Goal: Browse casually

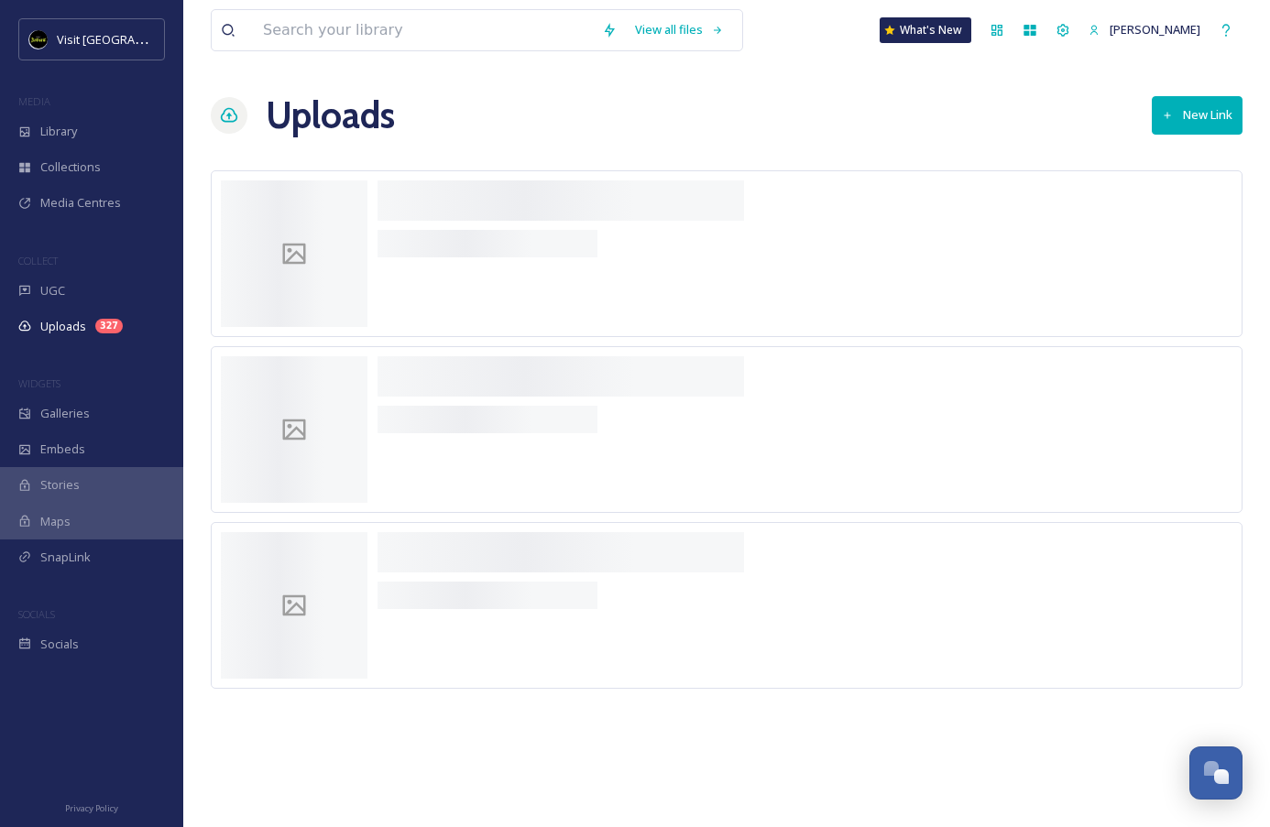
scroll to position [1829, 0]
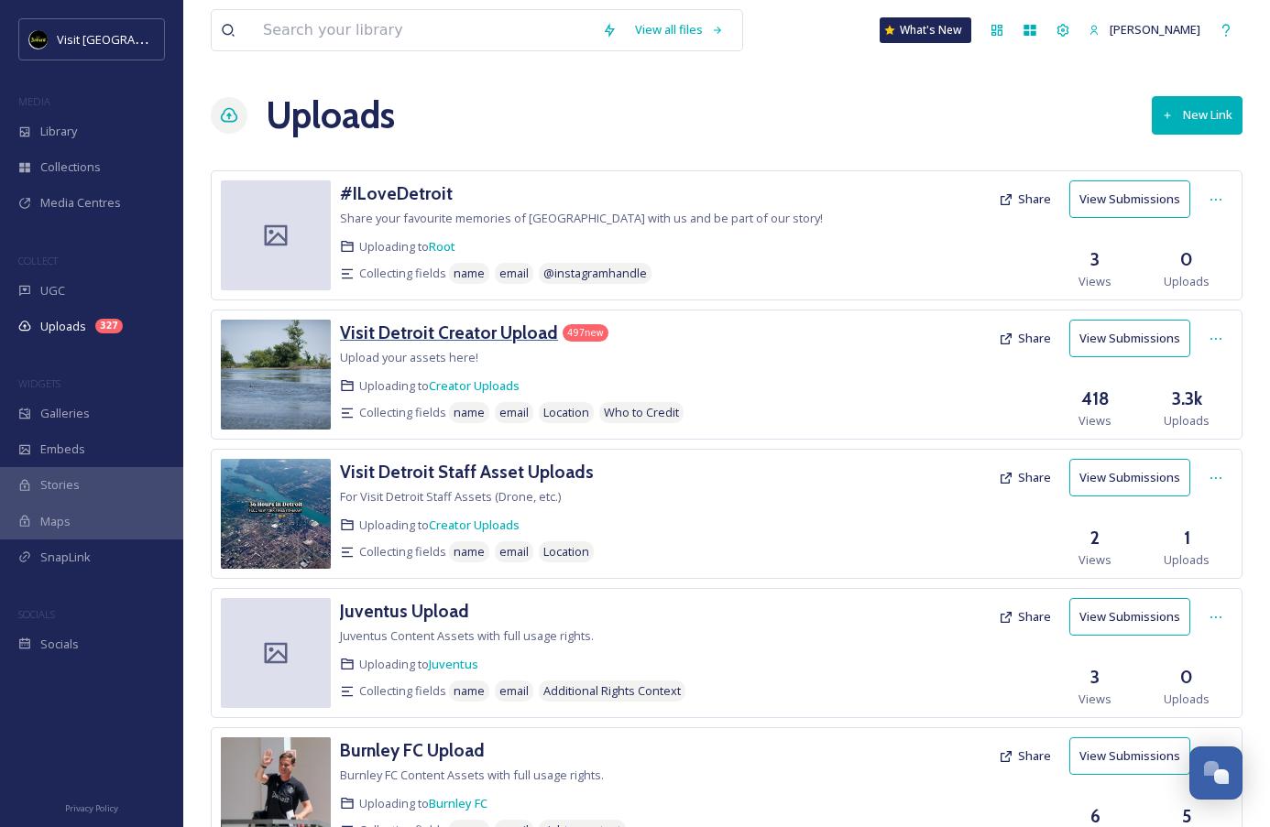
click at [458, 339] on h3 "Visit Detroit Creator Upload" at bounding box center [449, 333] width 218 height 22
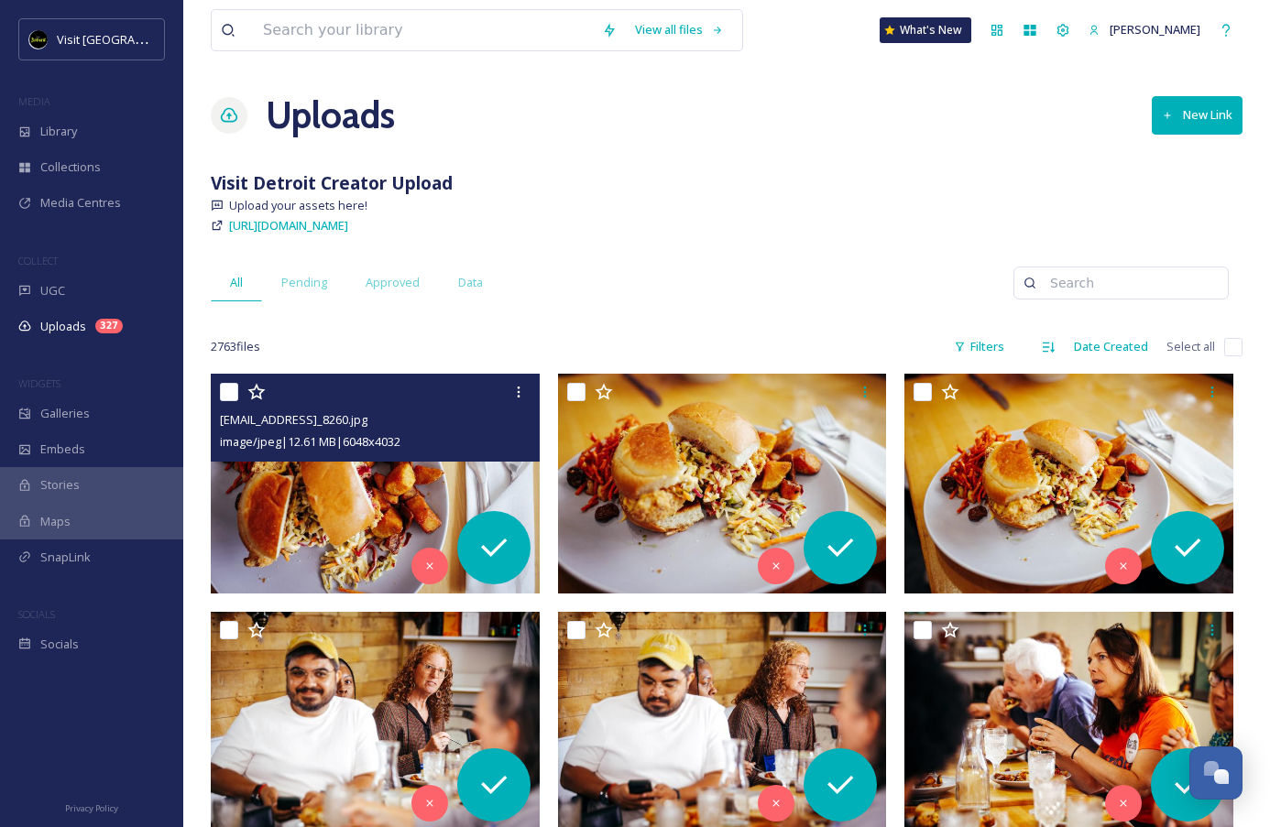
click at [393, 509] on img at bounding box center [375, 484] width 329 height 220
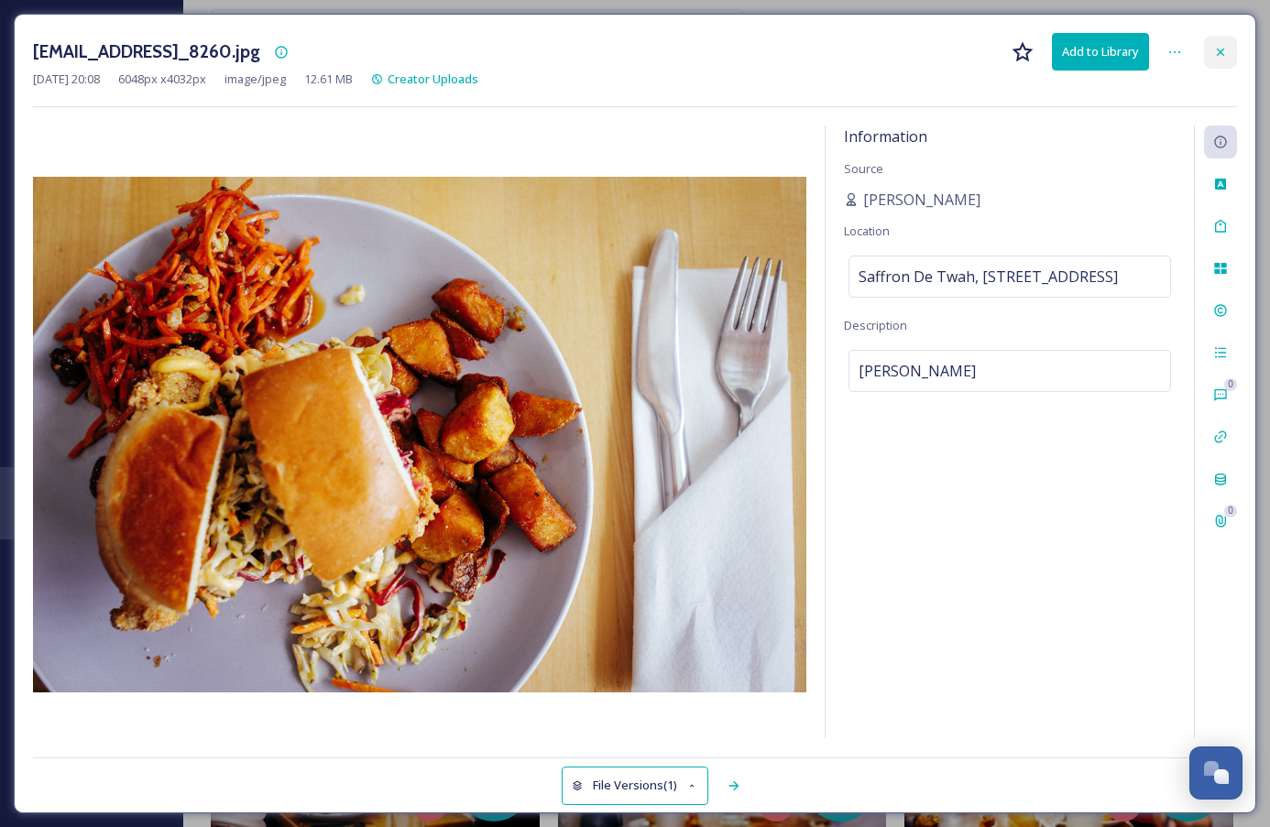
click at [1214, 49] on icon at bounding box center [1220, 52] width 15 height 15
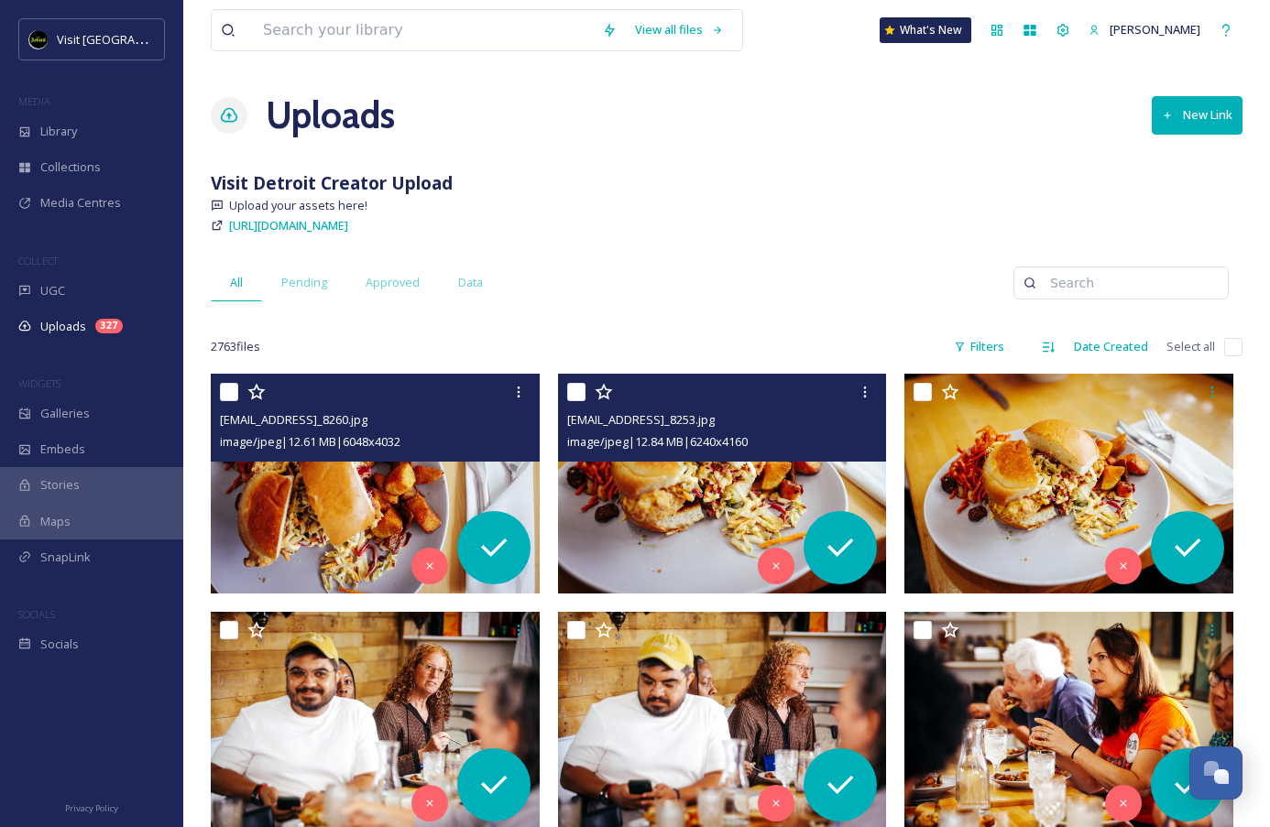
click at [777, 477] on img at bounding box center [722, 484] width 329 height 220
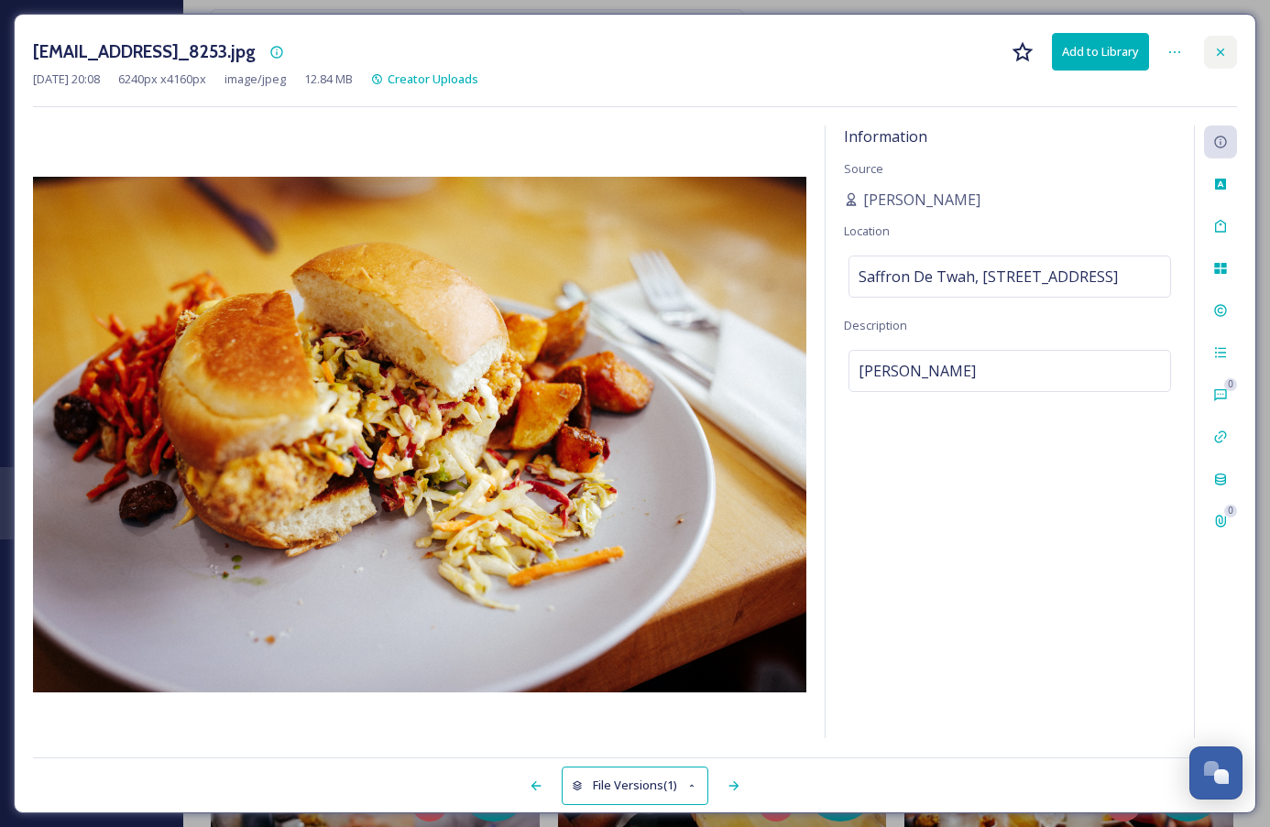
click at [1222, 54] on icon at bounding box center [1220, 52] width 15 height 15
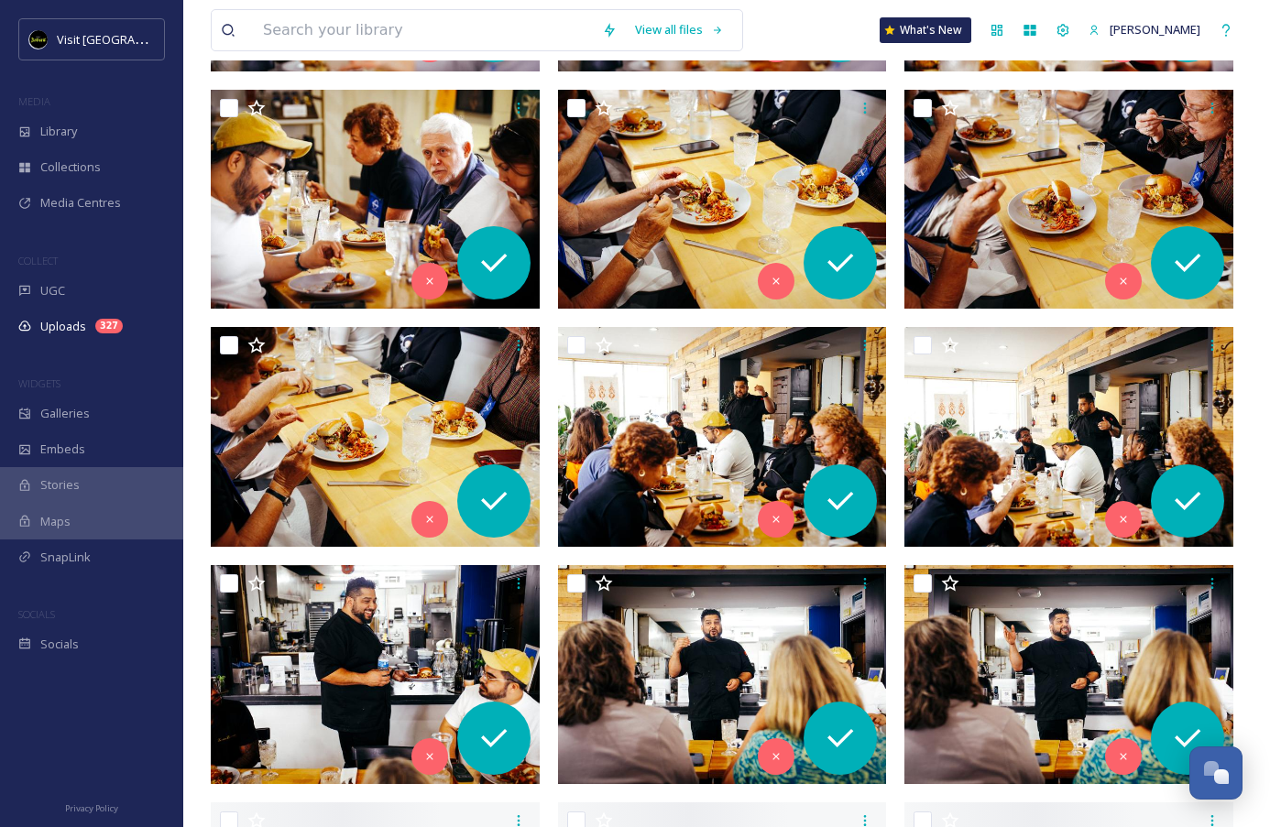
scroll to position [790, 0]
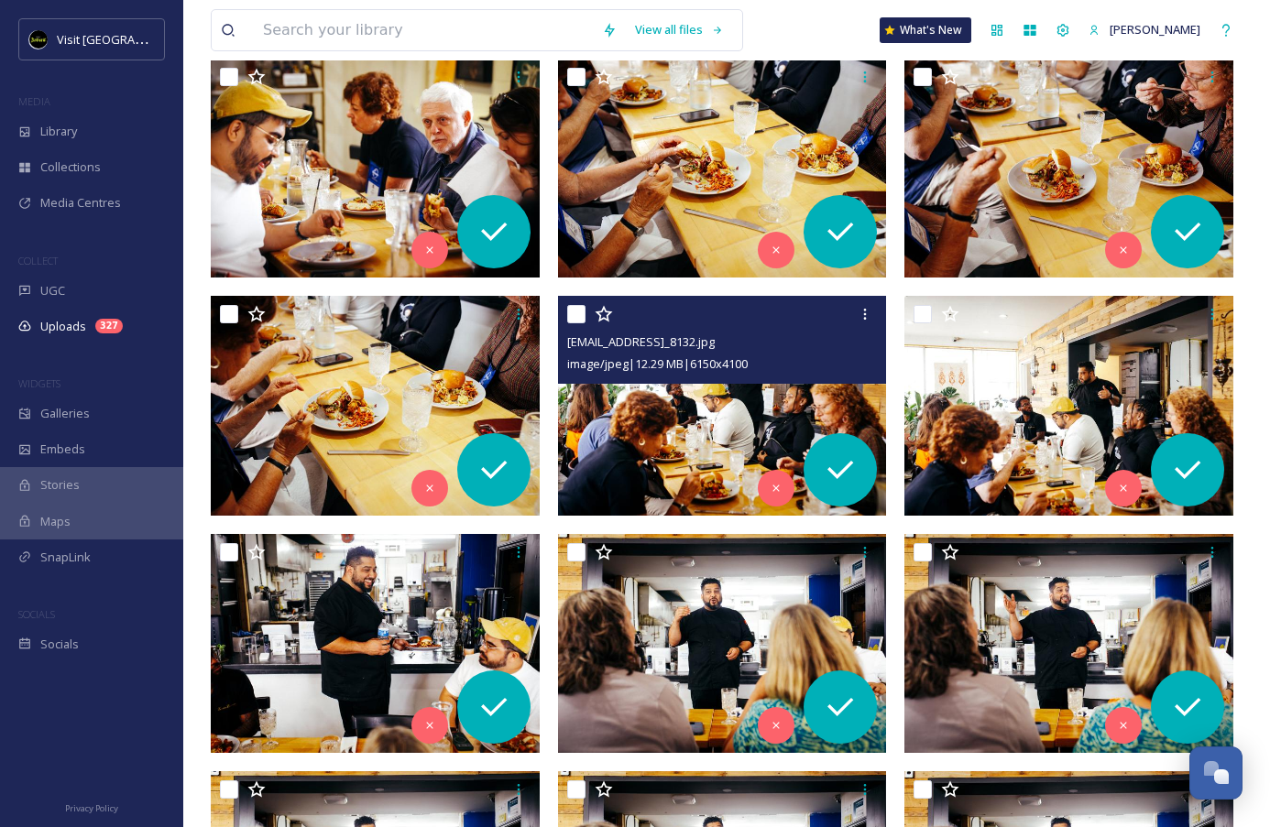
click at [744, 405] on img at bounding box center [722, 406] width 329 height 220
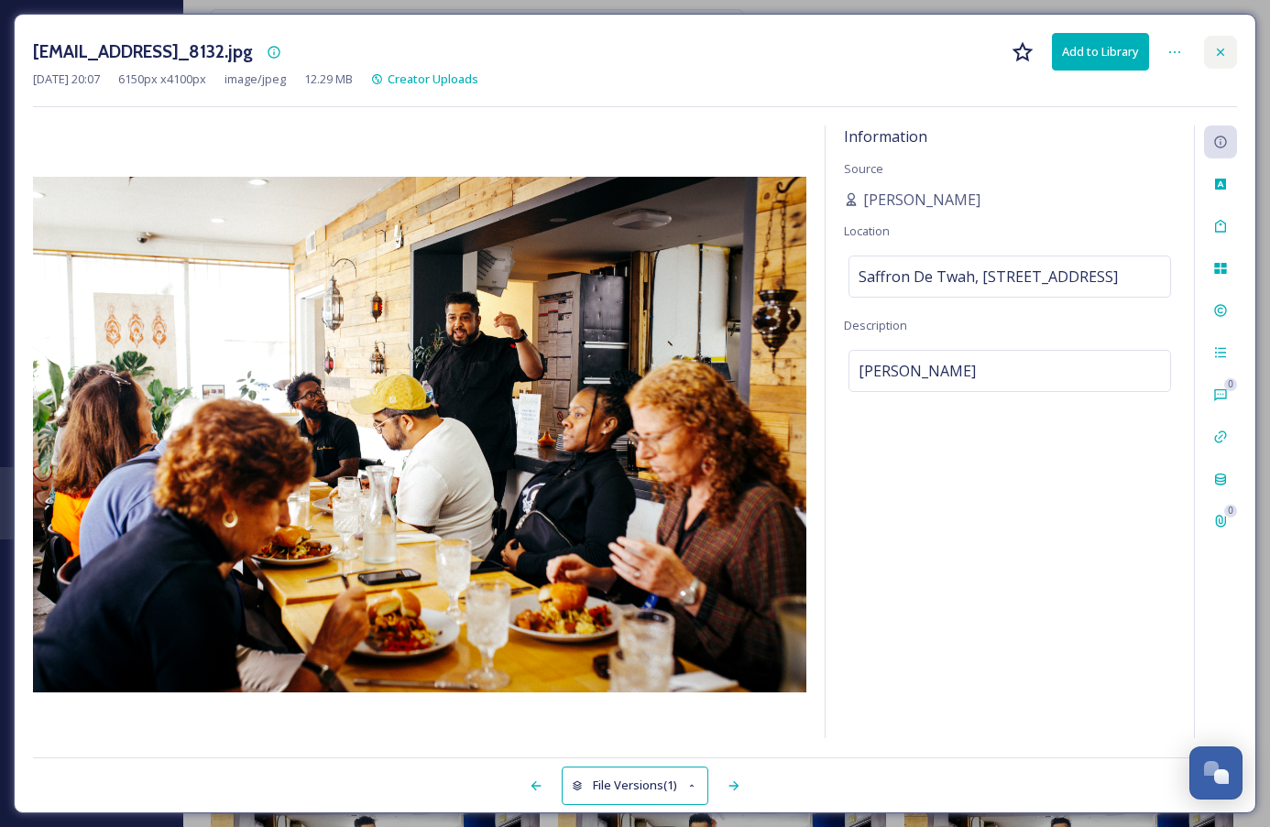
click at [1225, 45] on icon at bounding box center [1220, 52] width 15 height 15
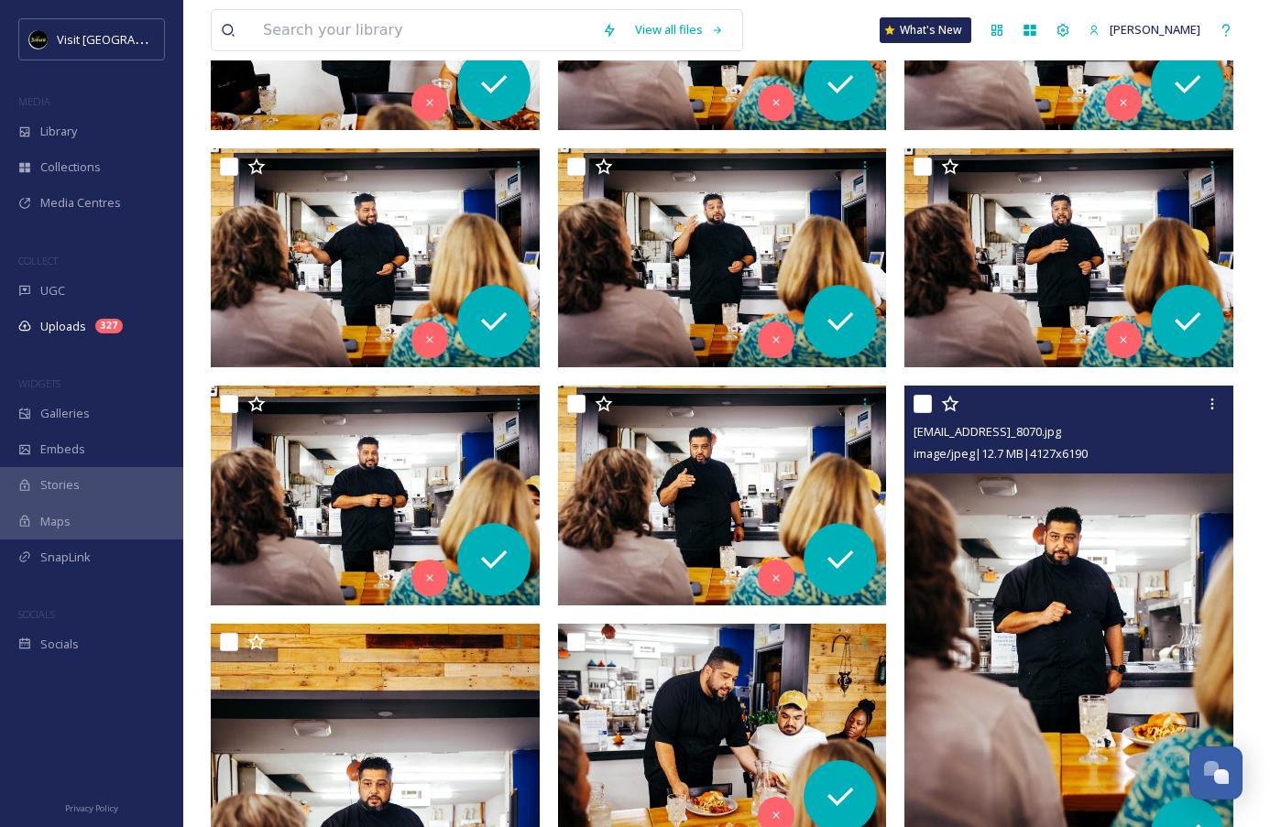
scroll to position [1536, 0]
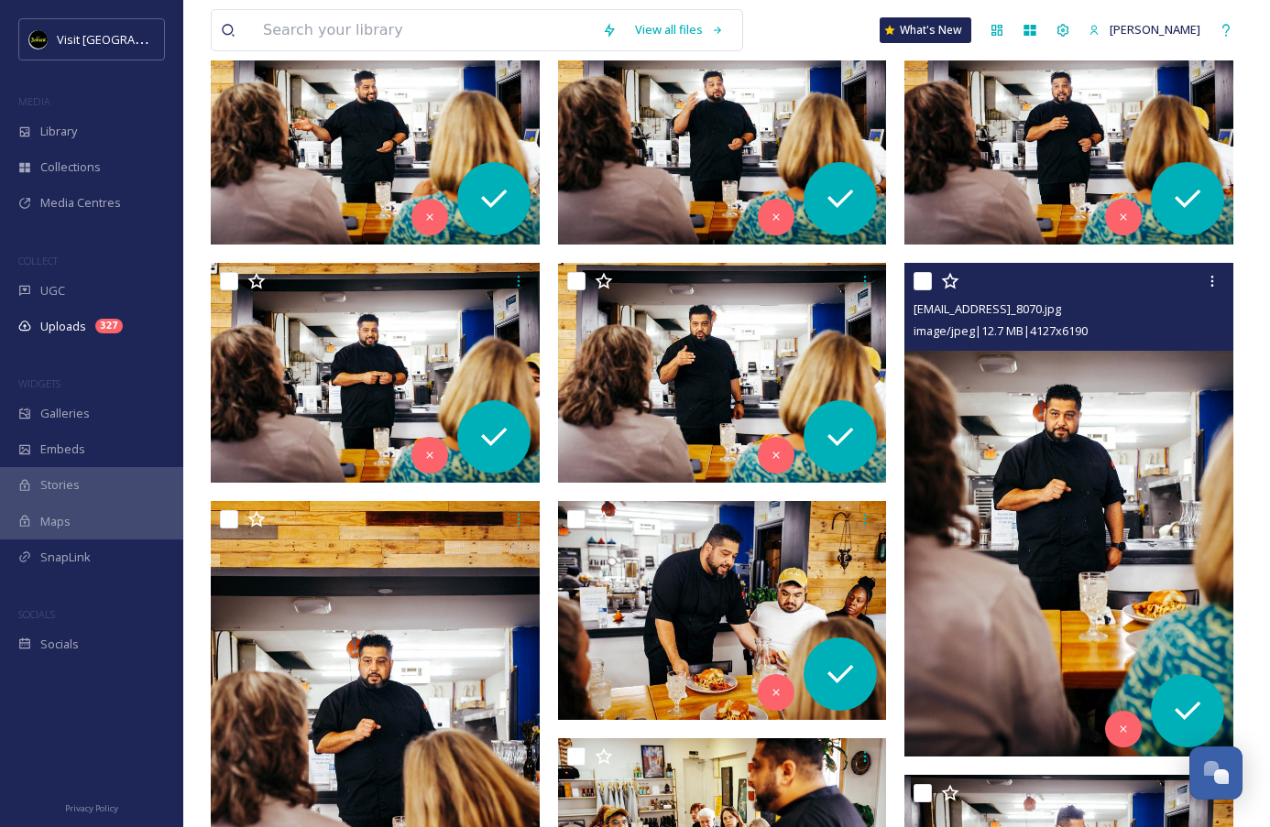
click at [1076, 551] on img at bounding box center [1068, 510] width 329 height 494
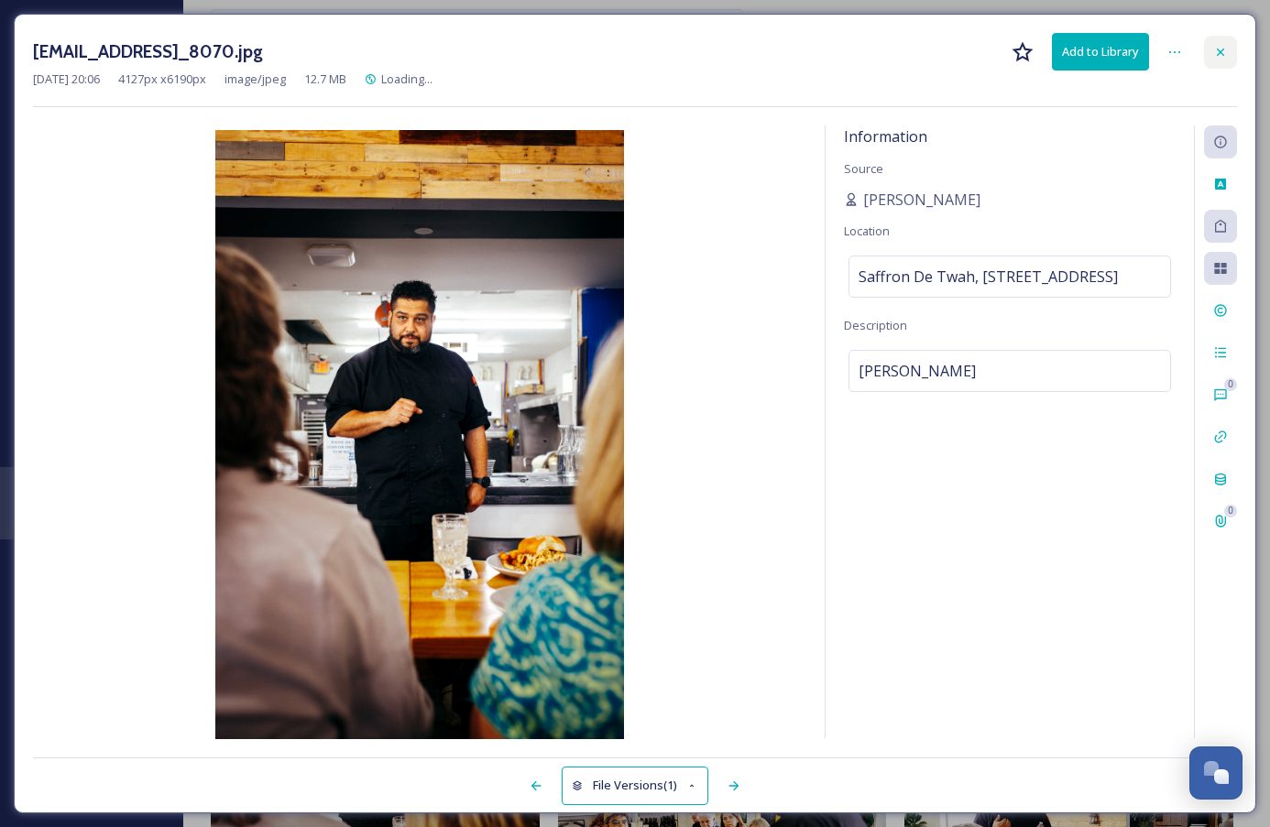
click at [1224, 49] on icon at bounding box center [1220, 52] width 15 height 15
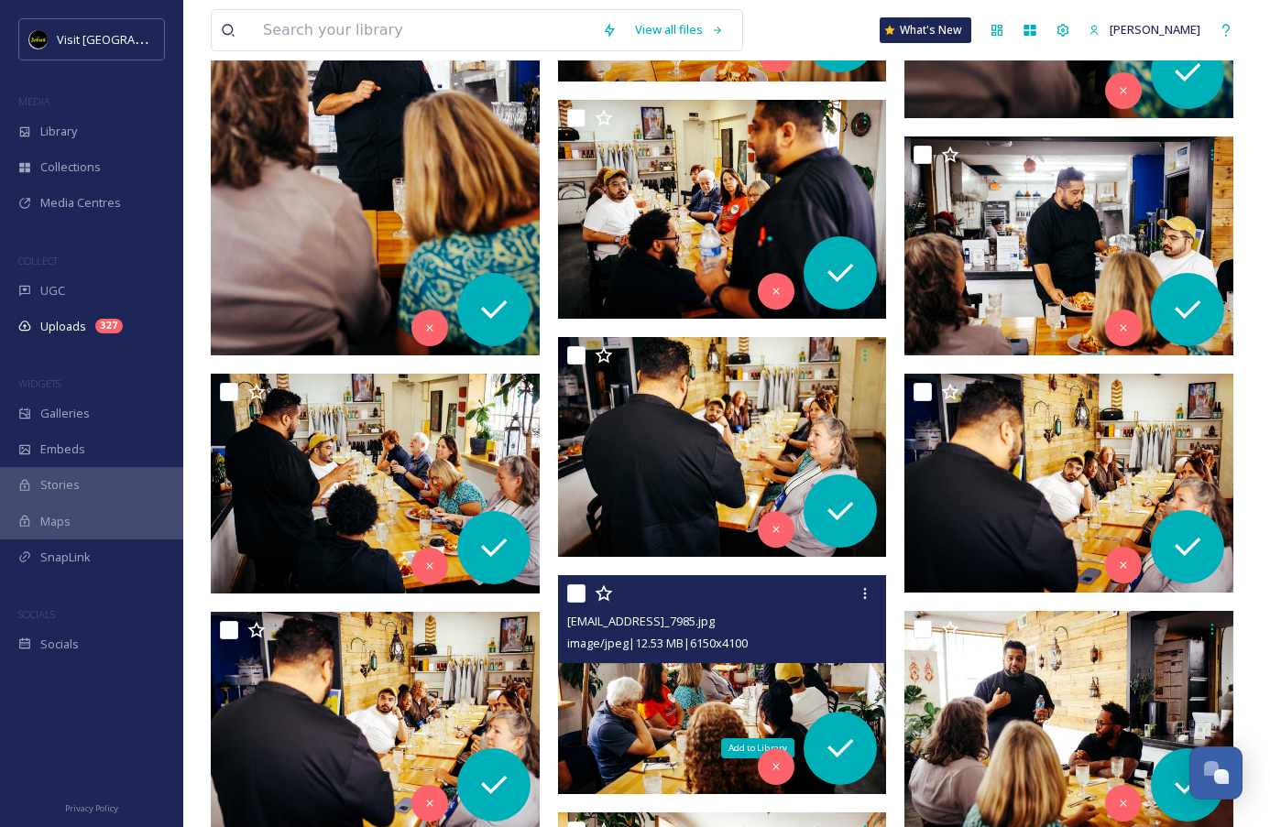
scroll to position [2141, 0]
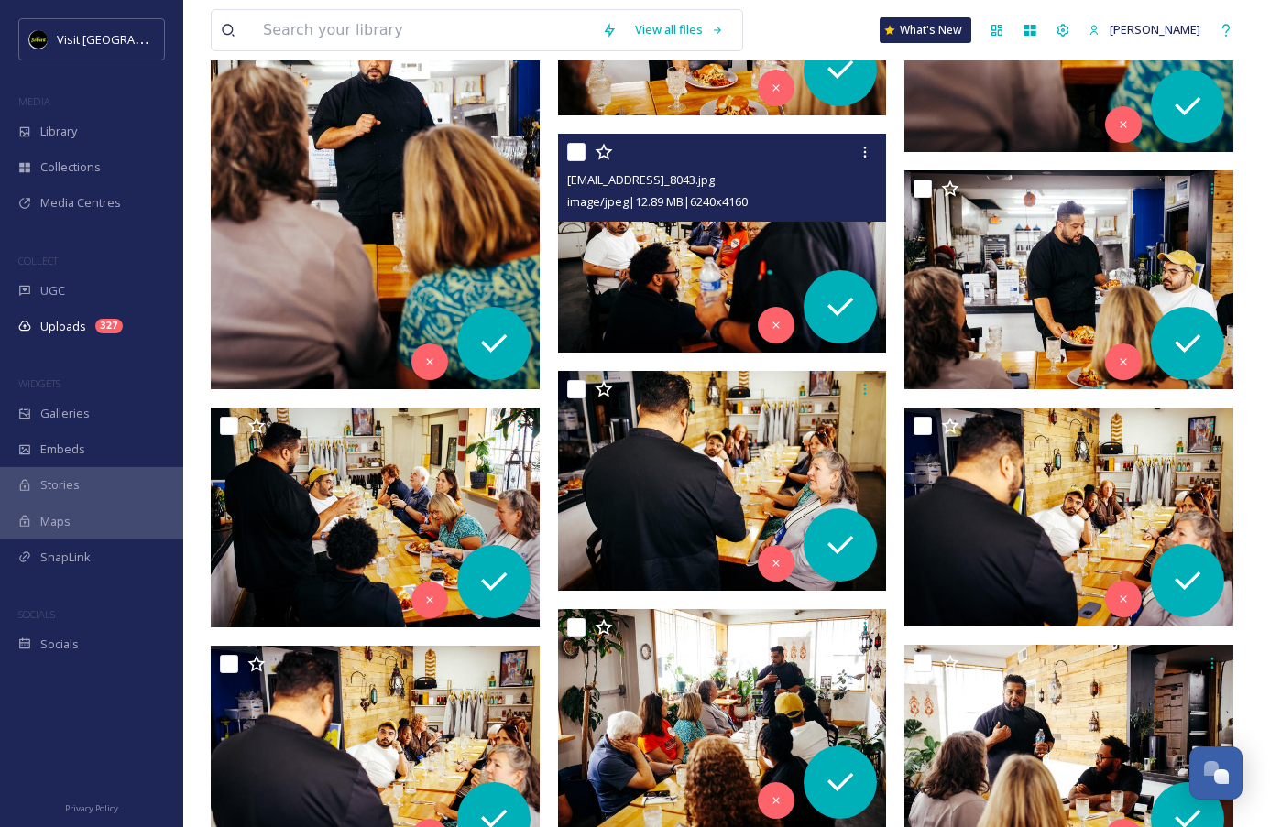
click at [708, 245] on img at bounding box center [722, 244] width 329 height 220
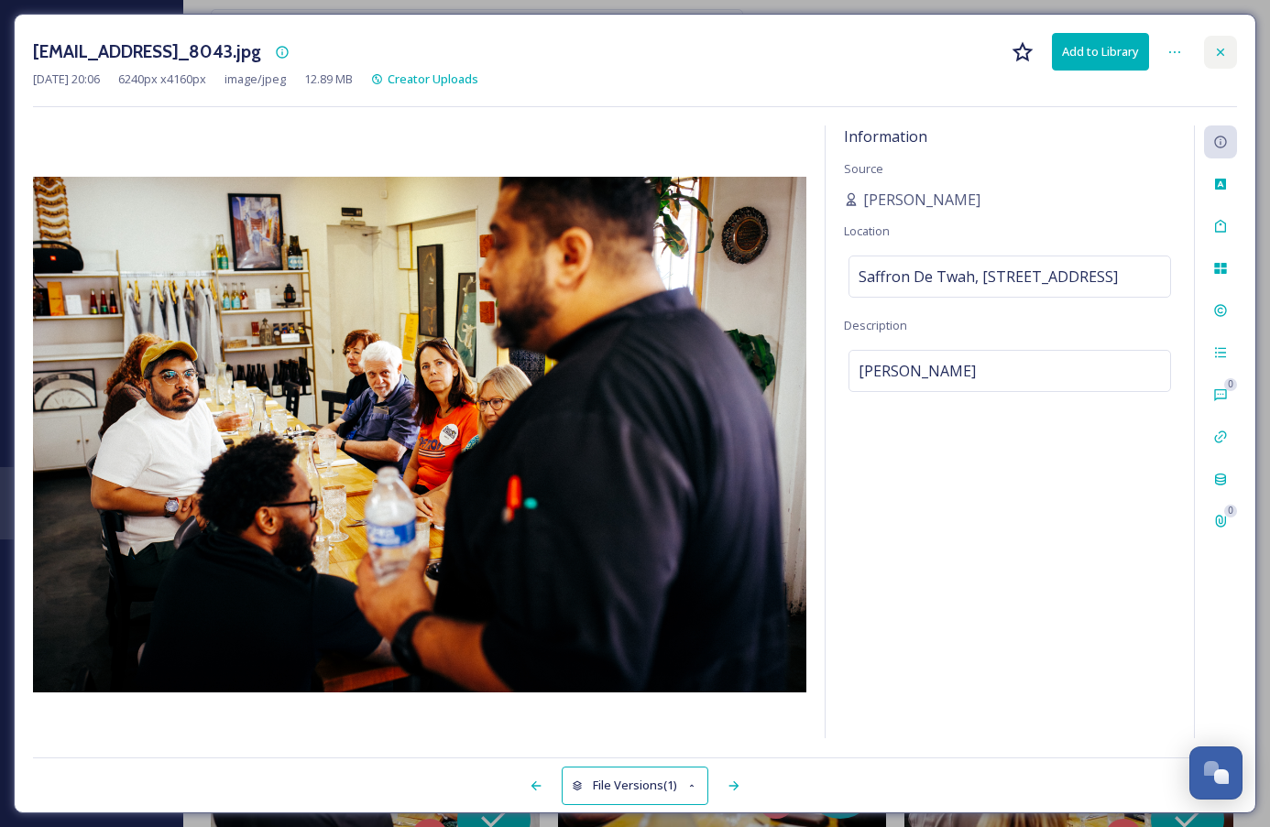
click at [1225, 42] on div at bounding box center [1220, 52] width 33 height 33
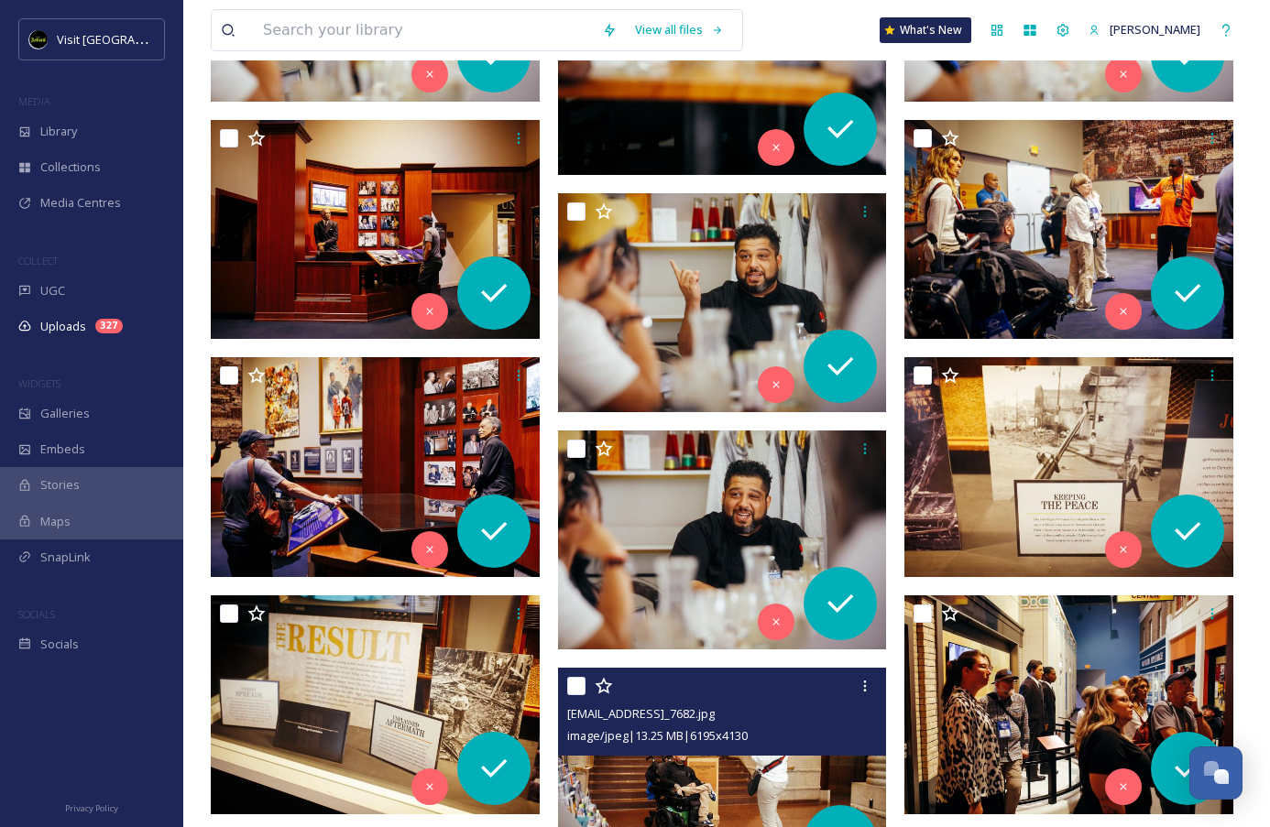
scroll to position [5991, 0]
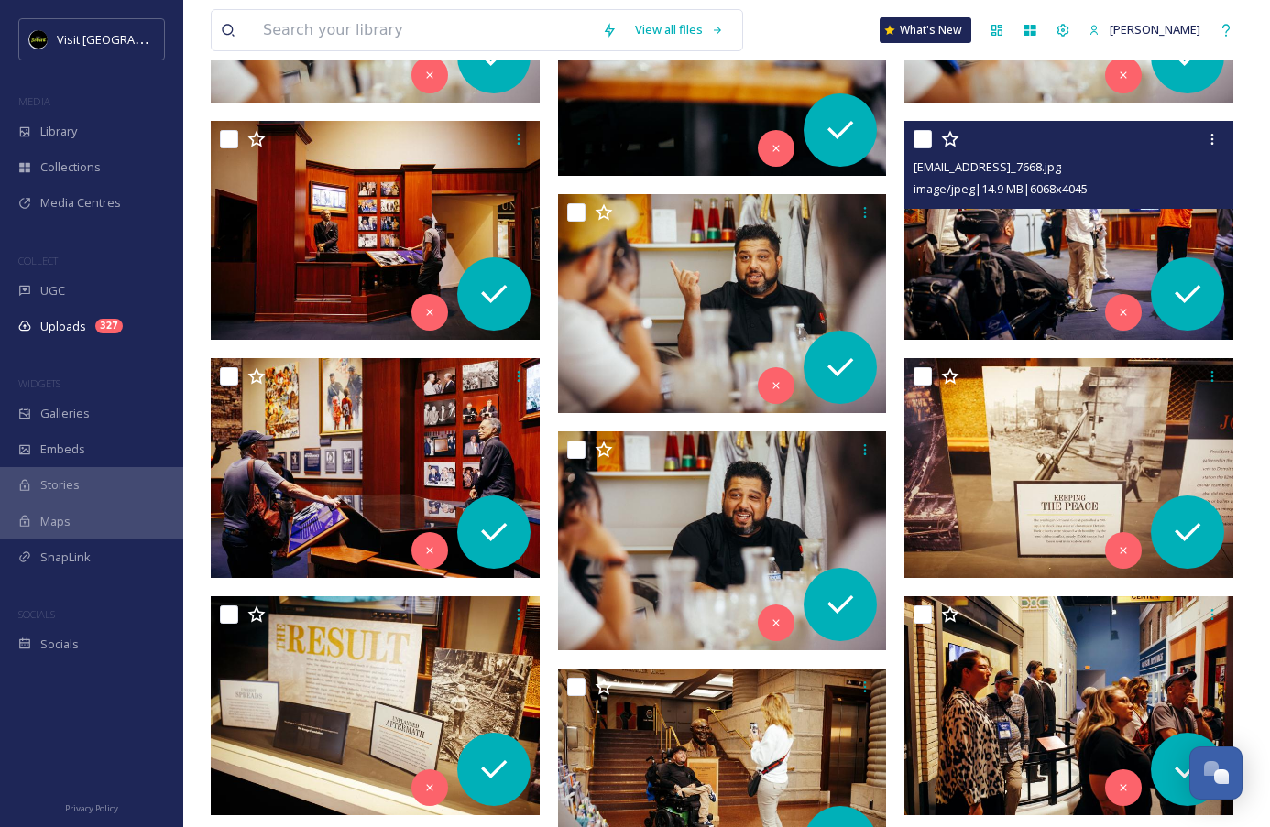
click at [1018, 245] on img at bounding box center [1068, 231] width 329 height 220
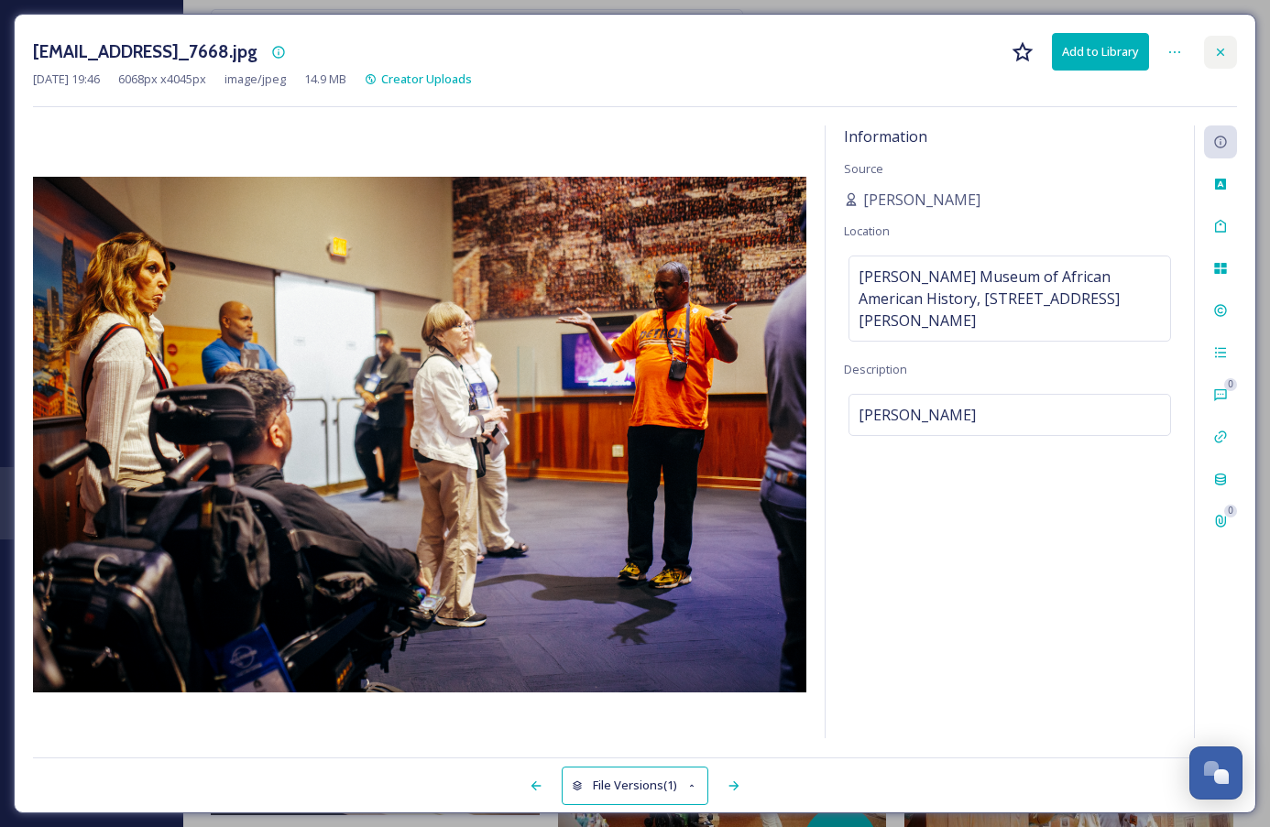
click at [1216, 54] on icon at bounding box center [1220, 52] width 15 height 15
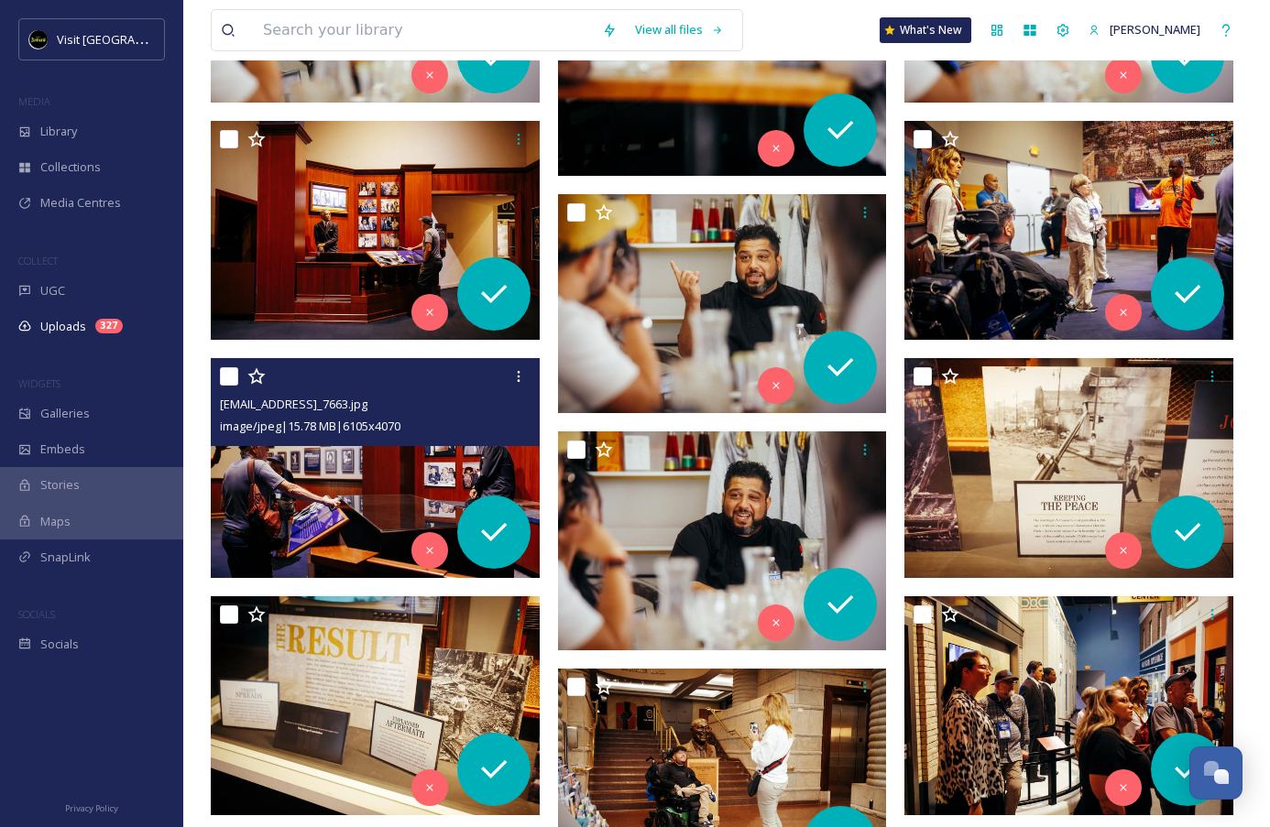
click at [369, 459] on img at bounding box center [375, 468] width 329 height 220
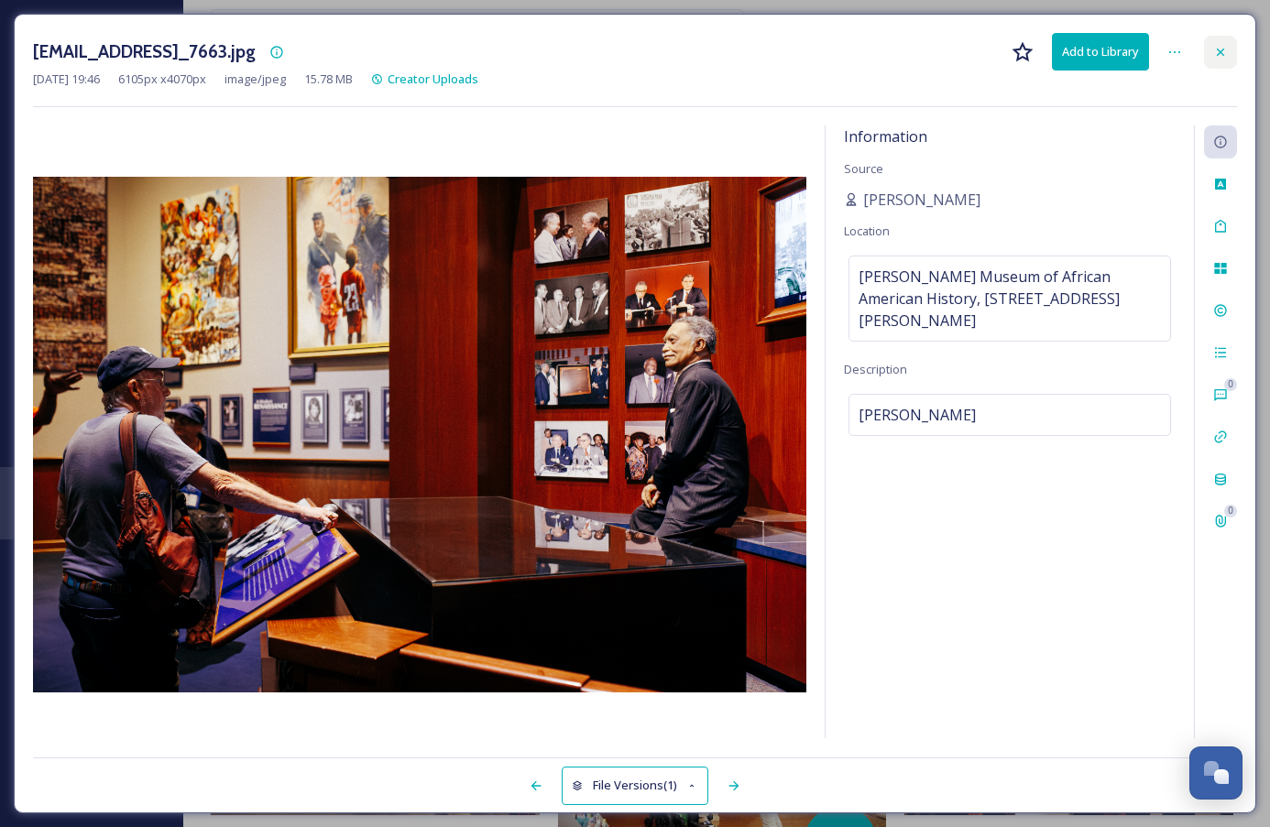
click at [1222, 50] on icon at bounding box center [1220, 52] width 15 height 15
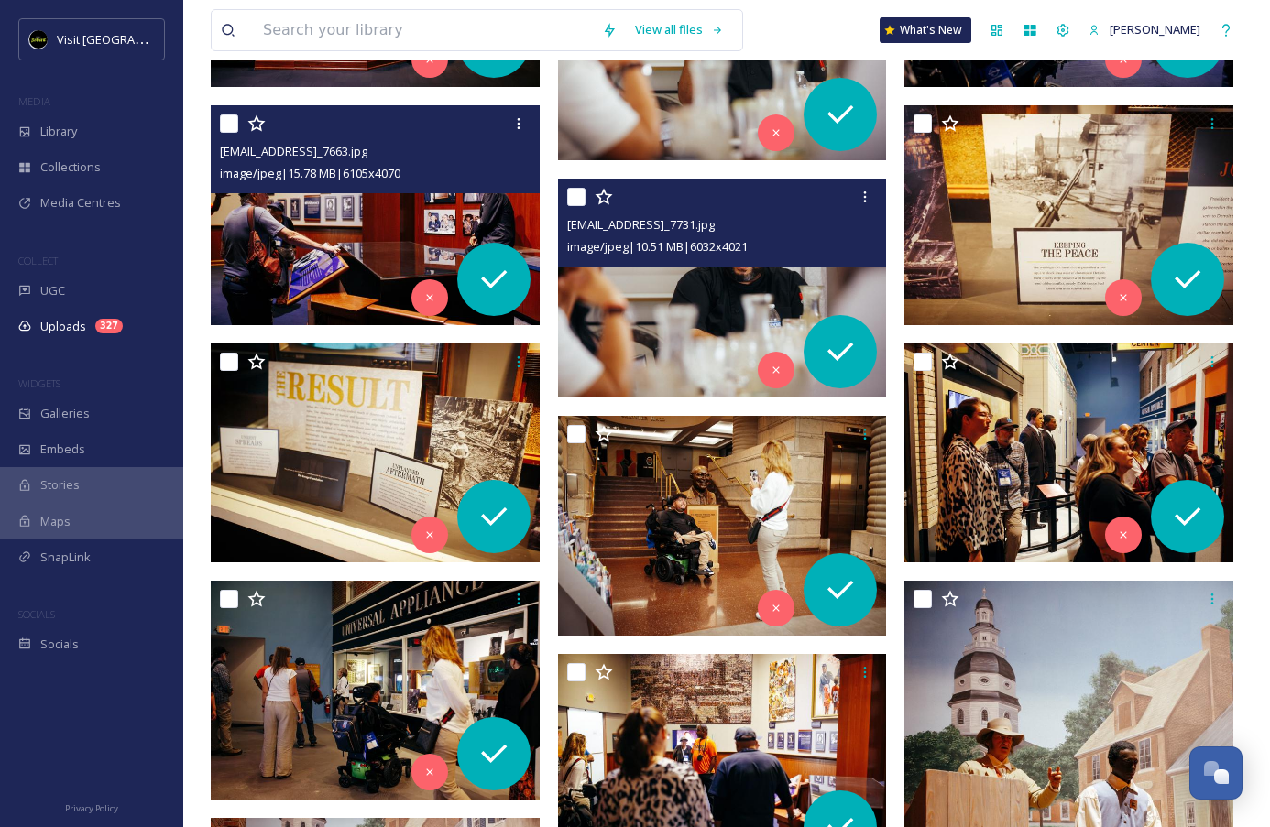
scroll to position [6244, 0]
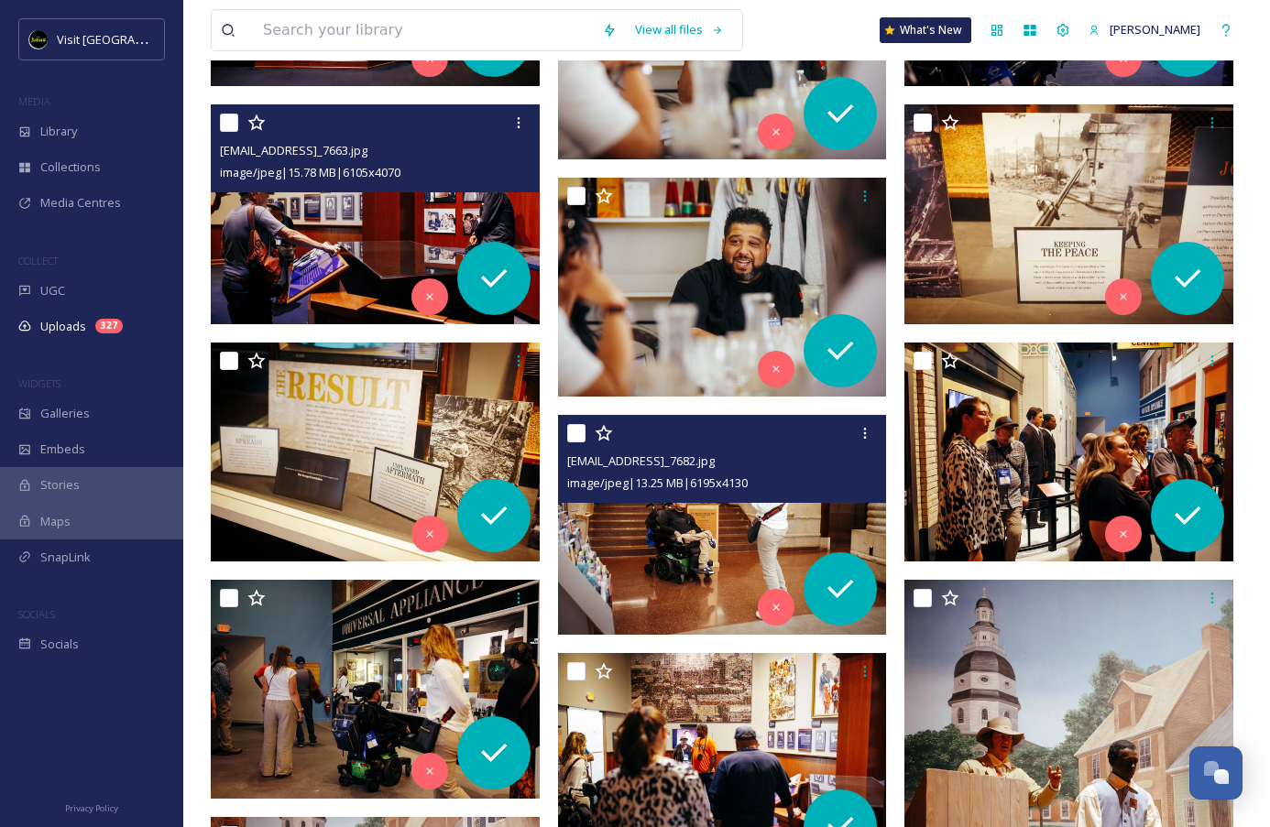
click at [648, 542] on img at bounding box center [722, 525] width 329 height 220
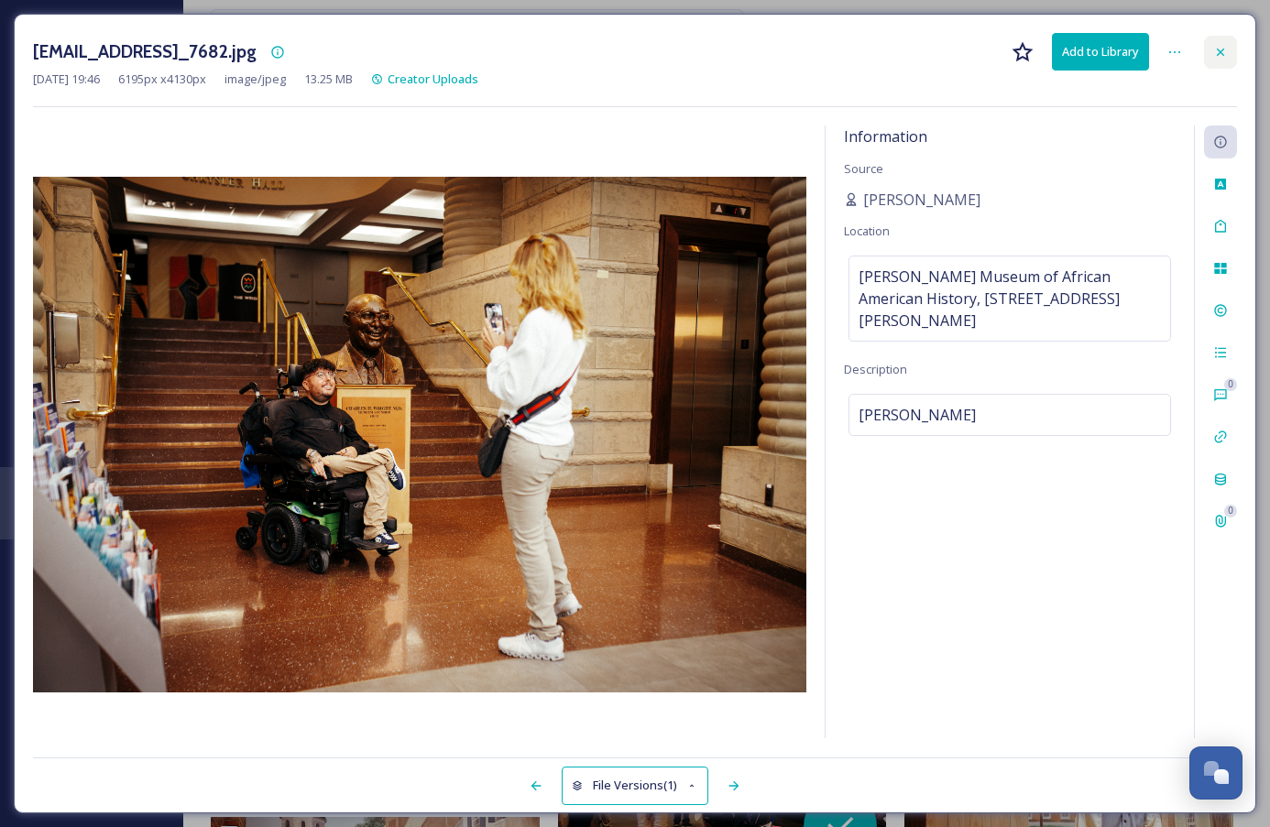
click at [1219, 56] on icon at bounding box center [1220, 52] width 15 height 15
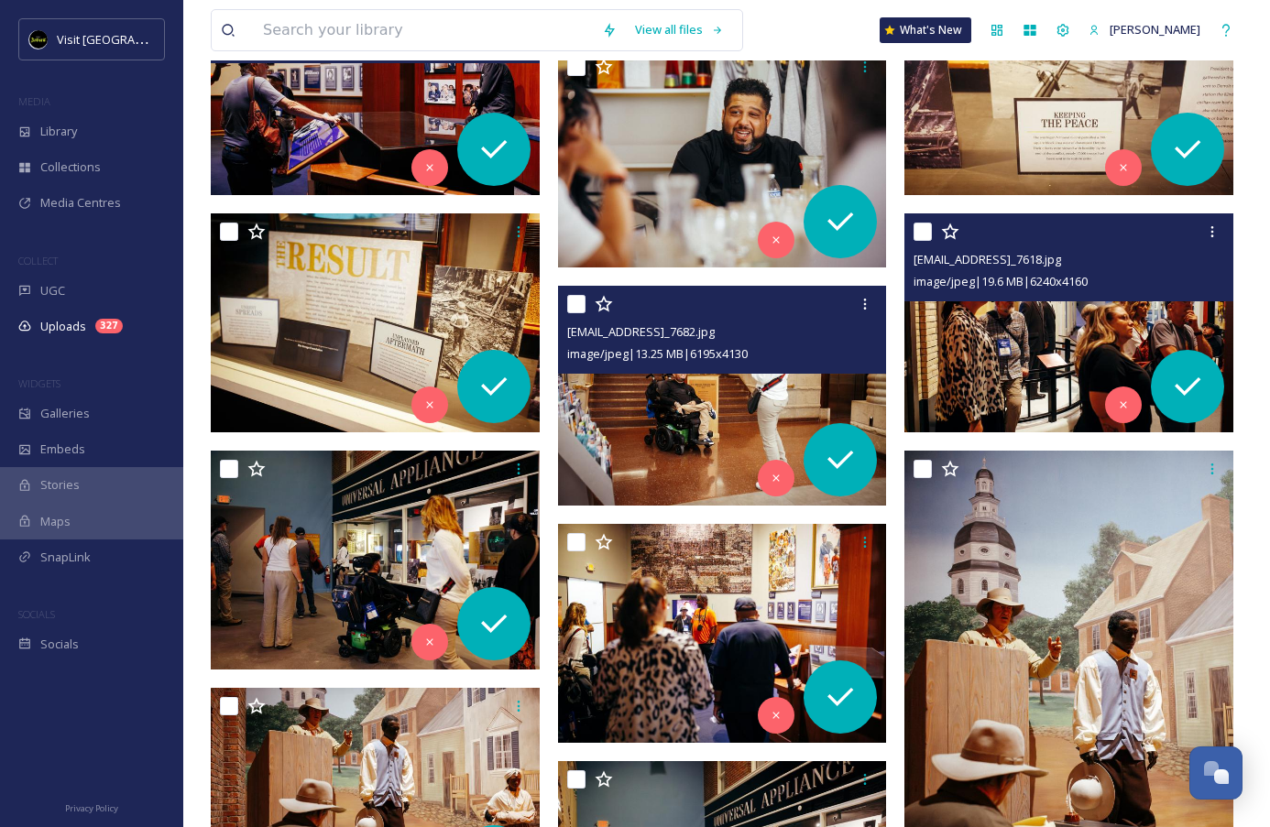
scroll to position [6375, 0]
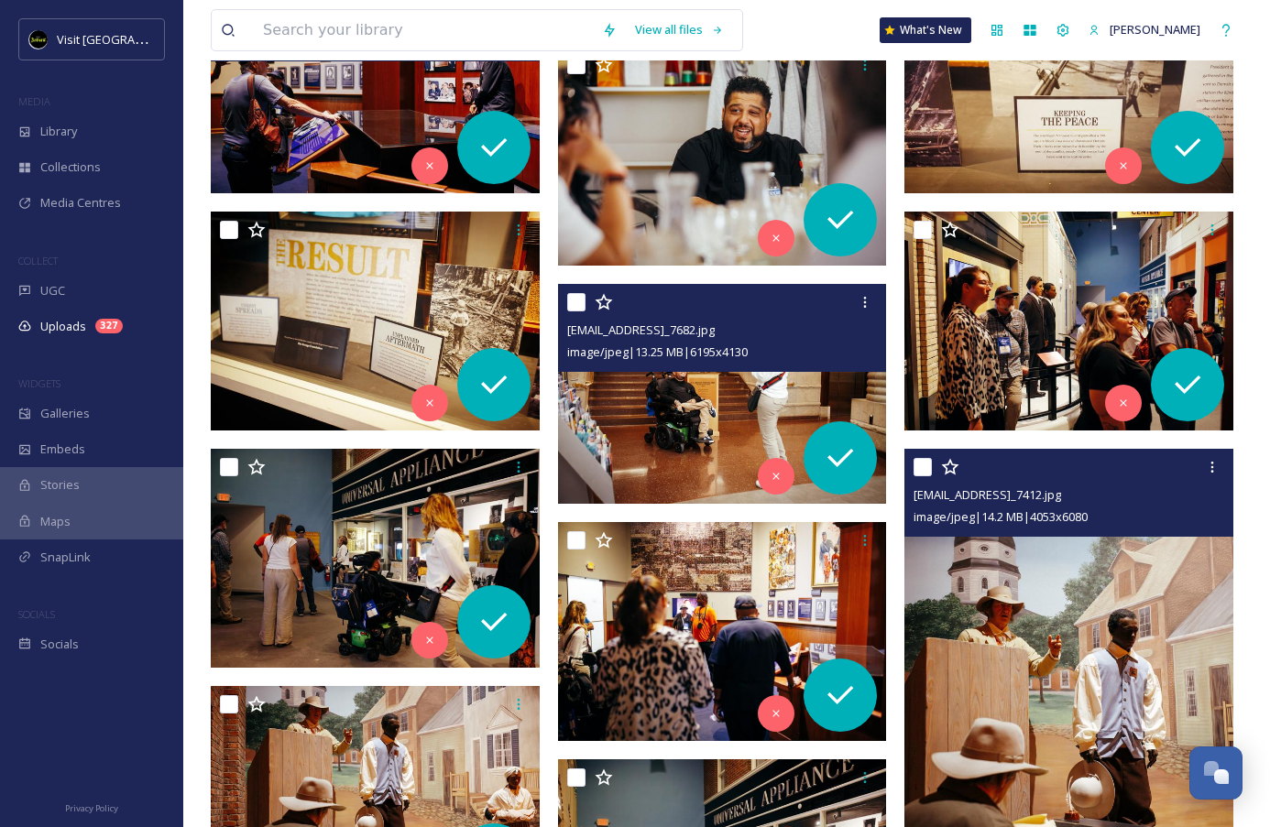
click at [997, 612] on img at bounding box center [1068, 696] width 329 height 494
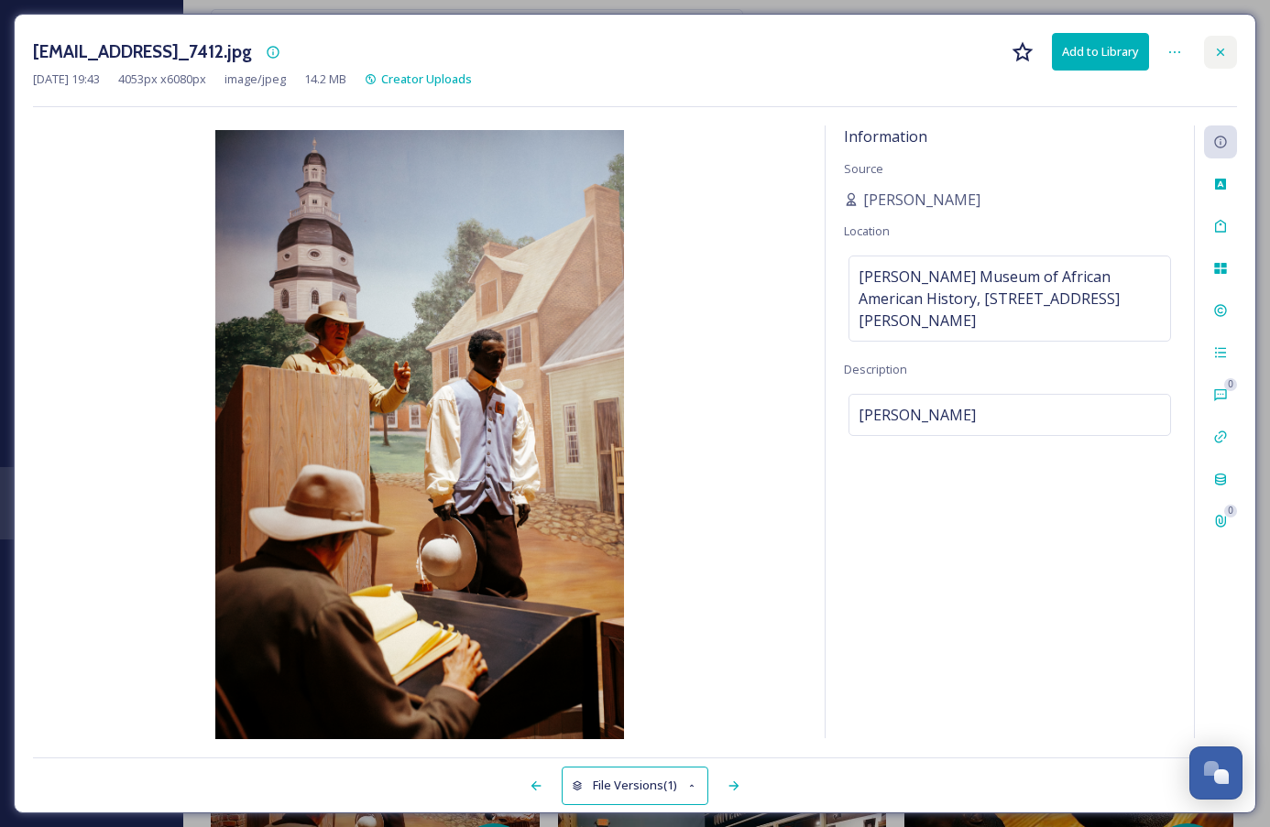
click at [1210, 51] on div at bounding box center [1220, 52] width 33 height 33
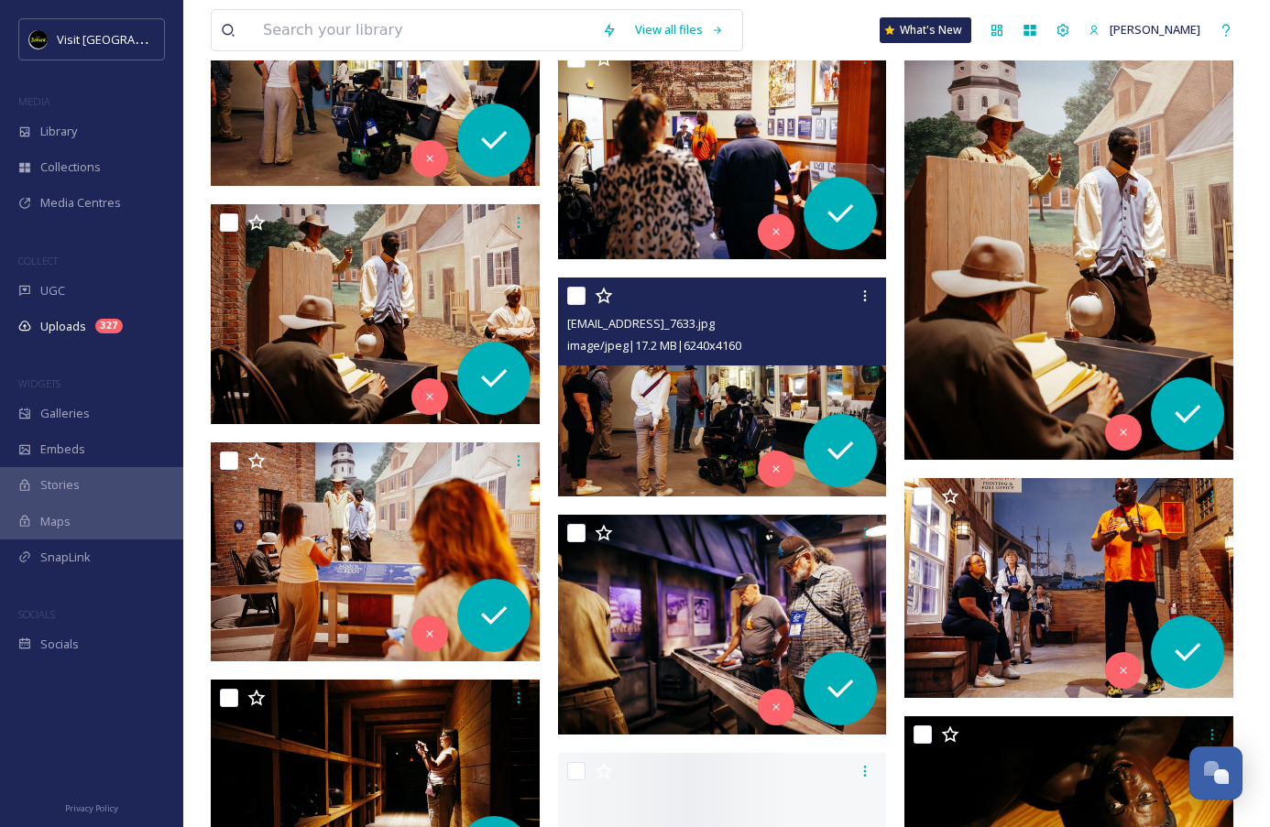
scroll to position [6858, 0]
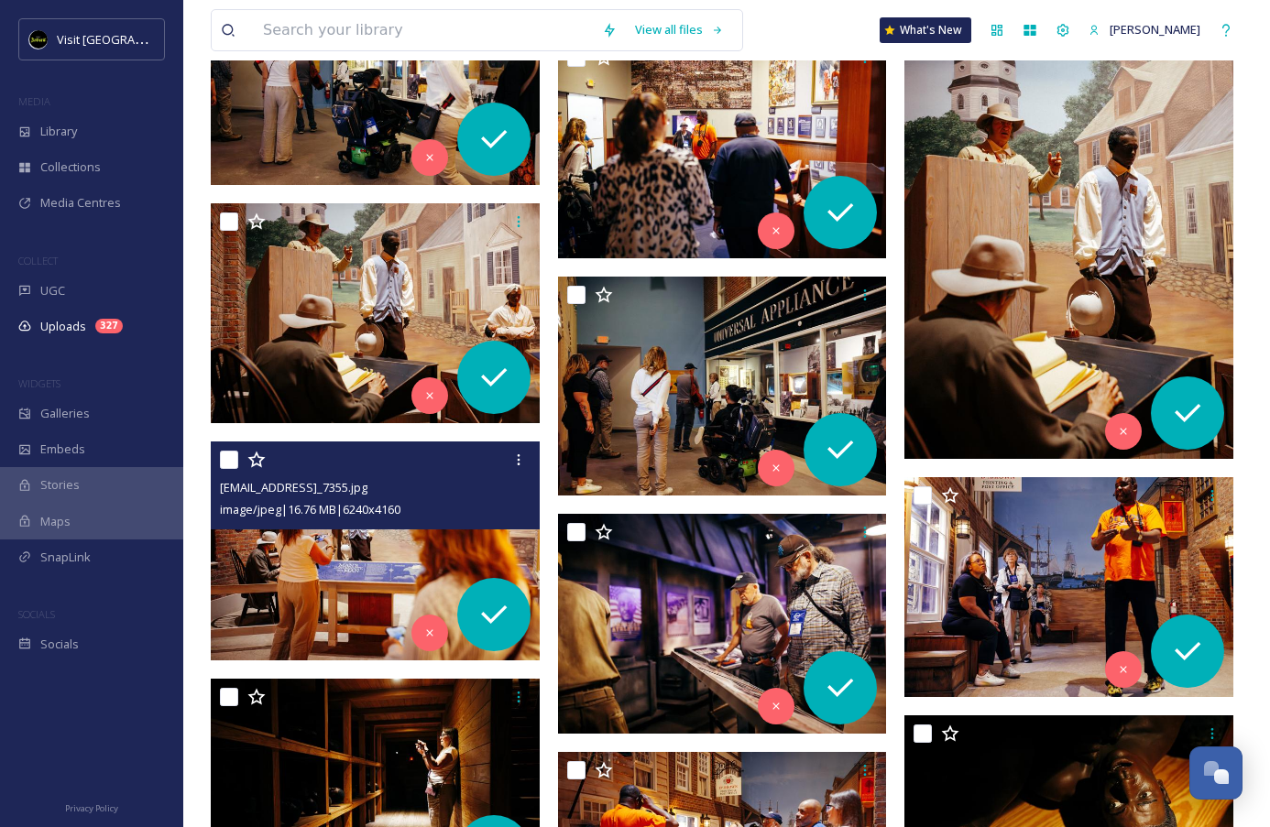
click at [350, 590] on img at bounding box center [375, 552] width 329 height 220
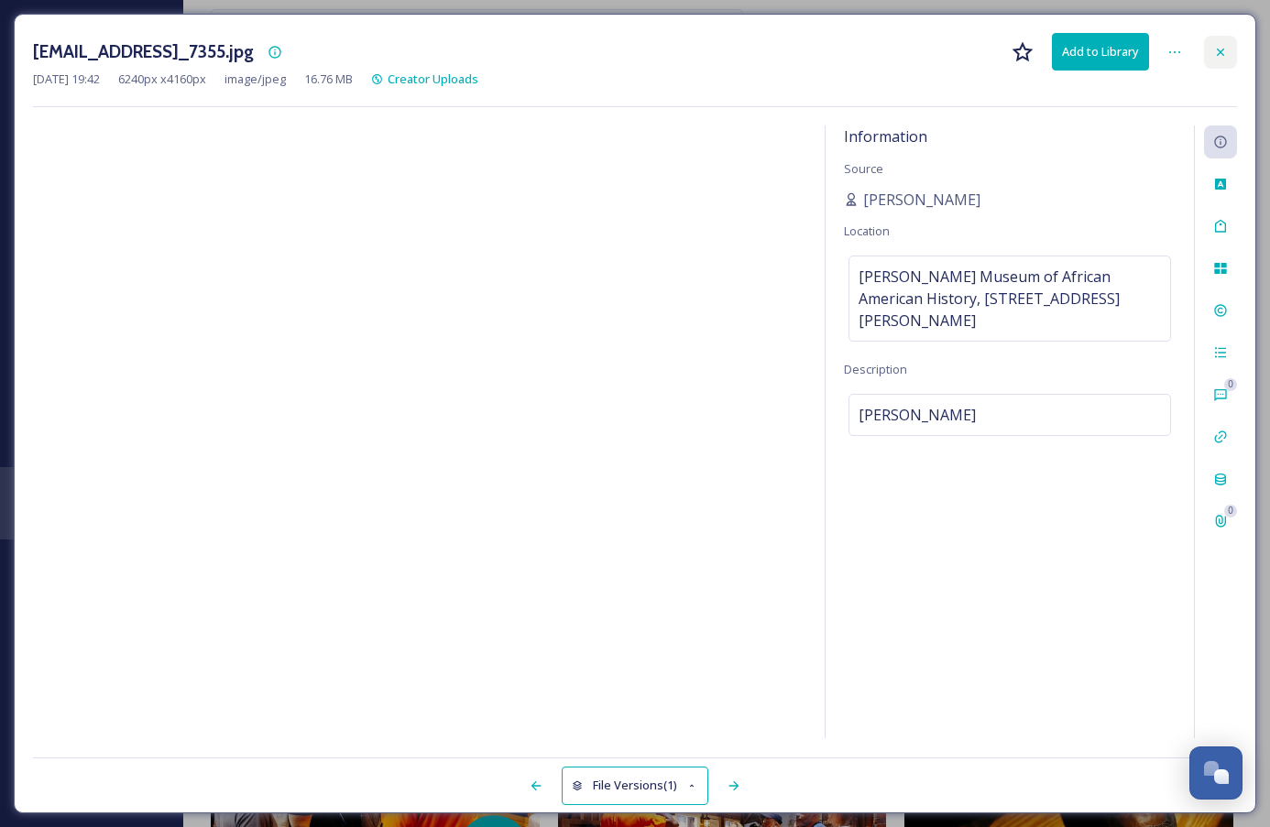
click at [1205, 52] on div at bounding box center [1220, 52] width 33 height 33
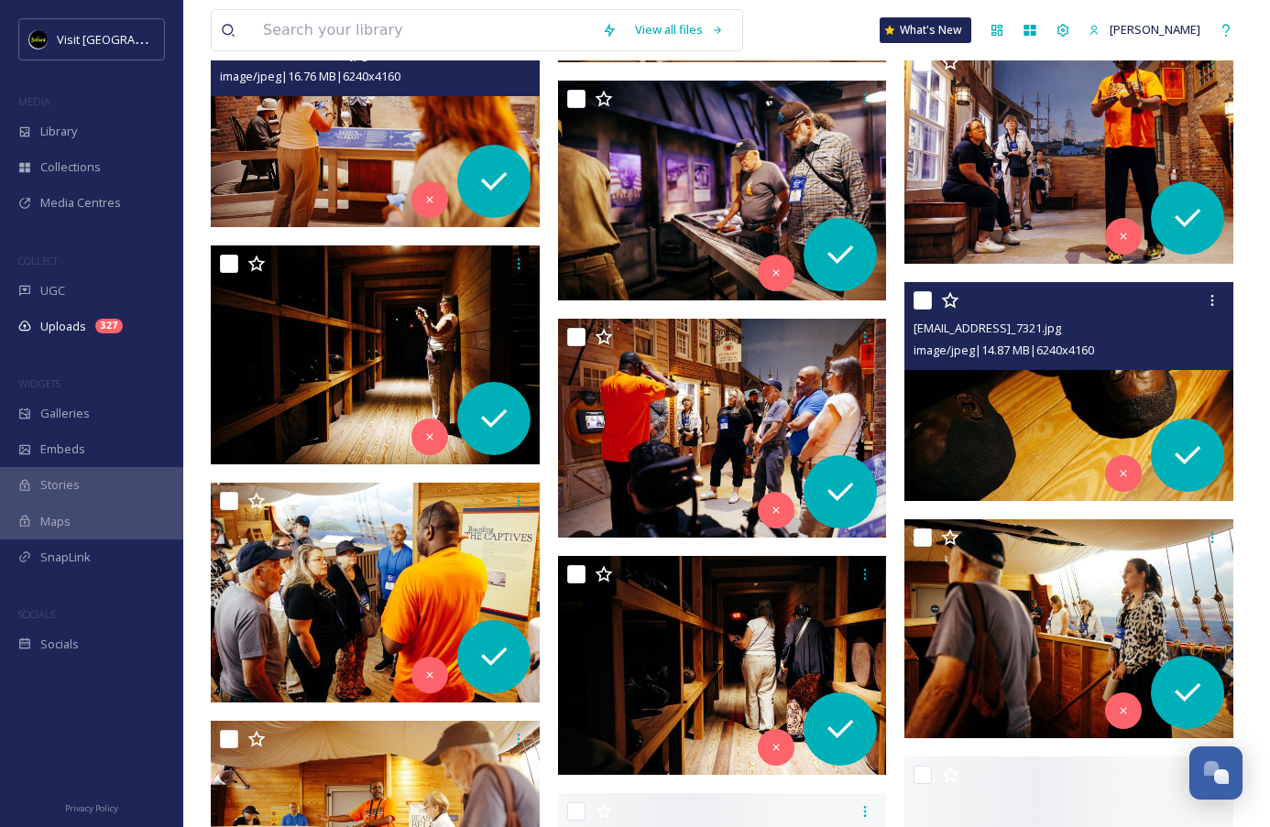
scroll to position [7308, 0]
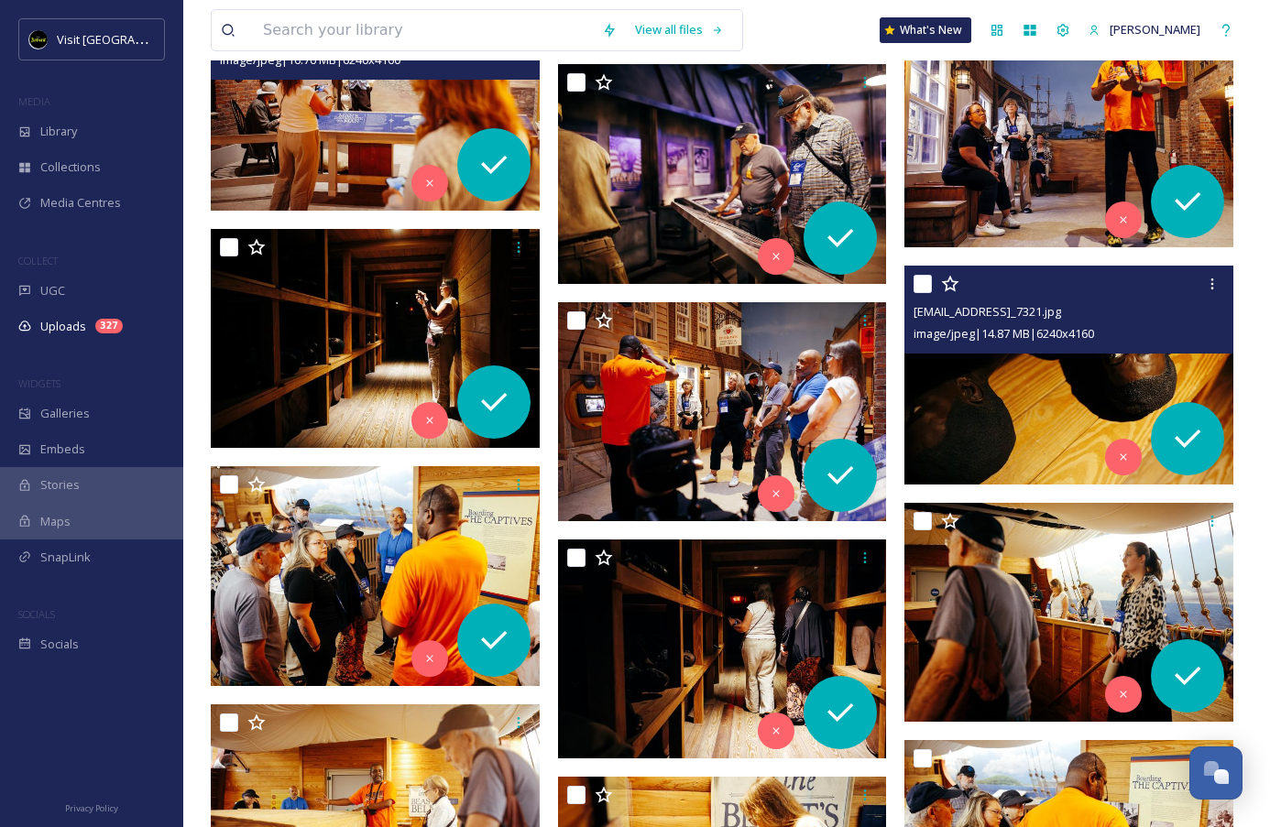
click at [958, 442] on img at bounding box center [1068, 376] width 329 height 220
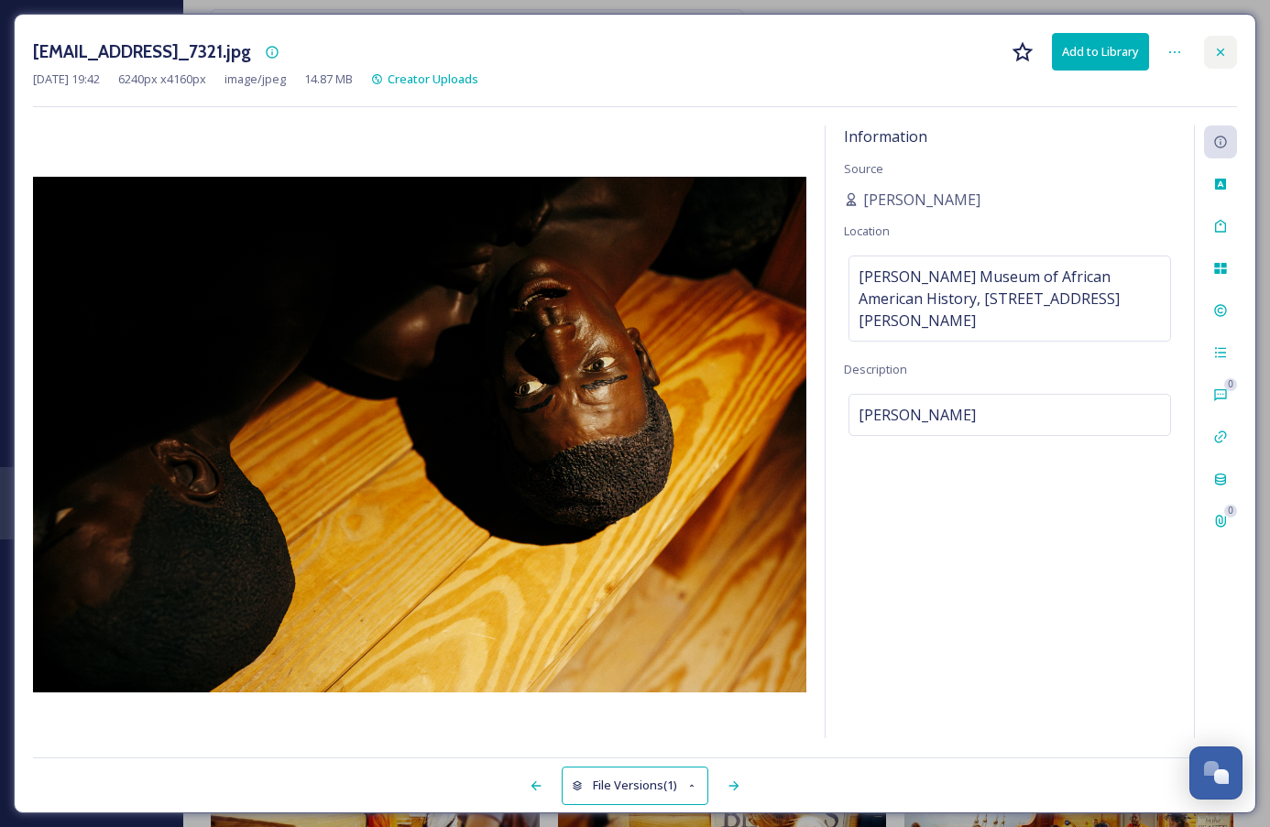
click at [1226, 53] on icon at bounding box center [1220, 52] width 15 height 15
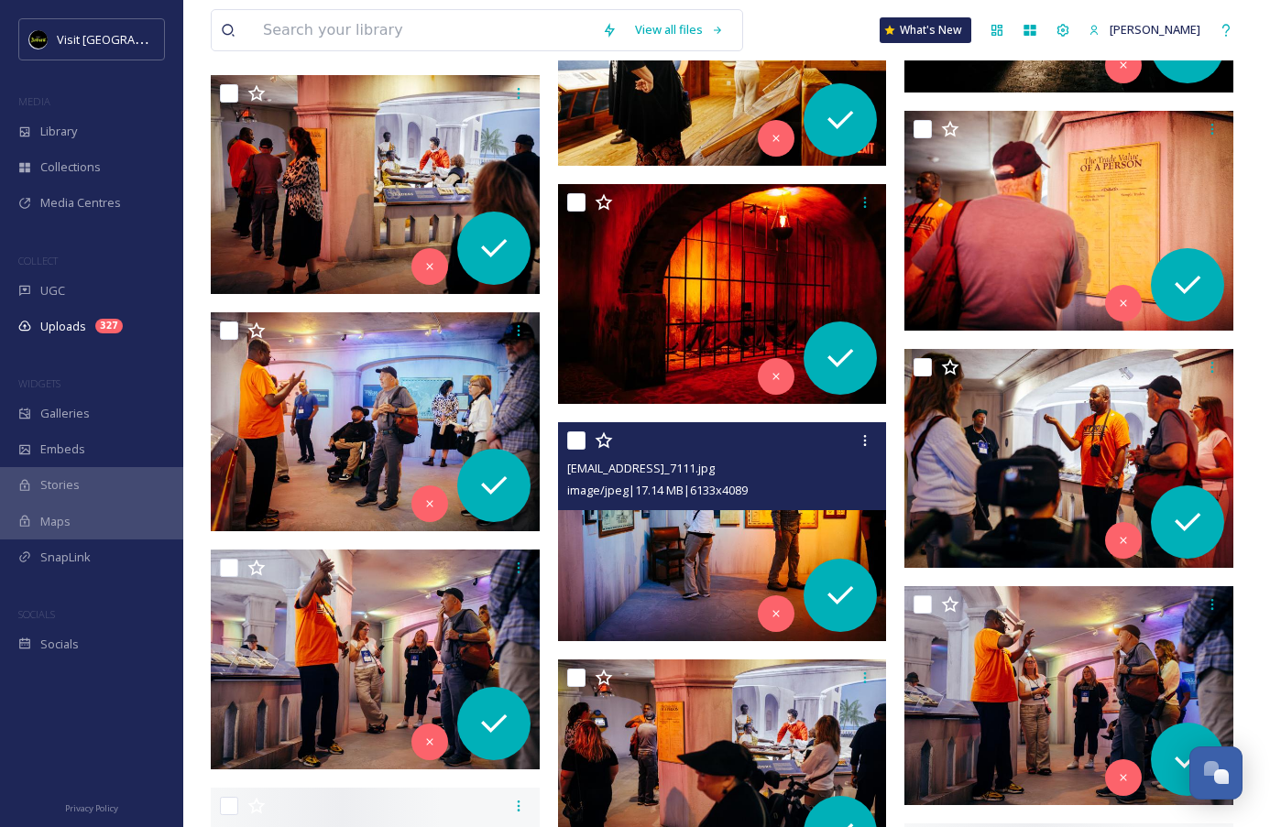
scroll to position [9364, 0]
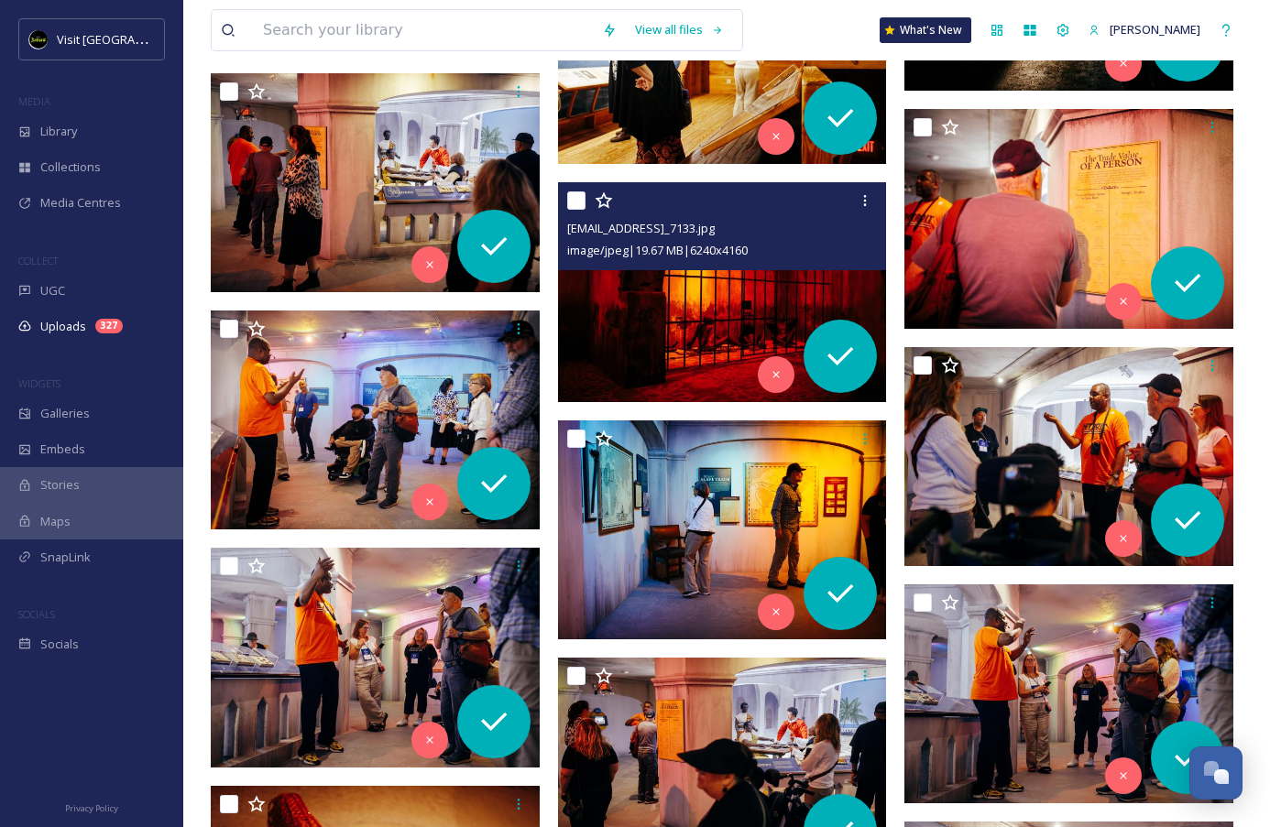
click at [758, 318] on img at bounding box center [722, 292] width 329 height 220
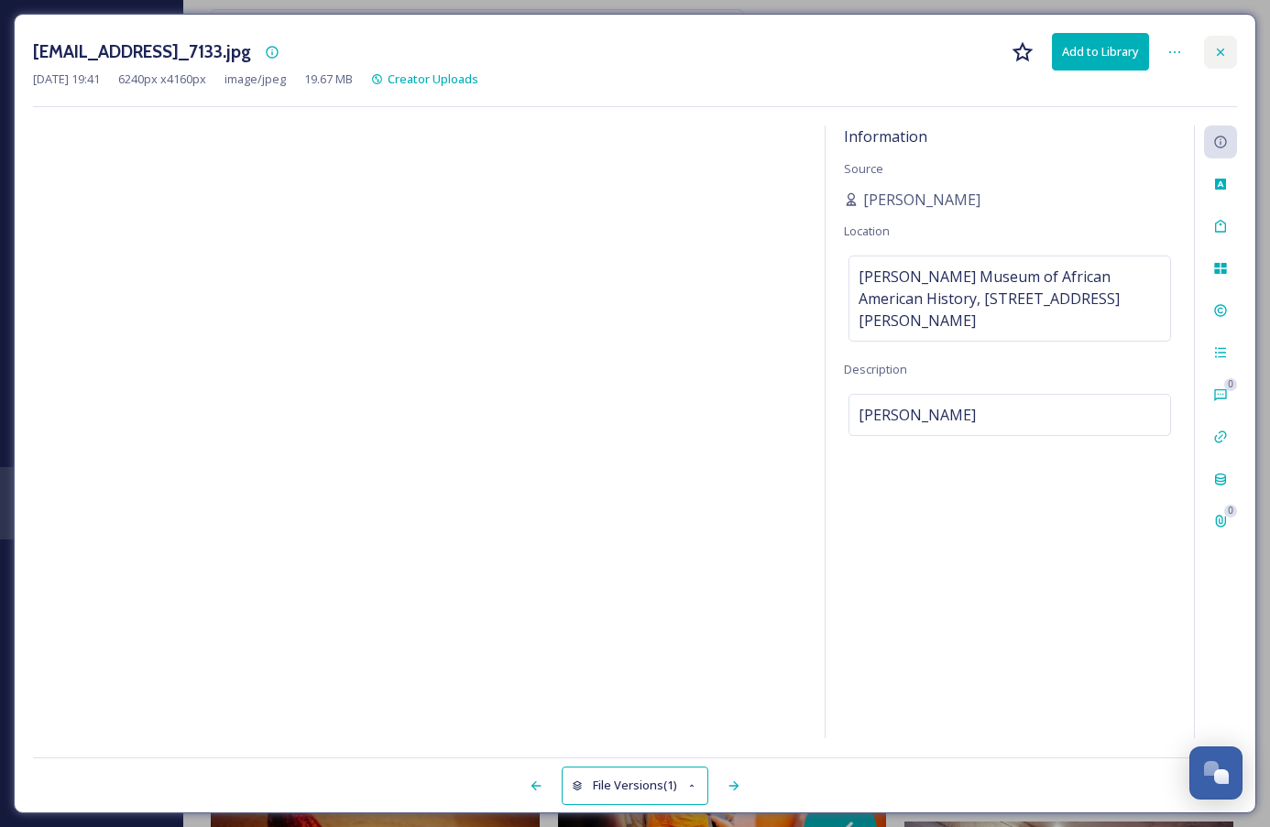
click at [1223, 60] on div at bounding box center [1220, 52] width 33 height 33
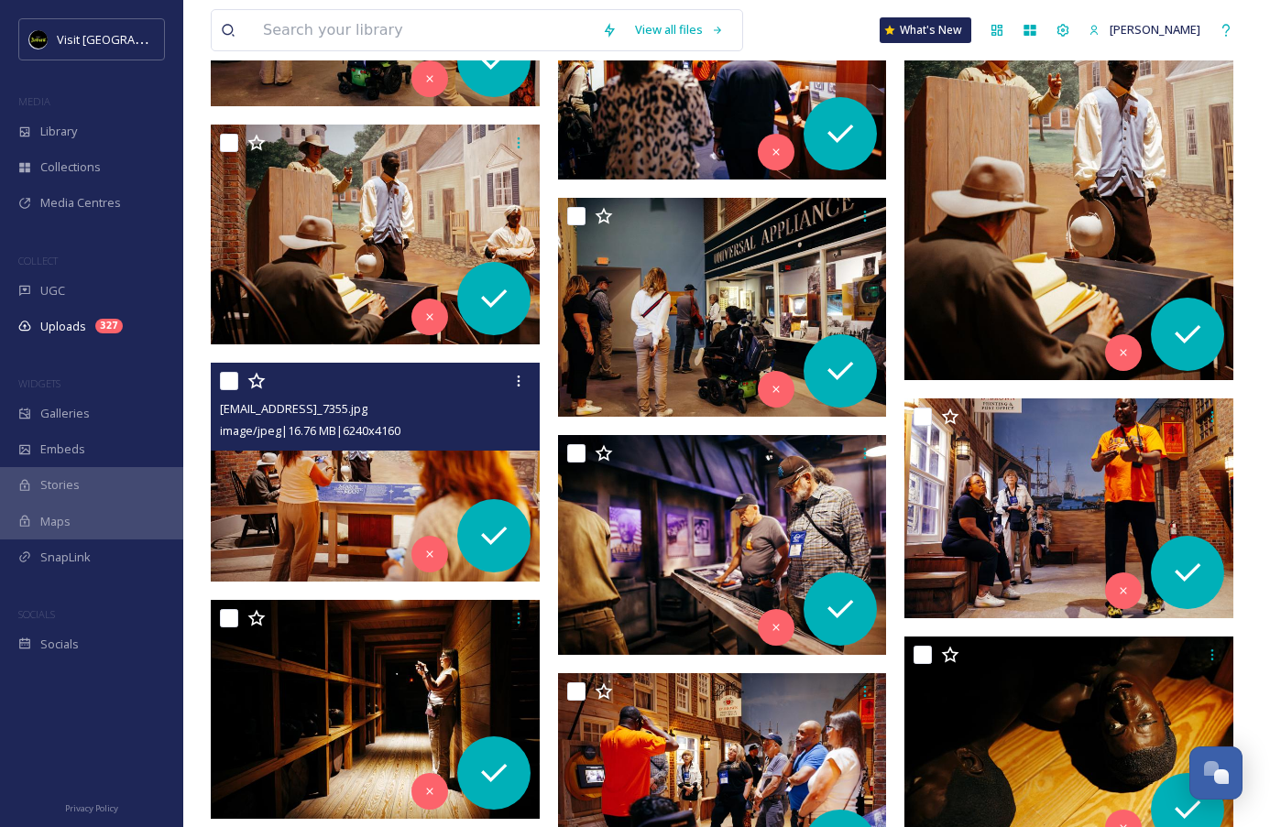
scroll to position [6924, 0]
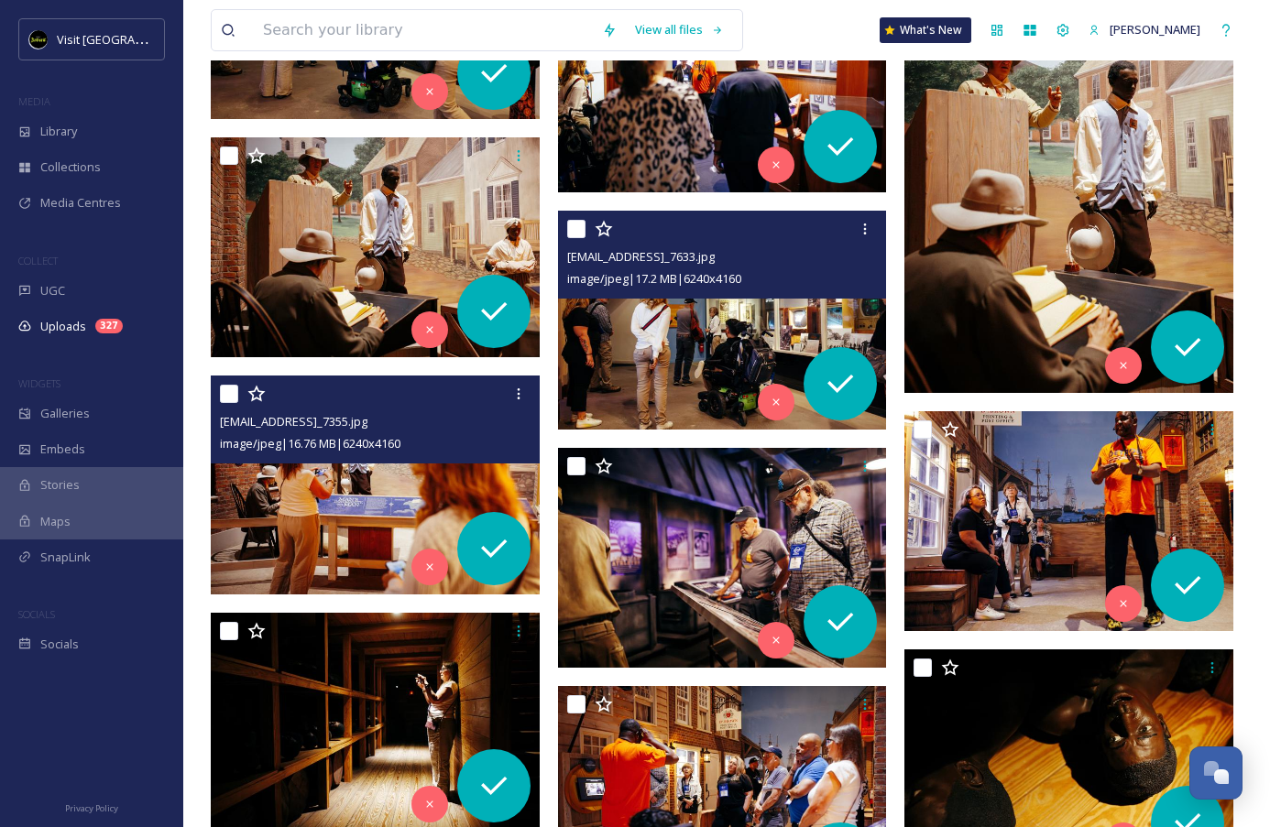
click at [674, 333] on img at bounding box center [722, 321] width 329 height 220
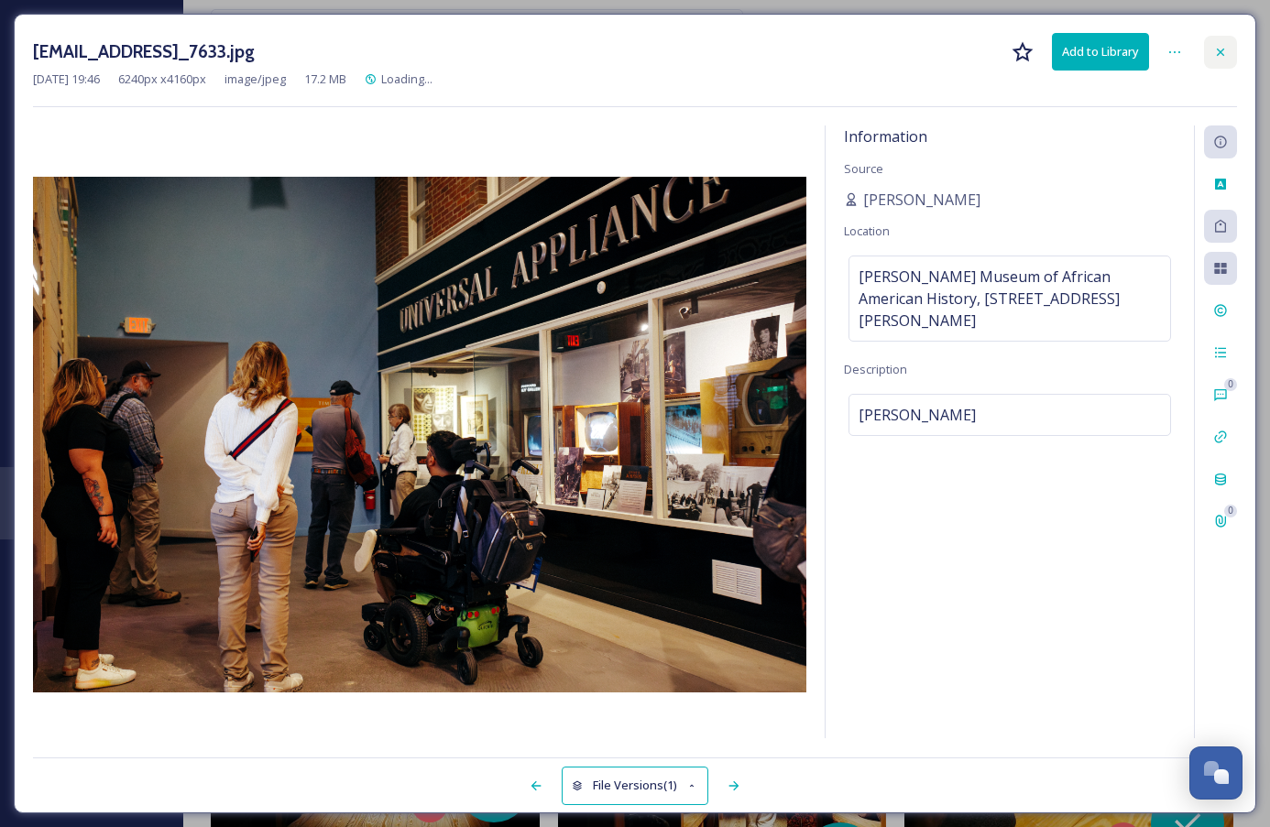
click at [1207, 42] on div at bounding box center [1220, 52] width 33 height 33
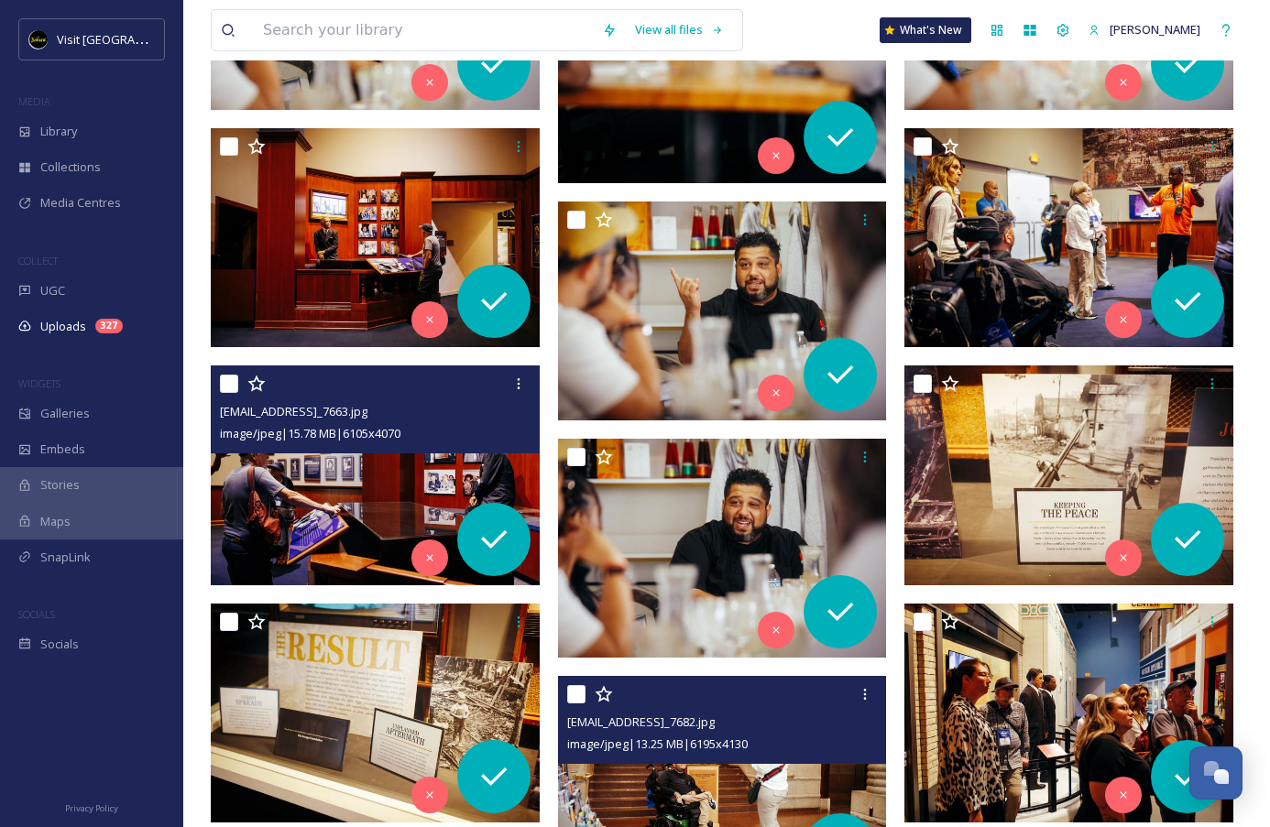
scroll to position [5992, 0]
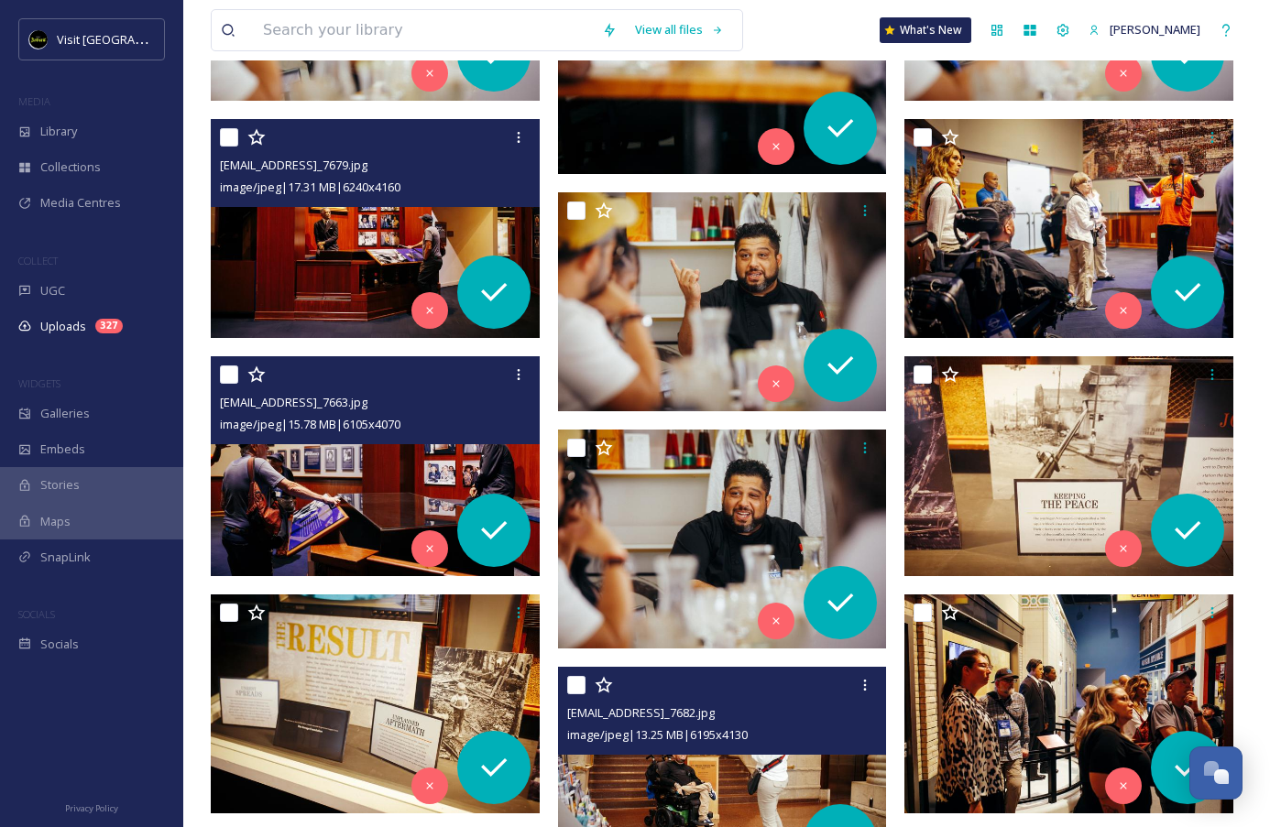
click at [349, 247] on img at bounding box center [375, 229] width 329 height 220
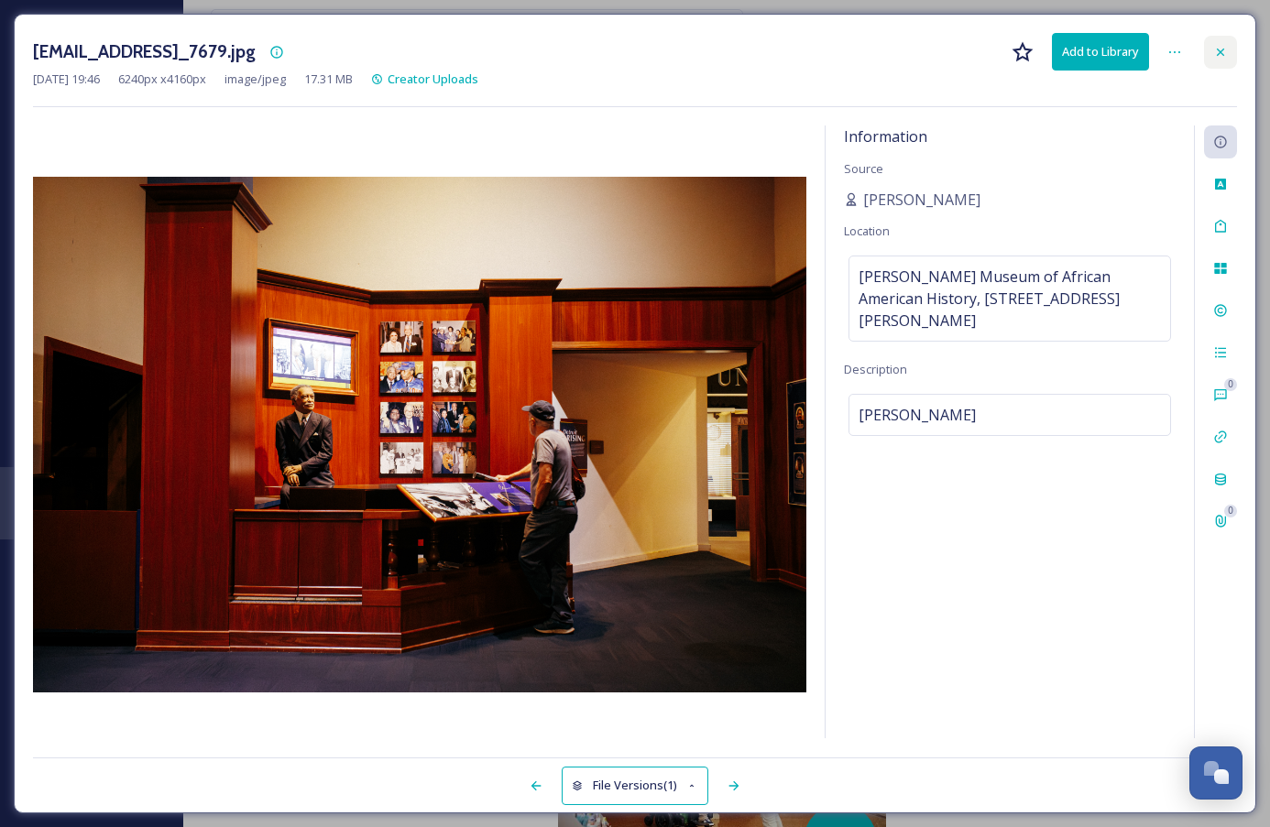
click at [1219, 55] on icon at bounding box center [1220, 52] width 15 height 15
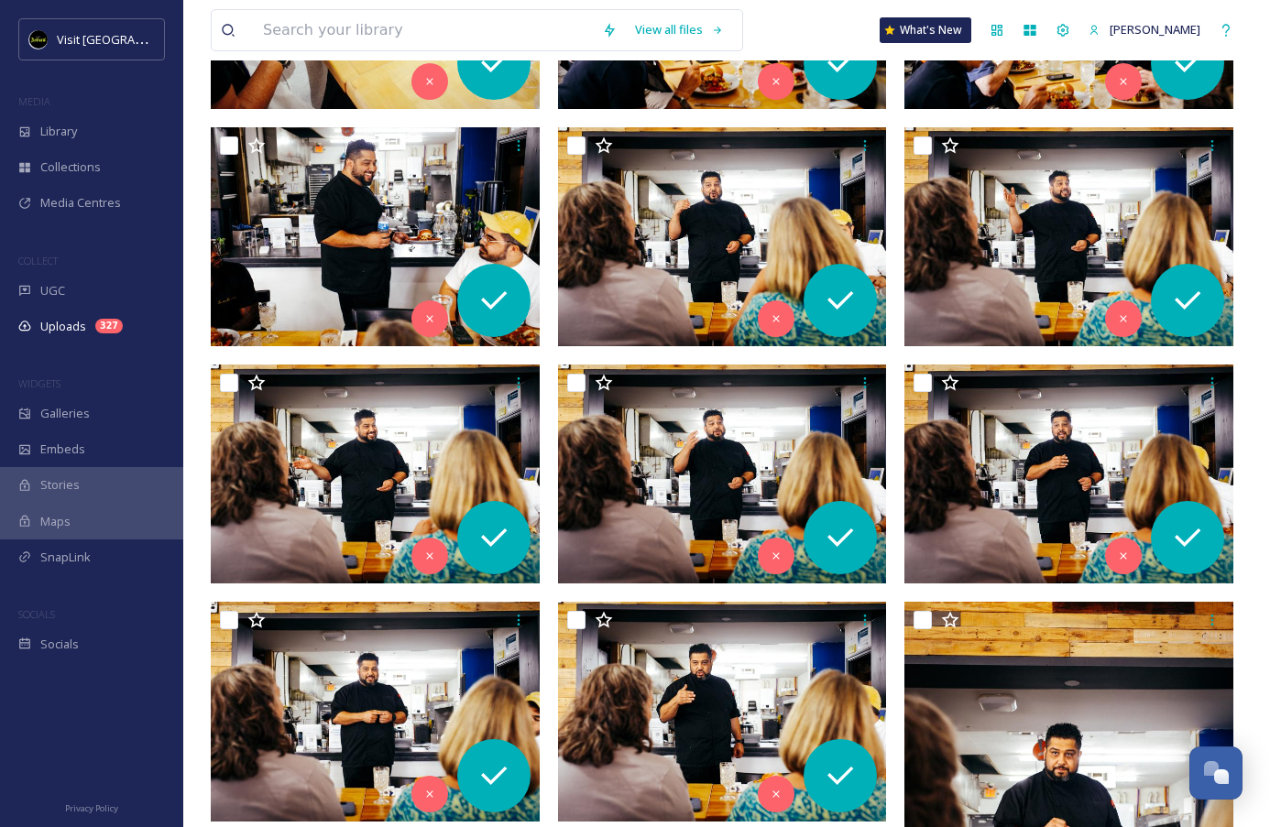
scroll to position [1202, 0]
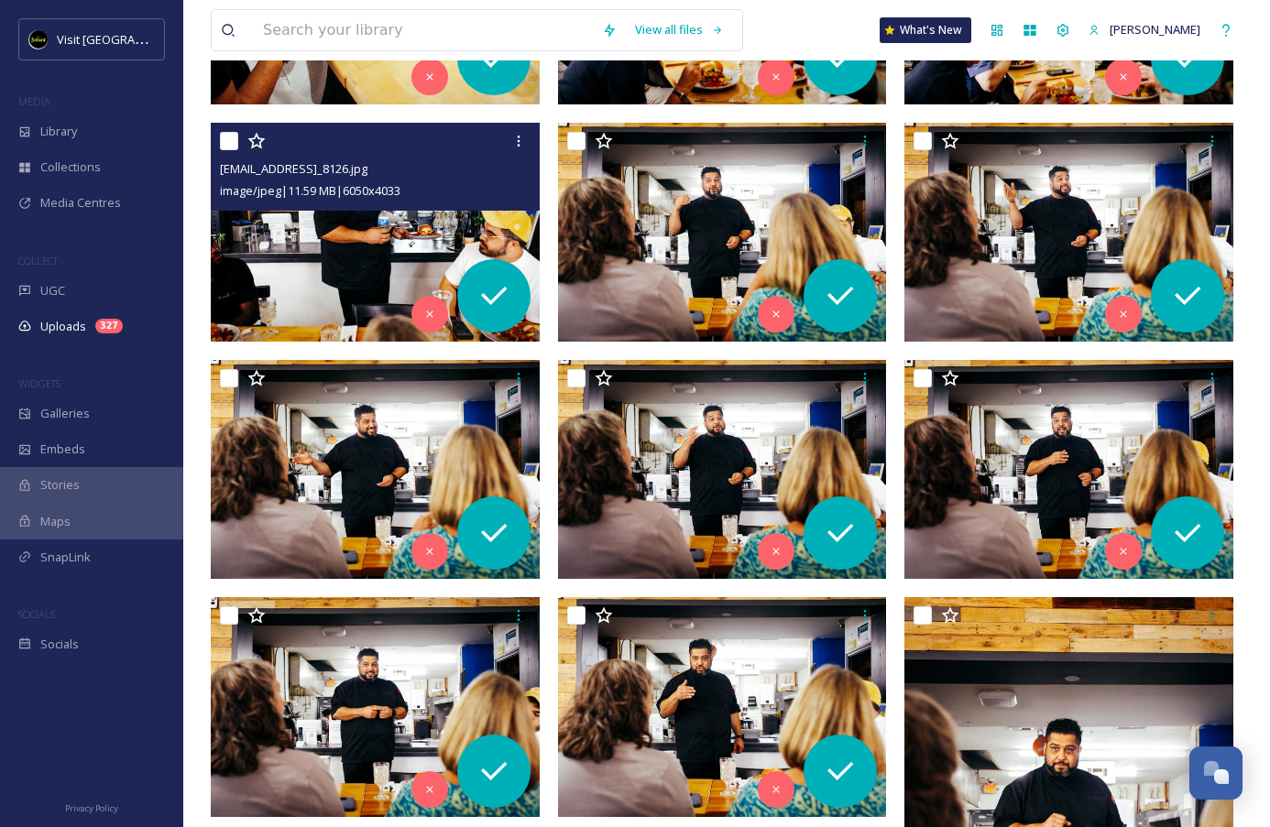
click at [285, 223] on img at bounding box center [375, 233] width 329 height 220
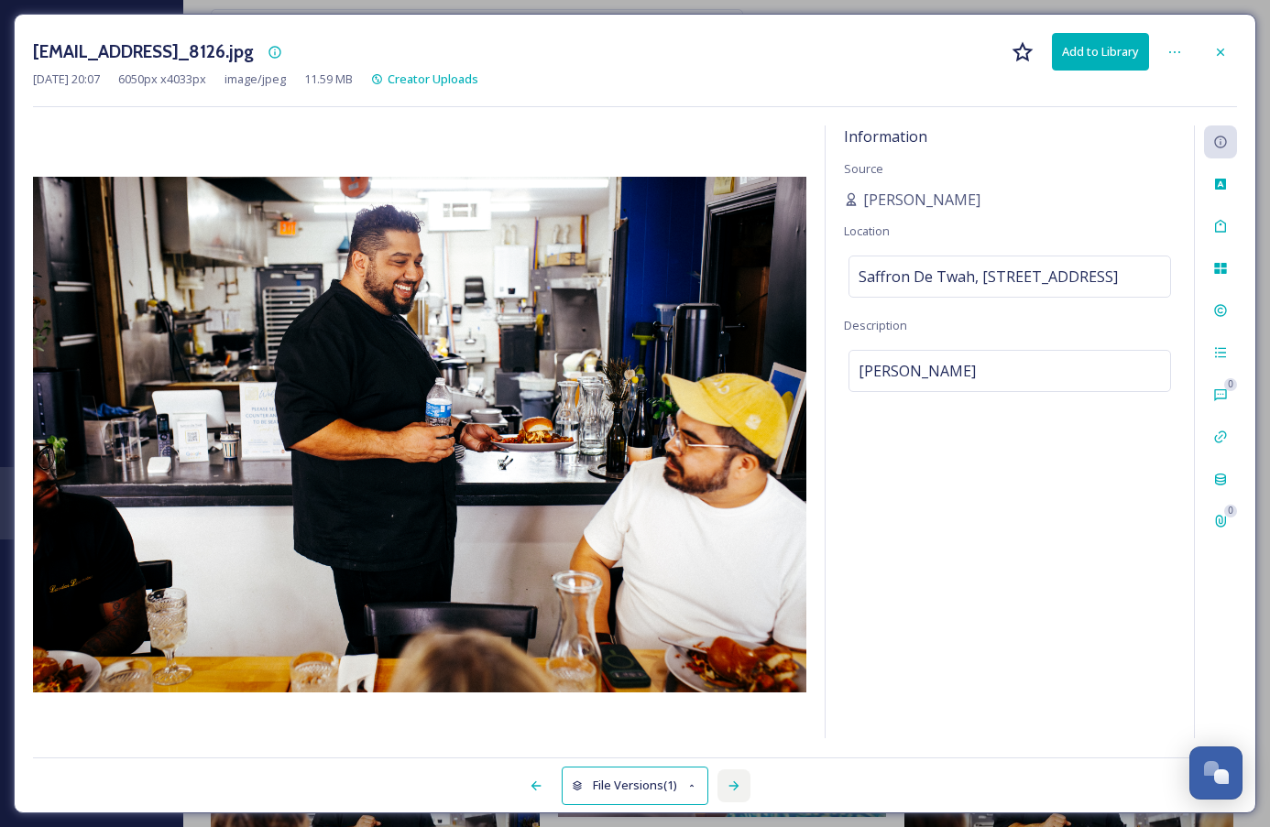
click at [732, 783] on icon at bounding box center [733, 786] width 15 height 15
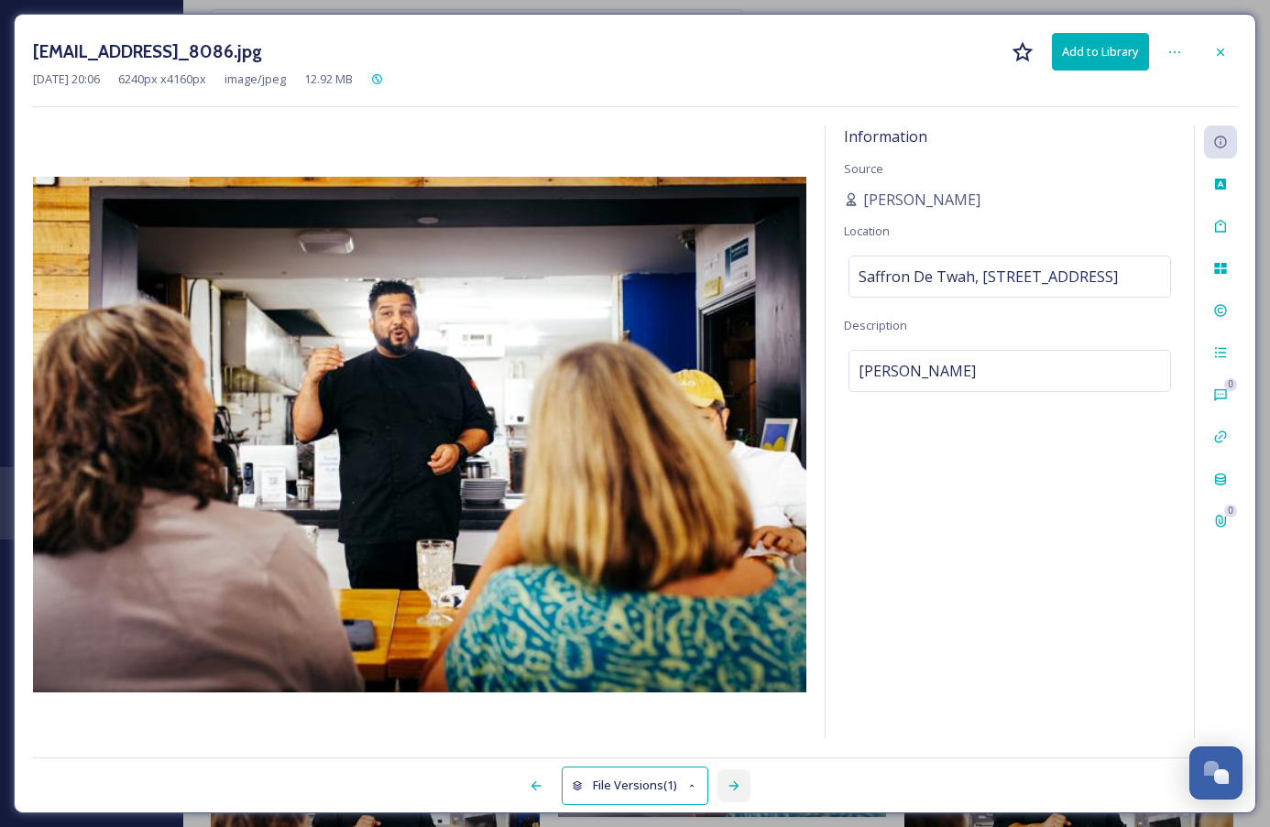
click at [732, 783] on icon at bounding box center [733, 786] width 15 height 15
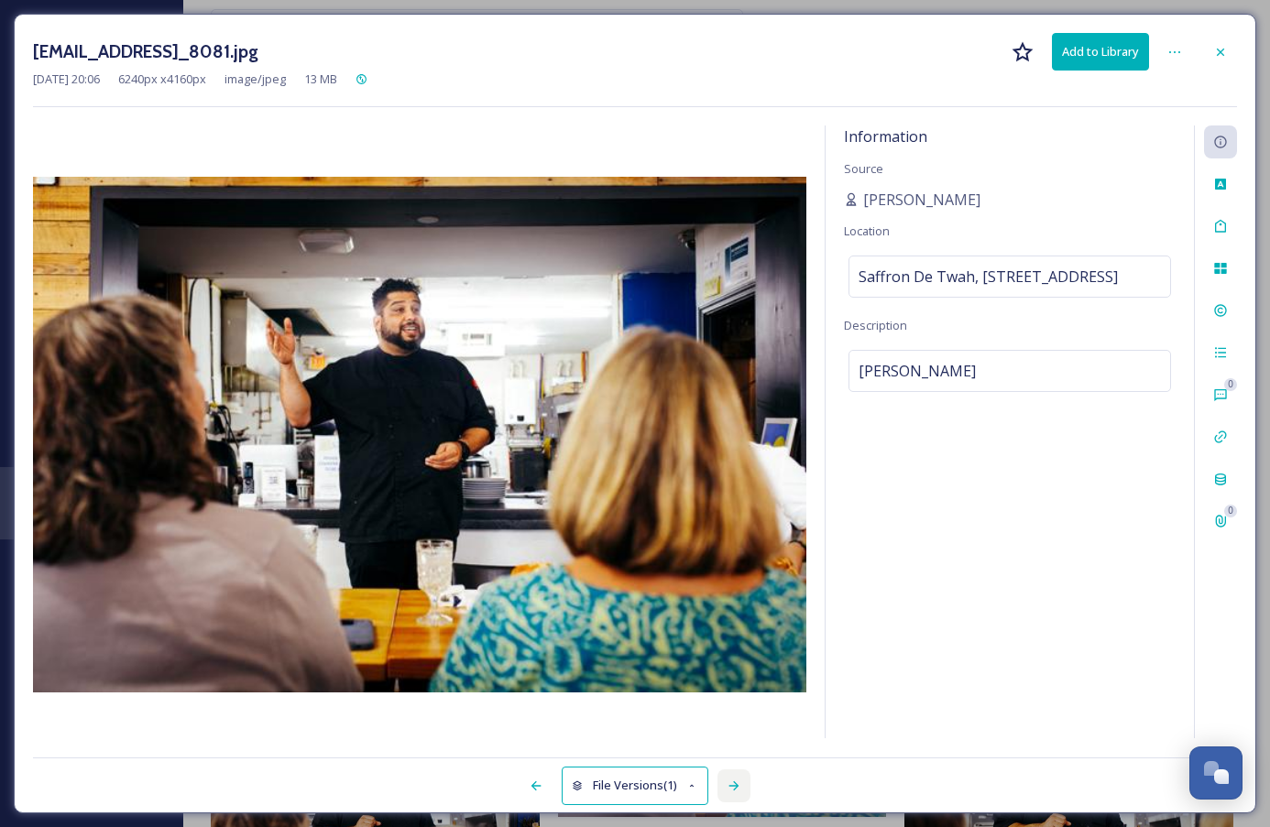
click at [732, 783] on icon at bounding box center [733, 786] width 15 height 15
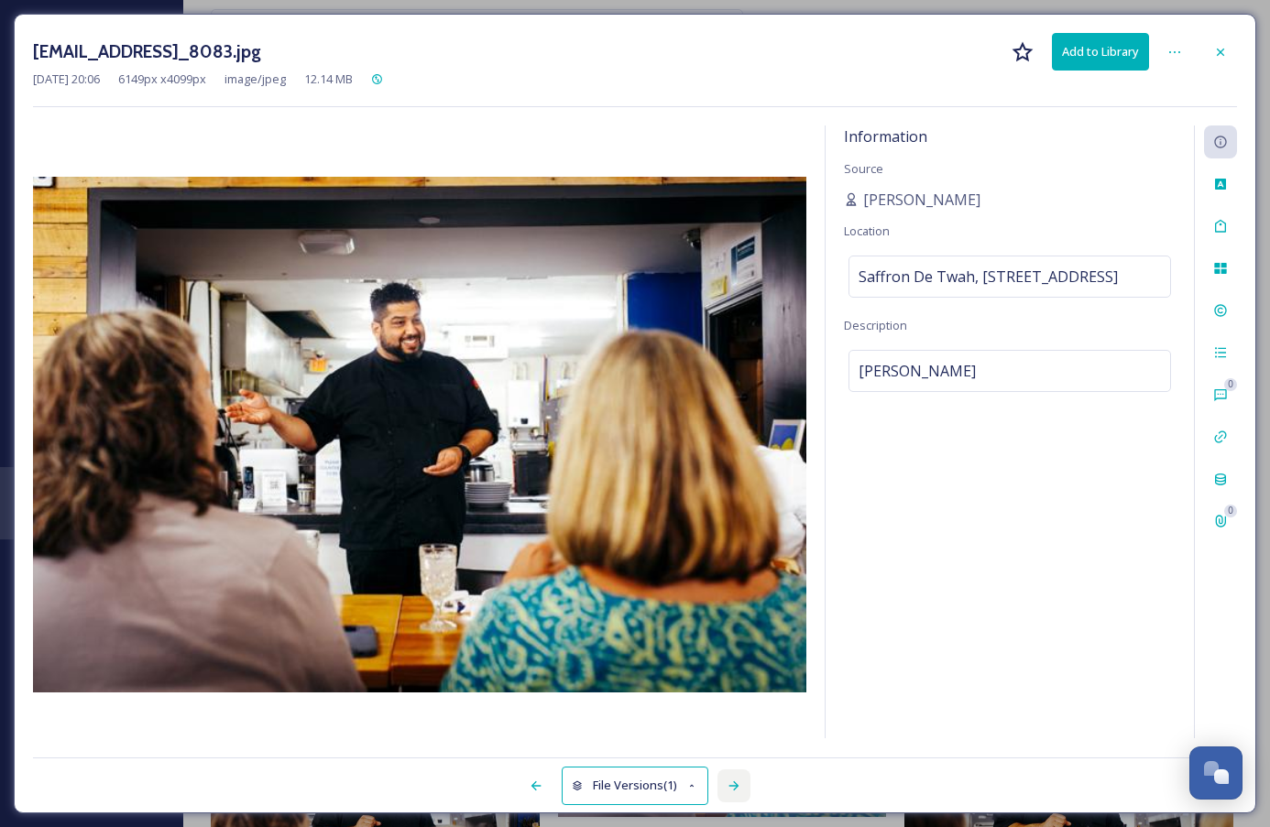
click at [732, 783] on icon at bounding box center [733, 786] width 15 height 15
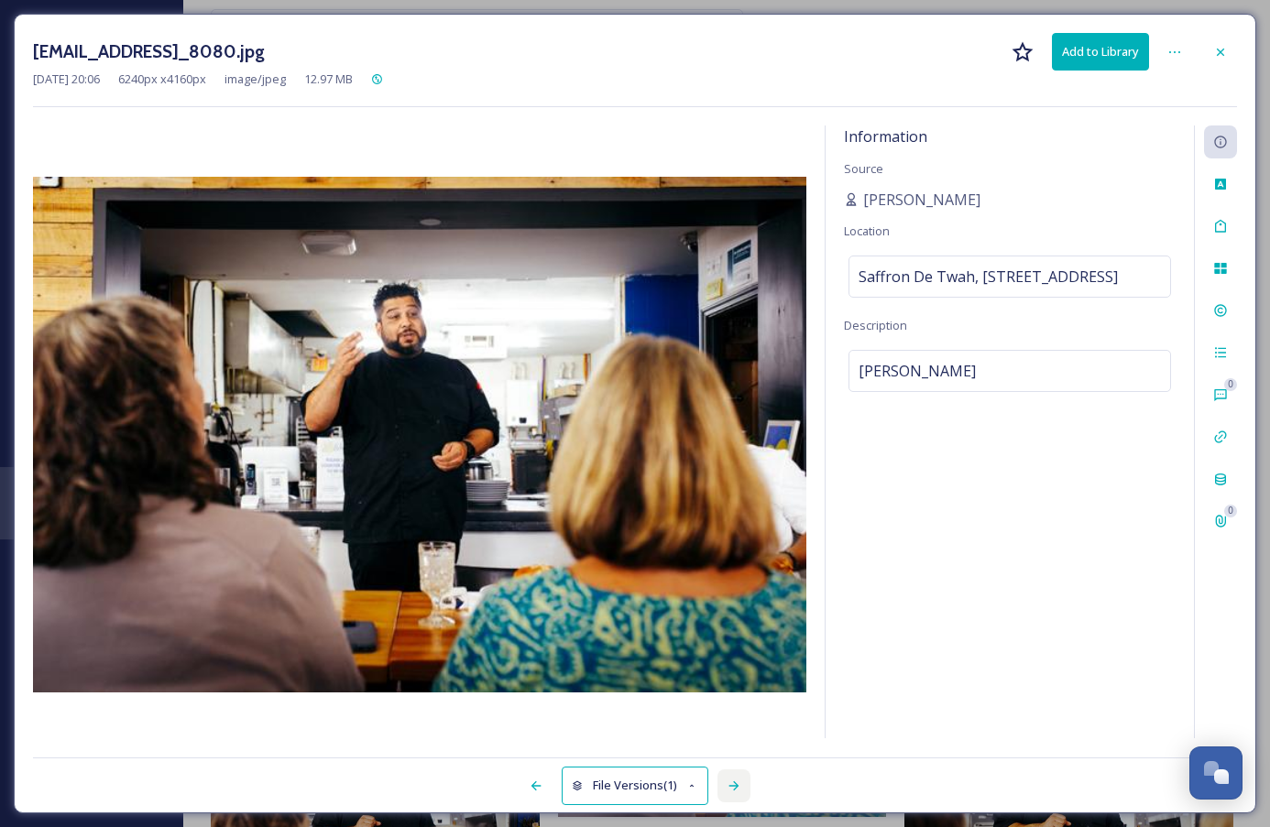
click at [732, 783] on icon at bounding box center [733, 786] width 15 height 15
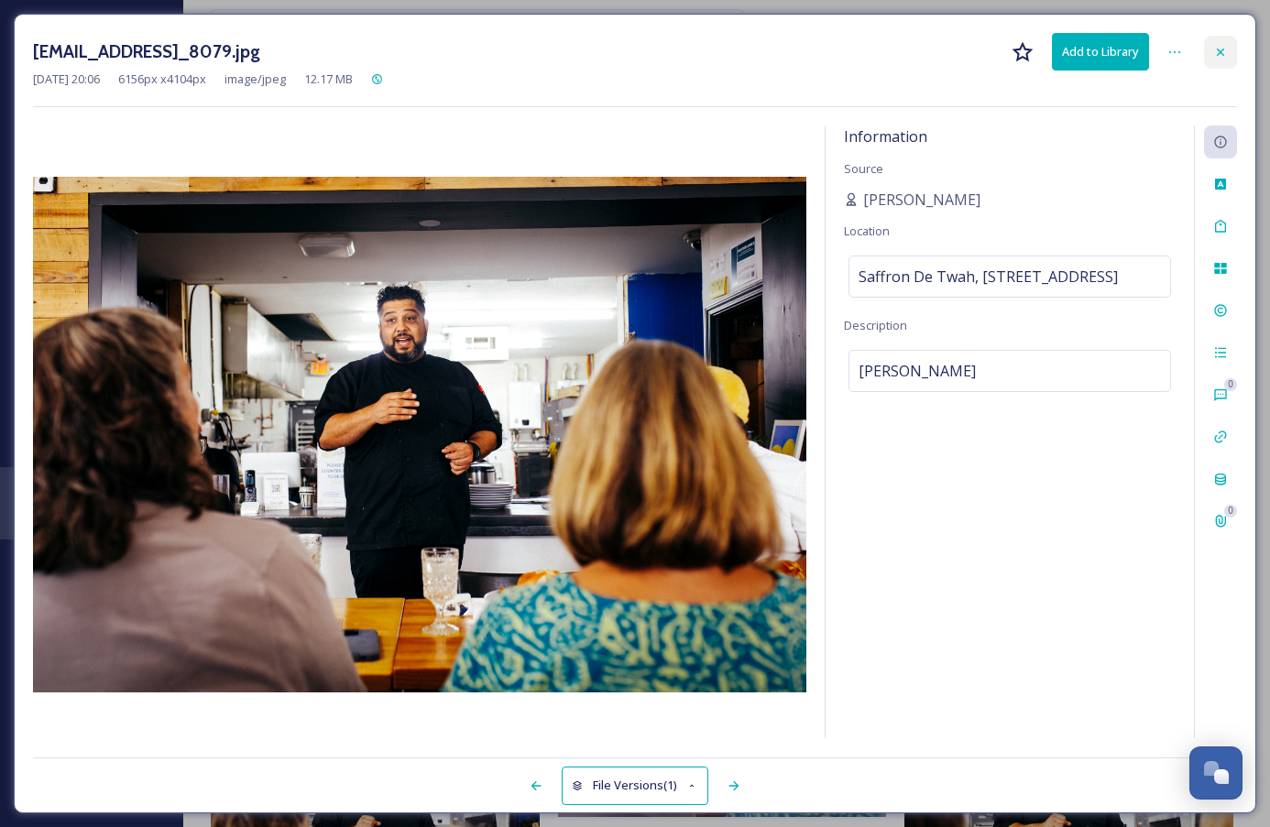
click at [1216, 43] on div at bounding box center [1220, 52] width 33 height 33
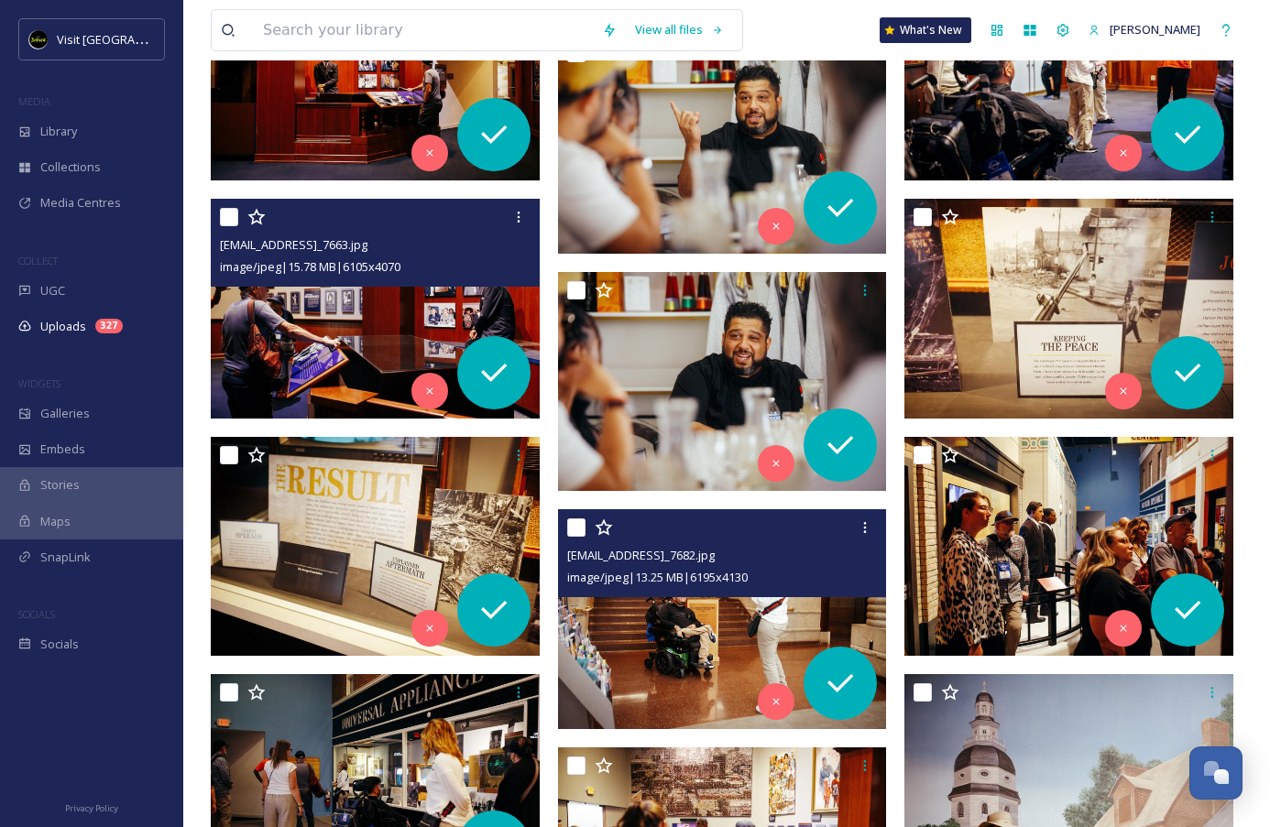
scroll to position [6173, 0]
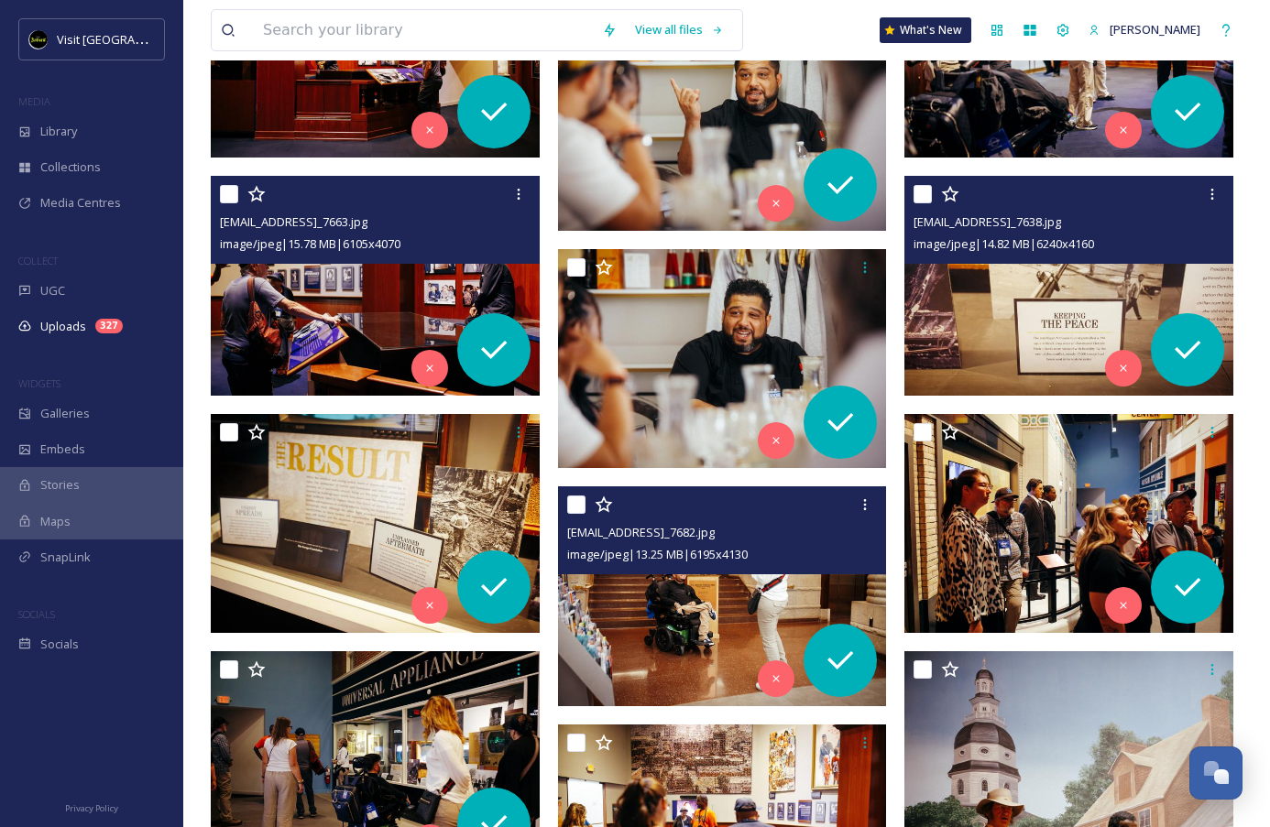
click at [988, 324] on img at bounding box center [1068, 286] width 329 height 220
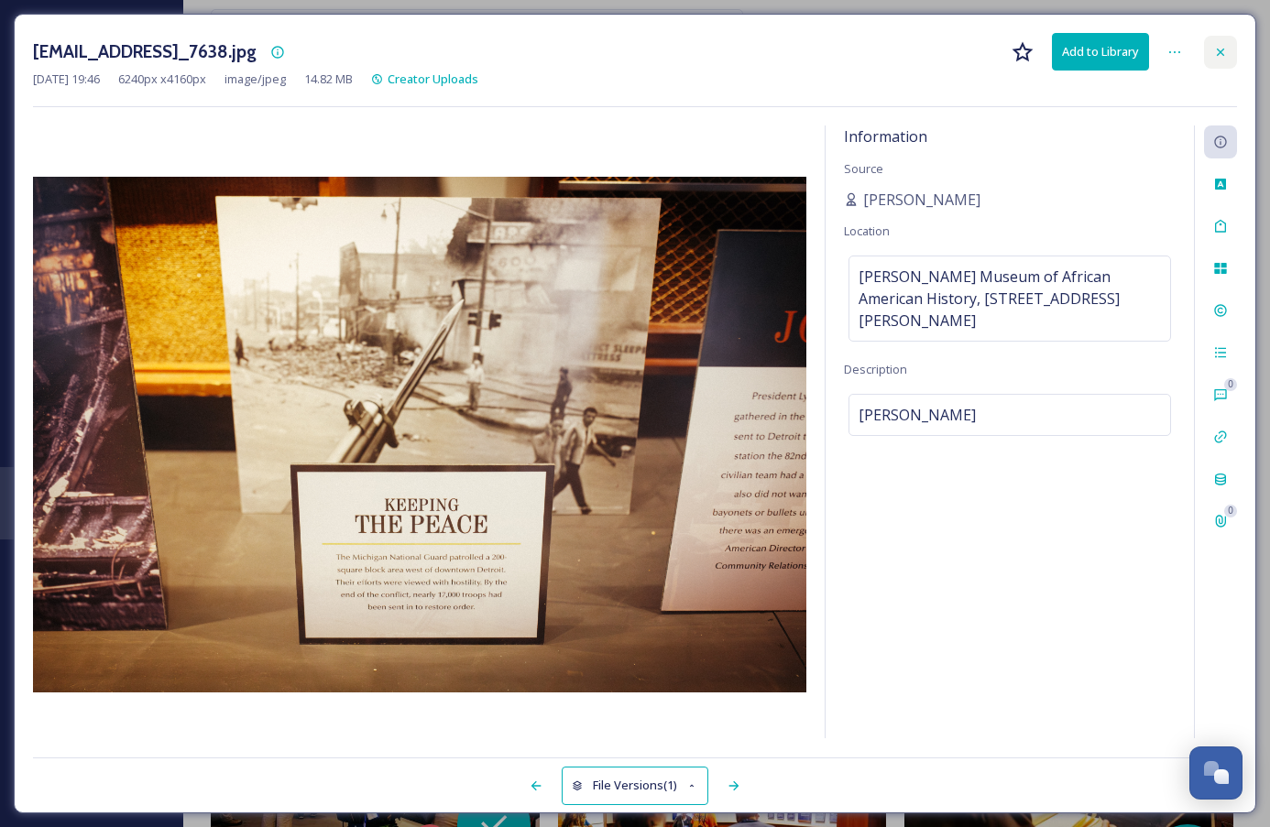
click at [1216, 60] on div at bounding box center [1220, 52] width 33 height 33
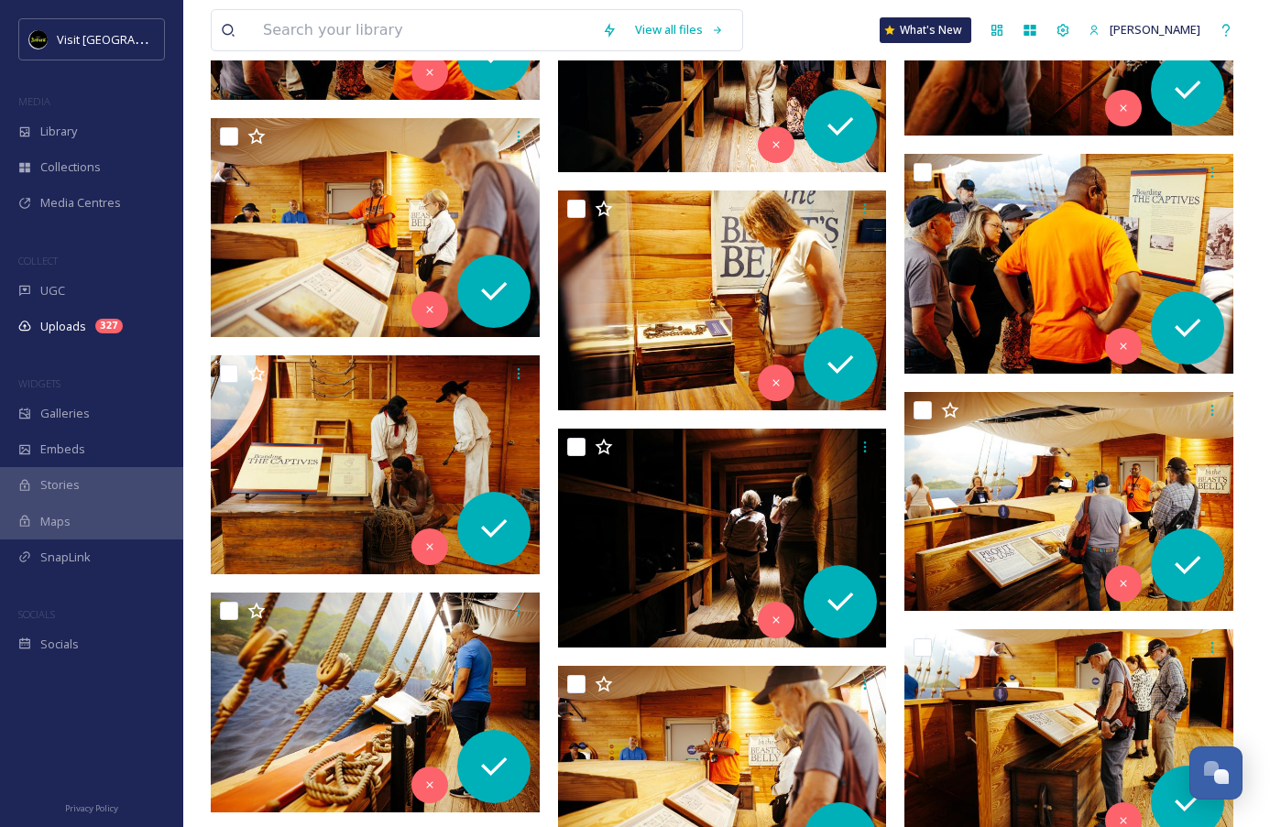
scroll to position [7914, 0]
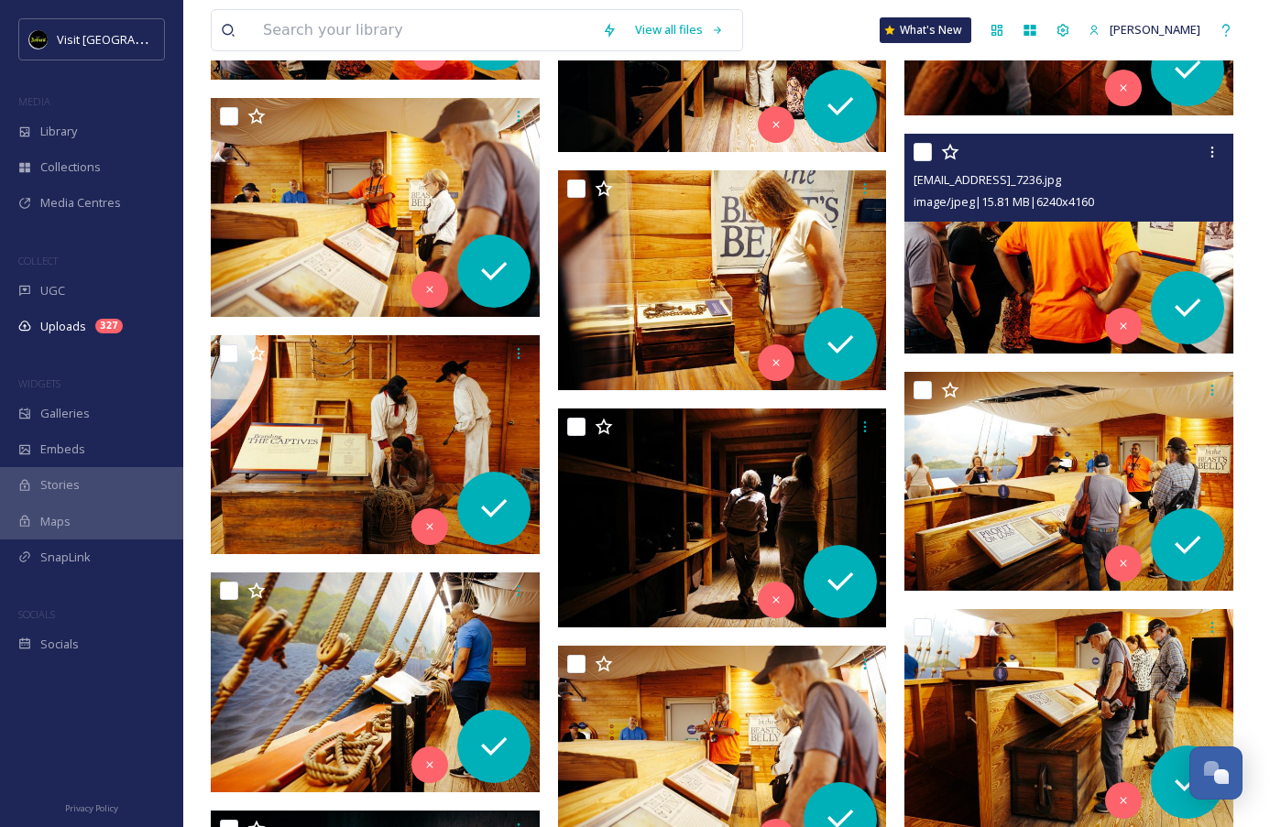
click at [1025, 237] on img at bounding box center [1068, 244] width 329 height 220
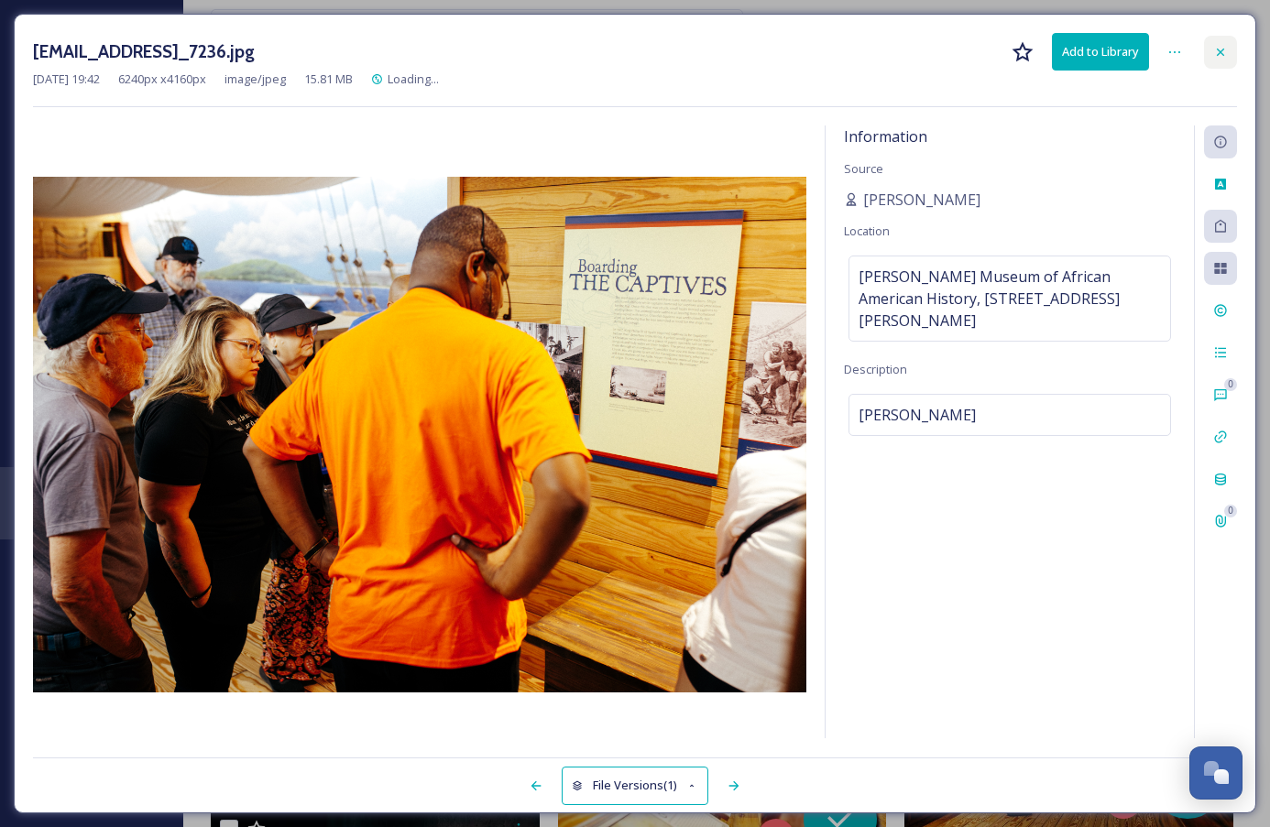
click at [1219, 46] on icon at bounding box center [1220, 52] width 15 height 15
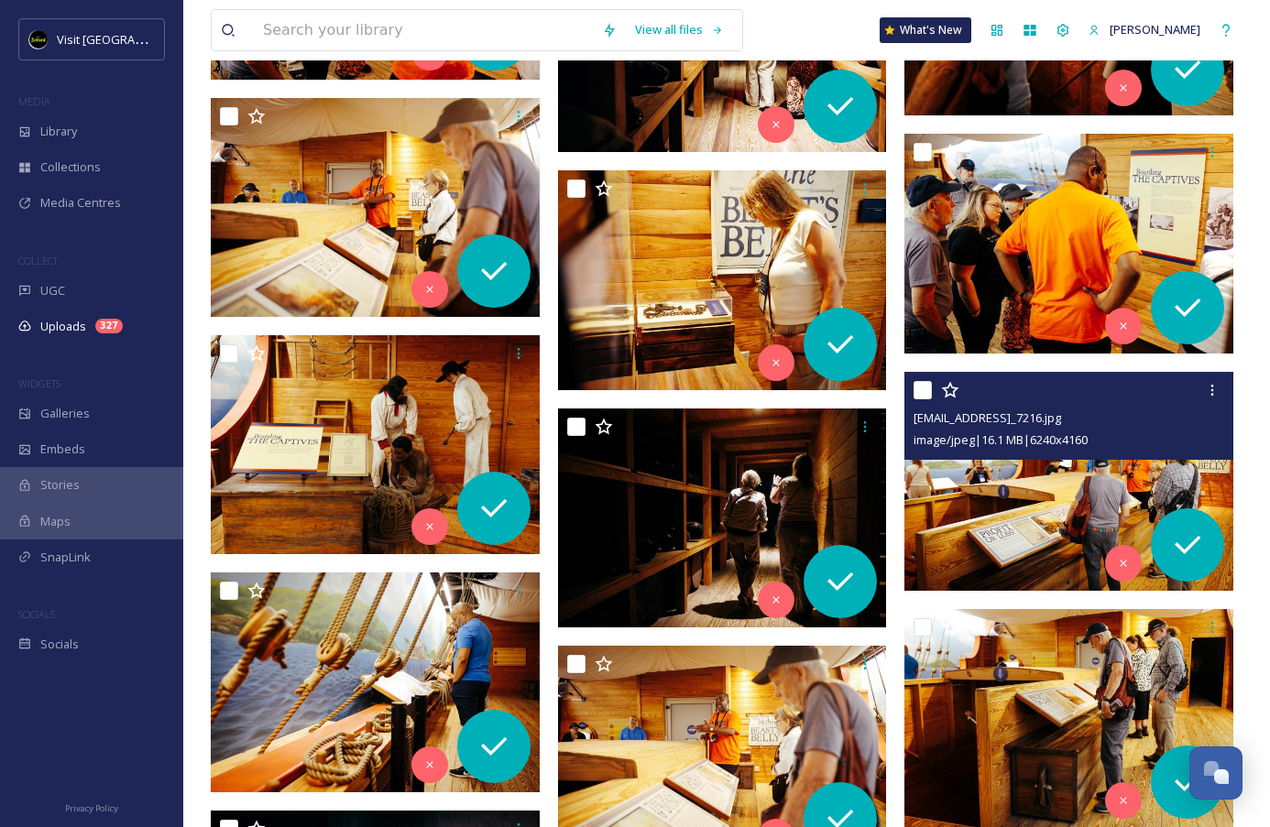
click at [1004, 508] on img at bounding box center [1068, 482] width 329 height 220
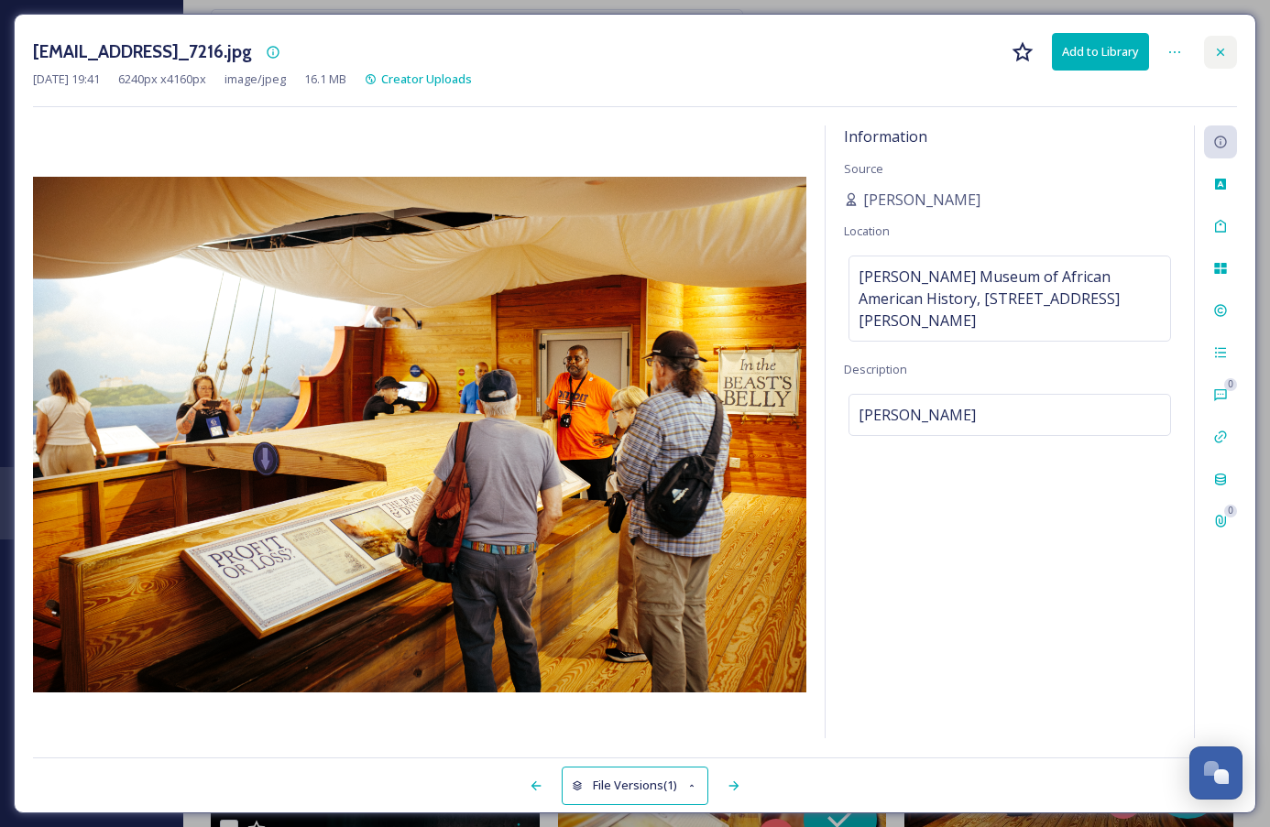
click at [1219, 51] on icon at bounding box center [1220, 52] width 15 height 15
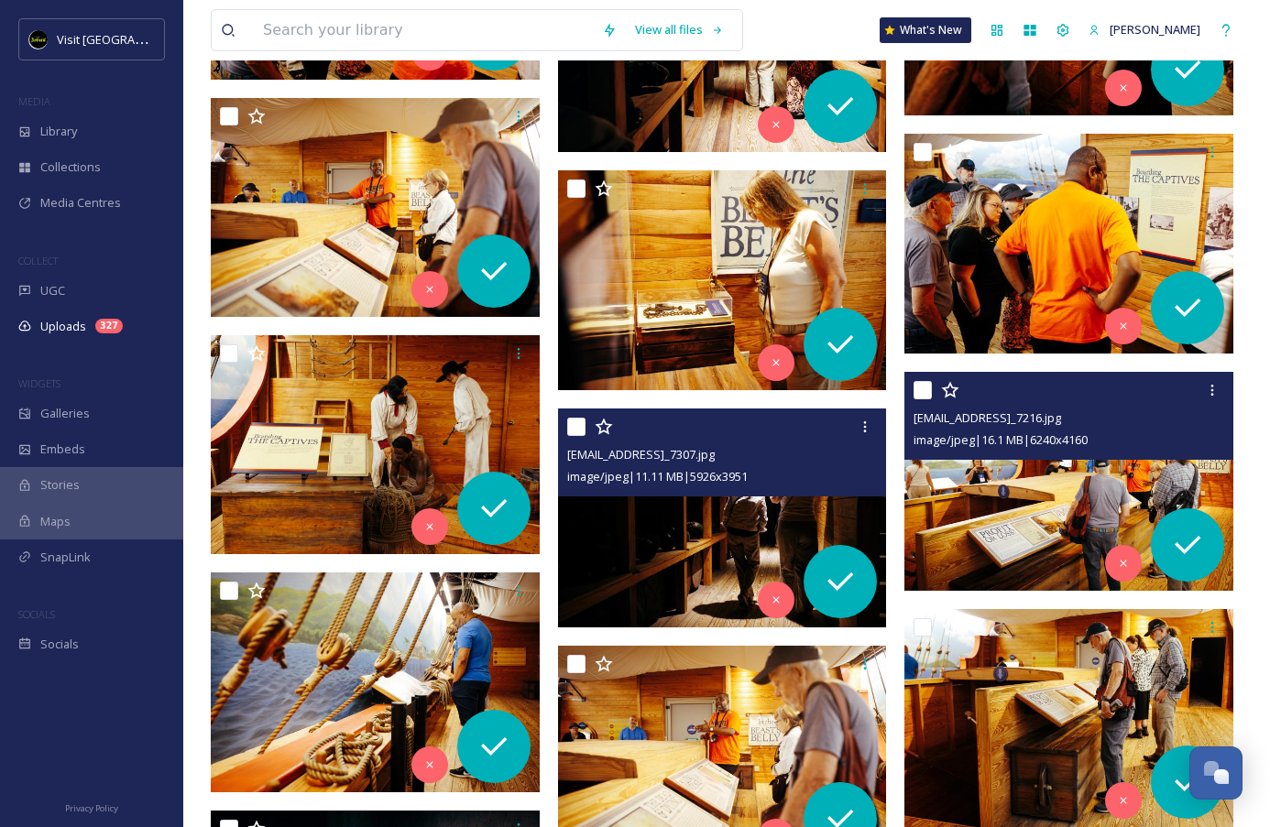
scroll to position [8189, 0]
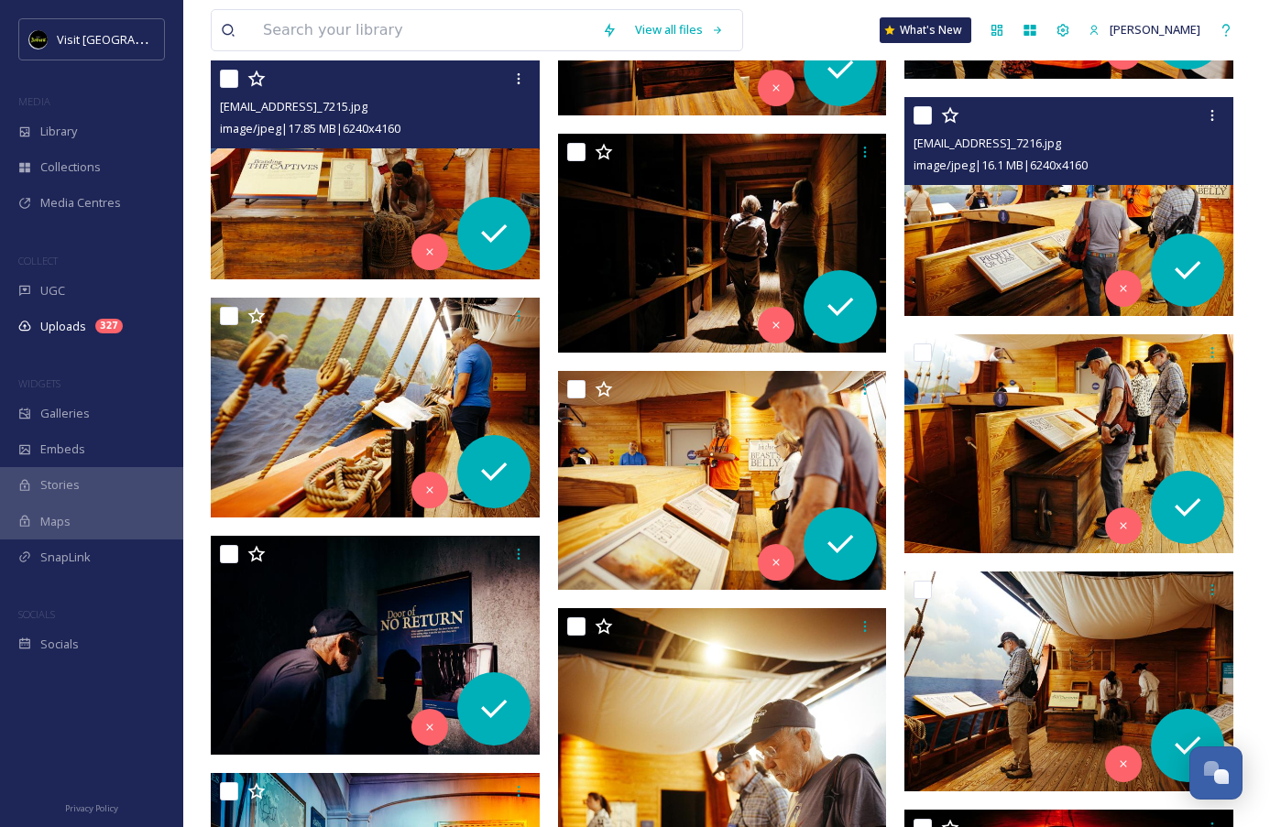
click at [363, 197] on img at bounding box center [375, 170] width 329 height 220
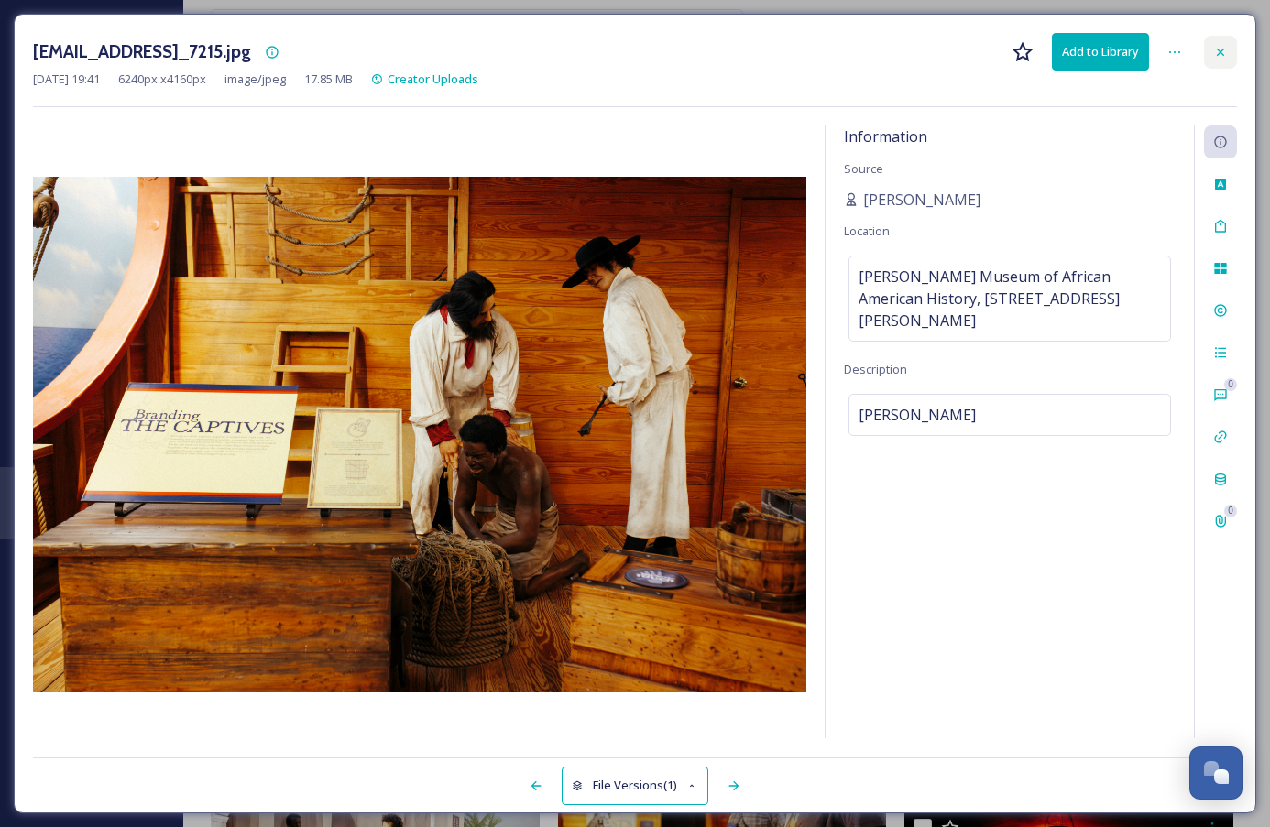
click at [1219, 54] on icon at bounding box center [1220, 52] width 15 height 15
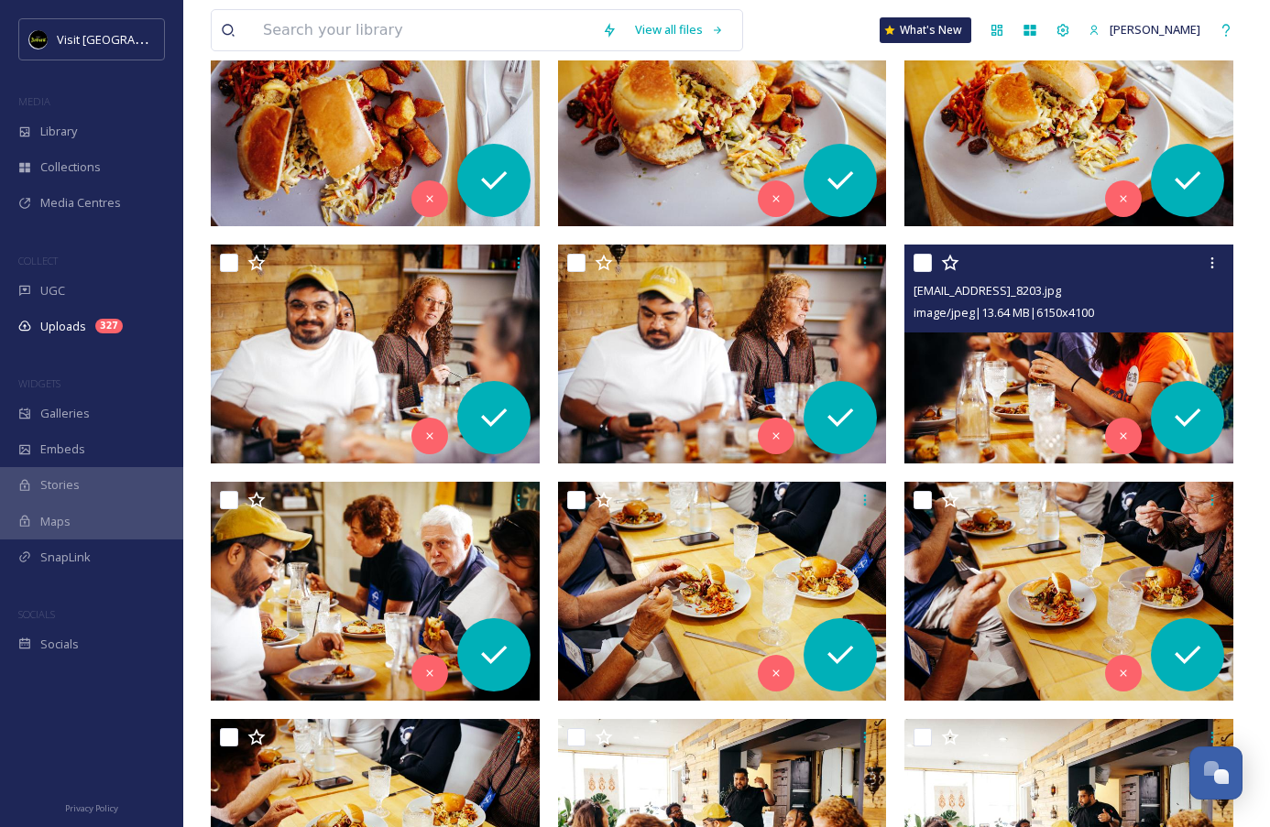
scroll to position [383, 0]
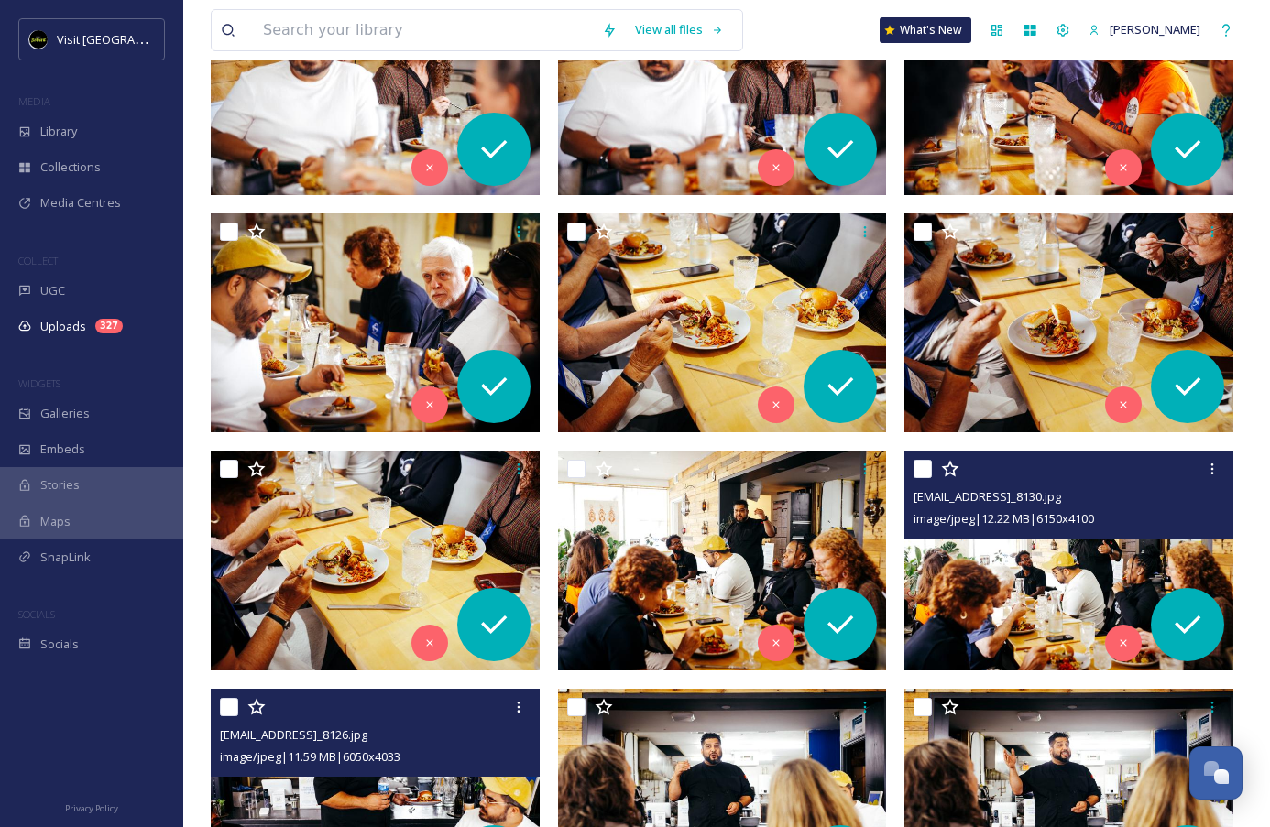
click at [1002, 465] on div at bounding box center [1070, 468] width 315 height 33
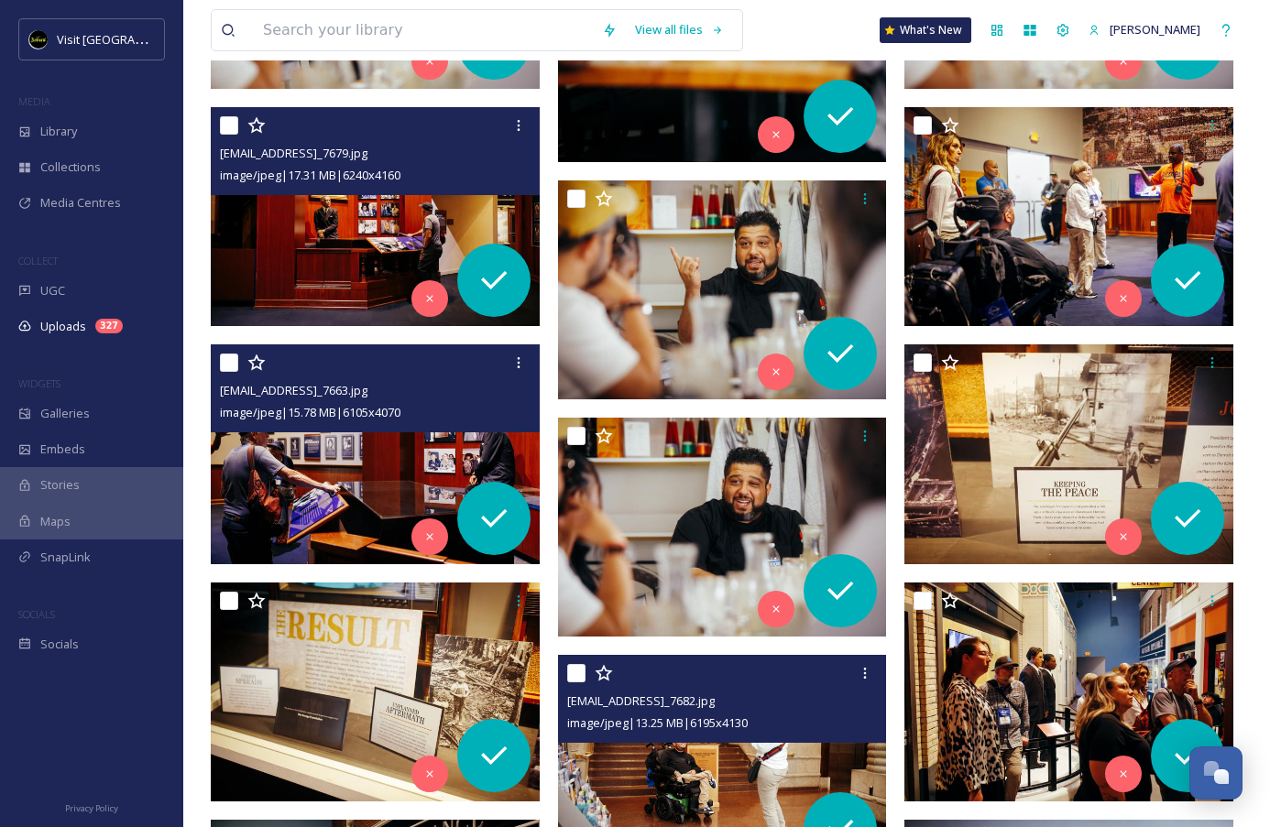
scroll to position [6006, 0]
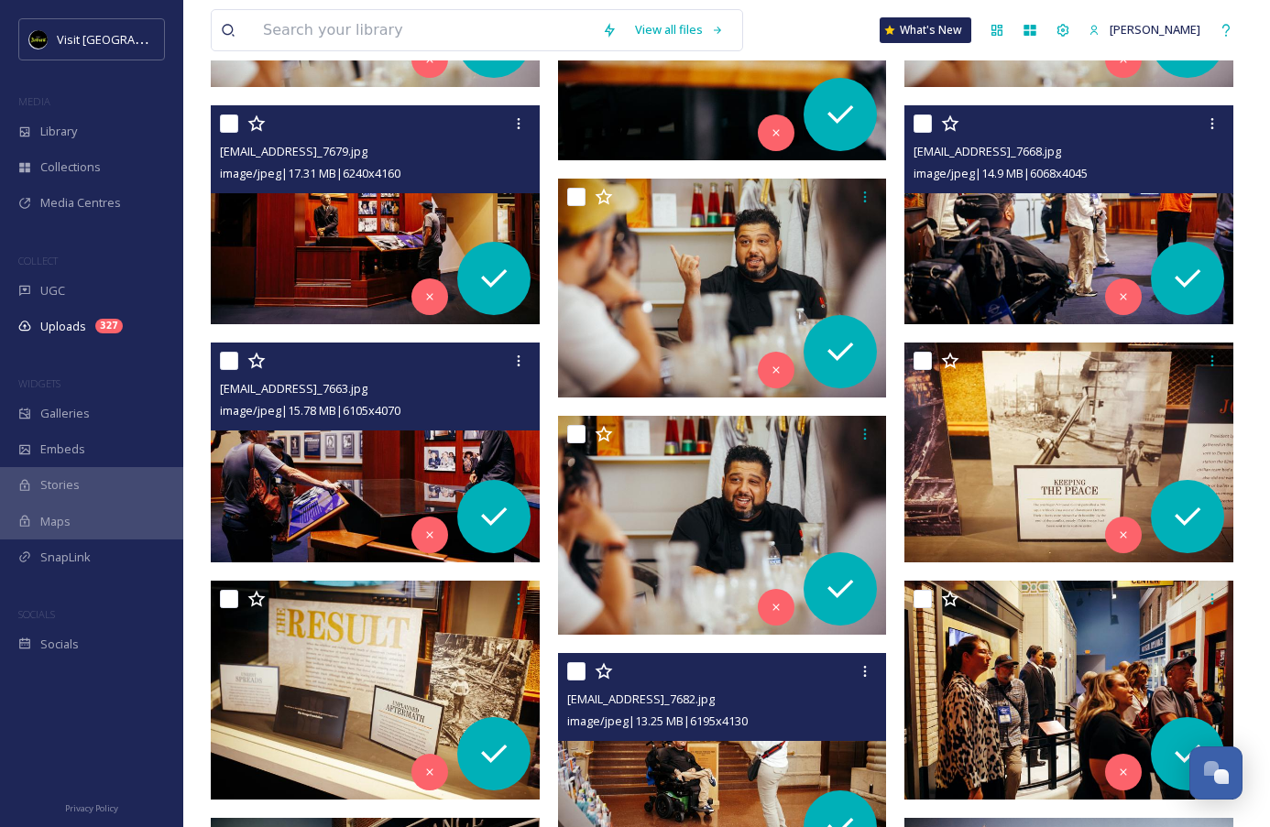
click at [1050, 212] on img at bounding box center [1068, 215] width 329 height 220
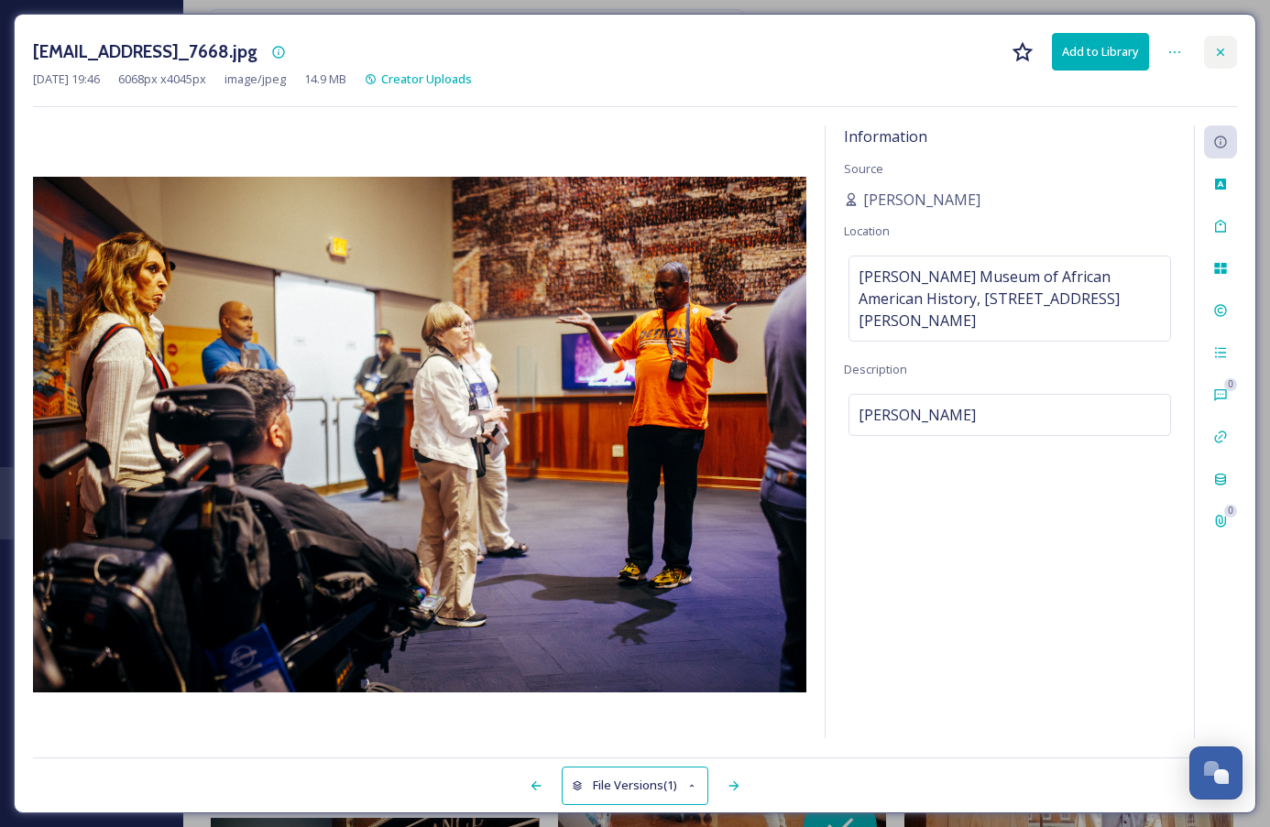
click at [1228, 59] on div at bounding box center [1220, 52] width 33 height 33
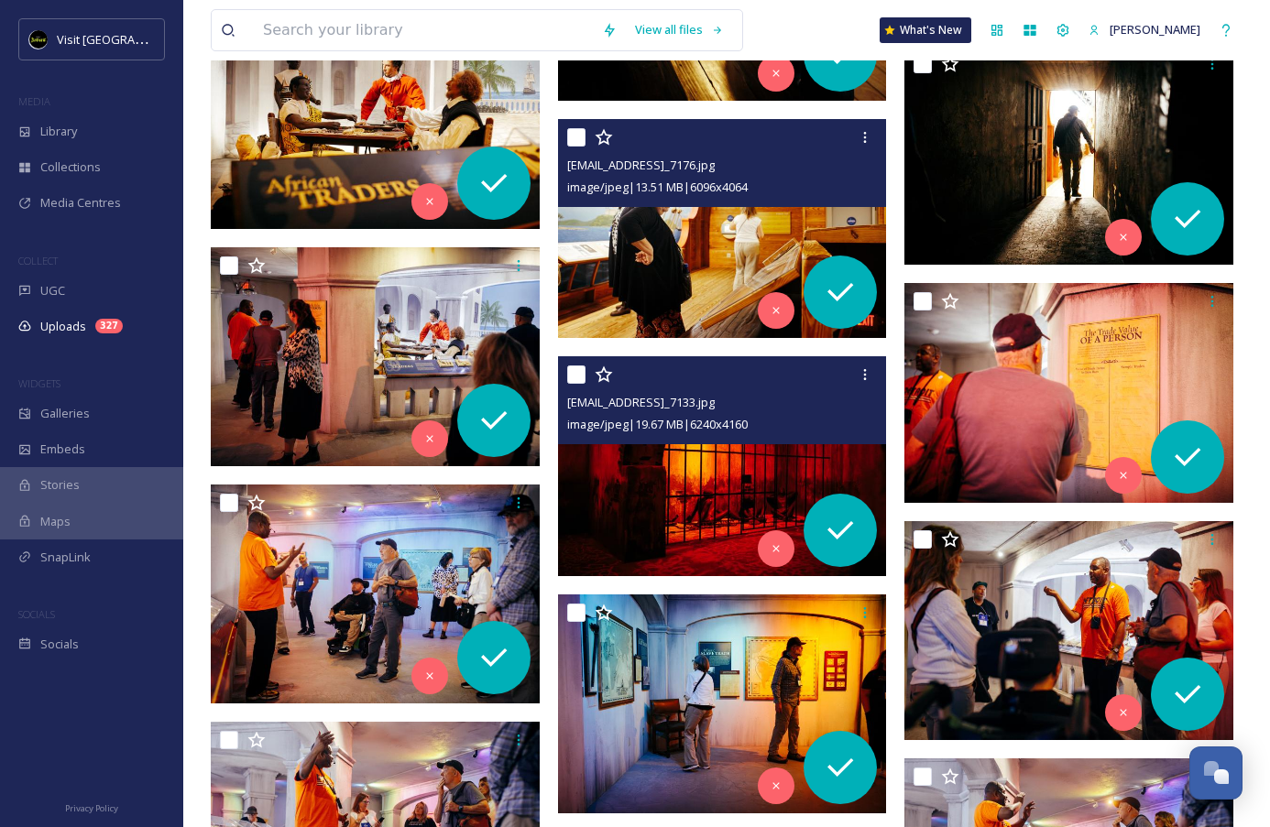
scroll to position [9198, 0]
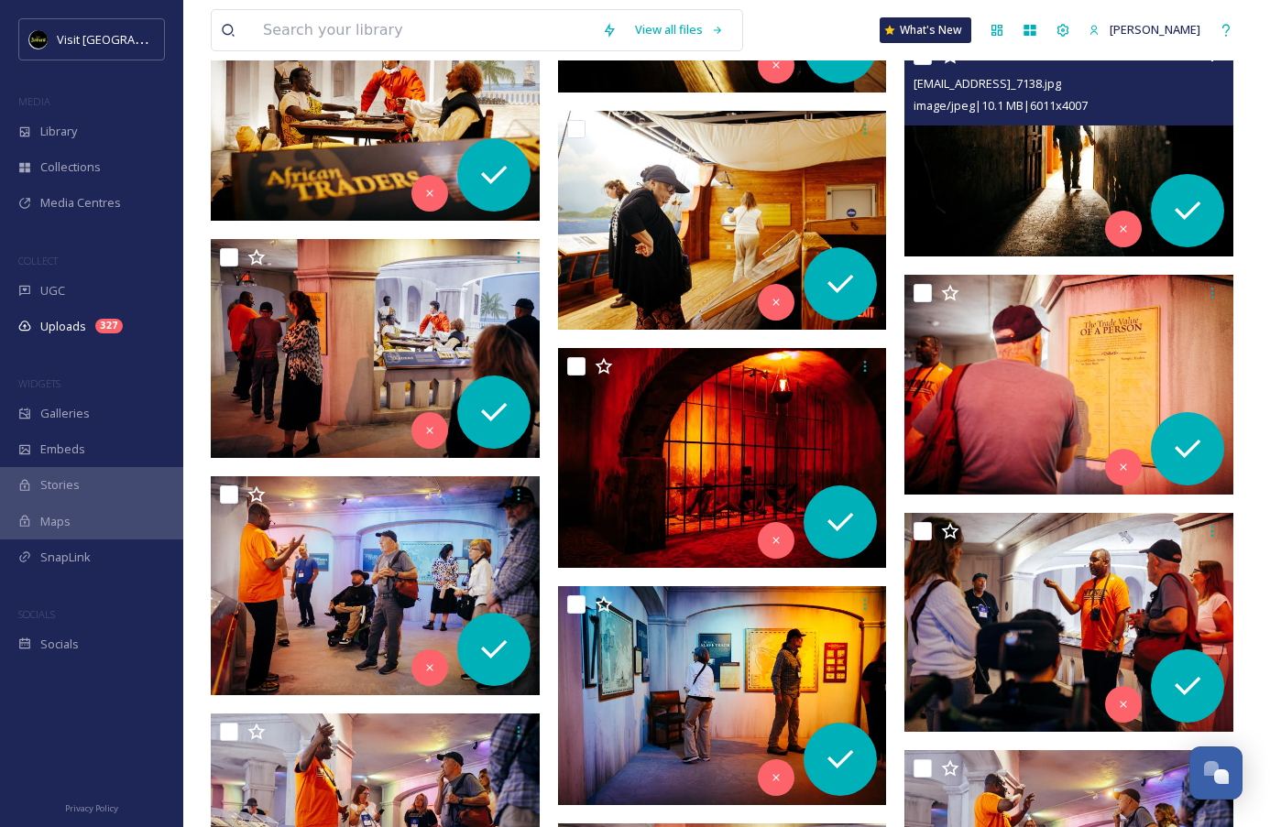
click at [1000, 175] on img at bounding box center [1068, 148] width 329 height 220
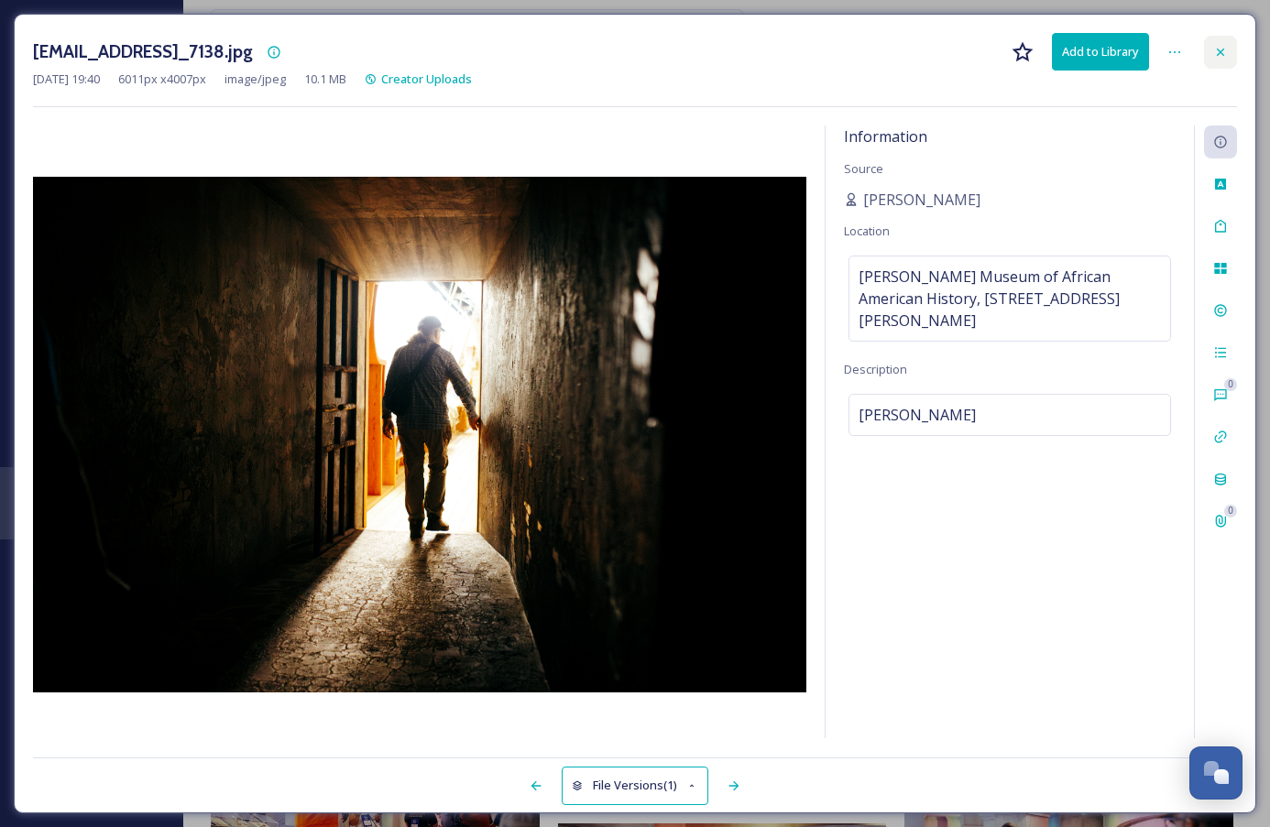
click at [1222, 45] on icon at bounding box center [1220, 52] width 15 height 15
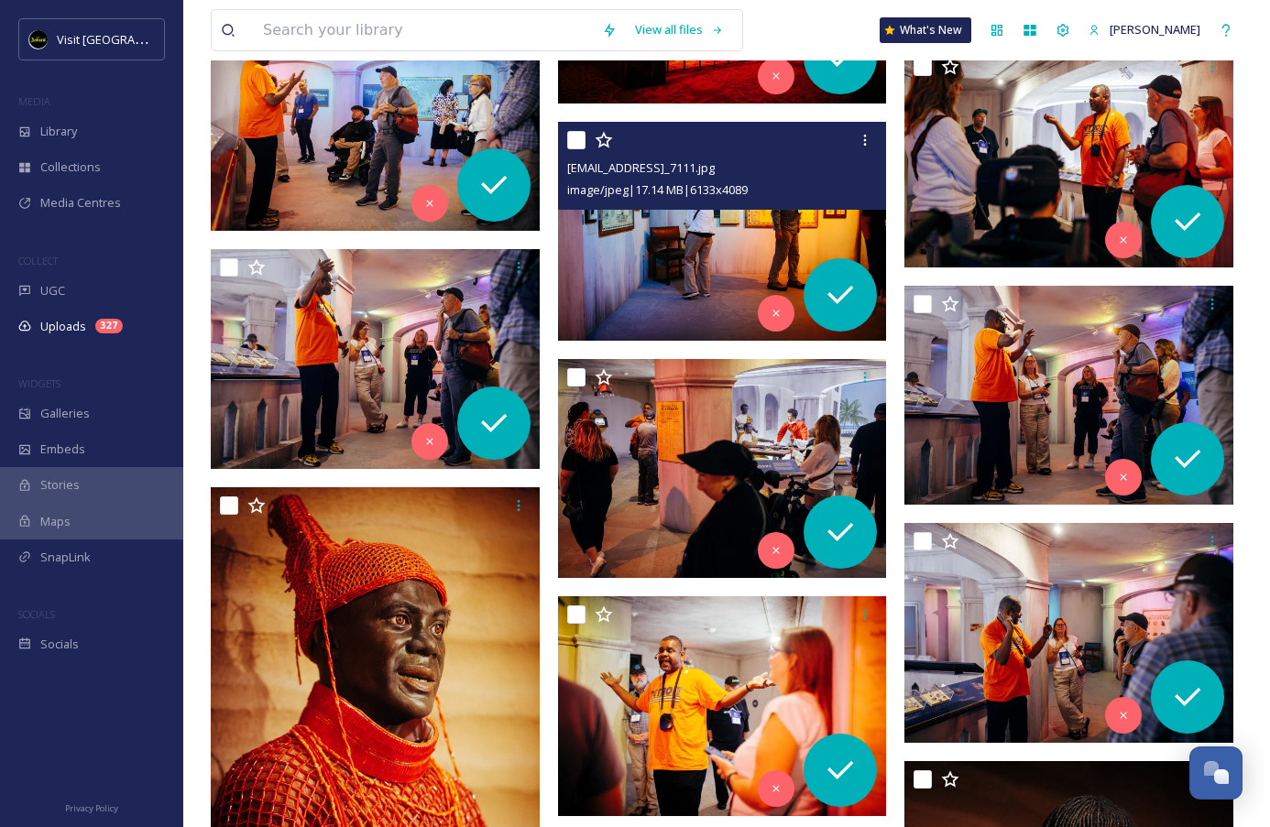
scroll to position [9668, 0]
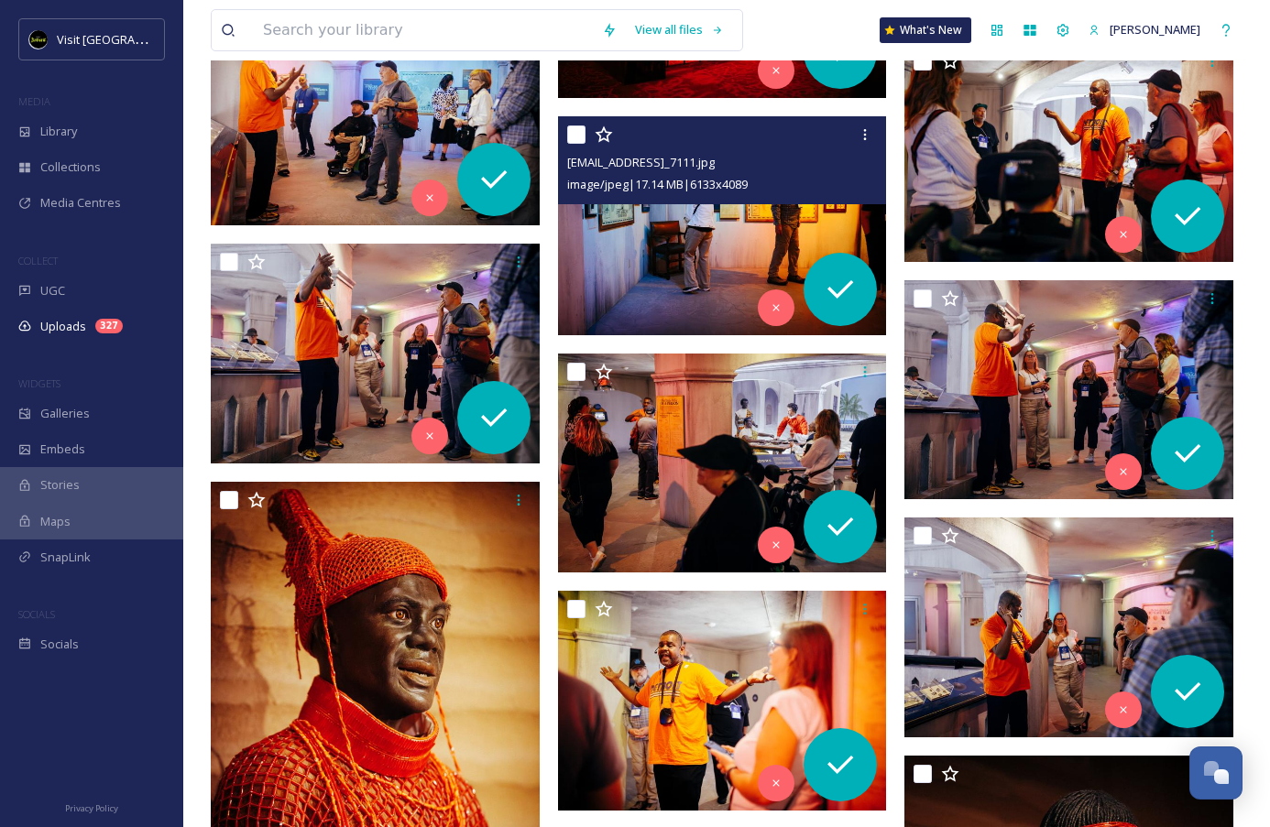
click at [750, 280] on img at bounding box center [722, 225] width 329 height 220
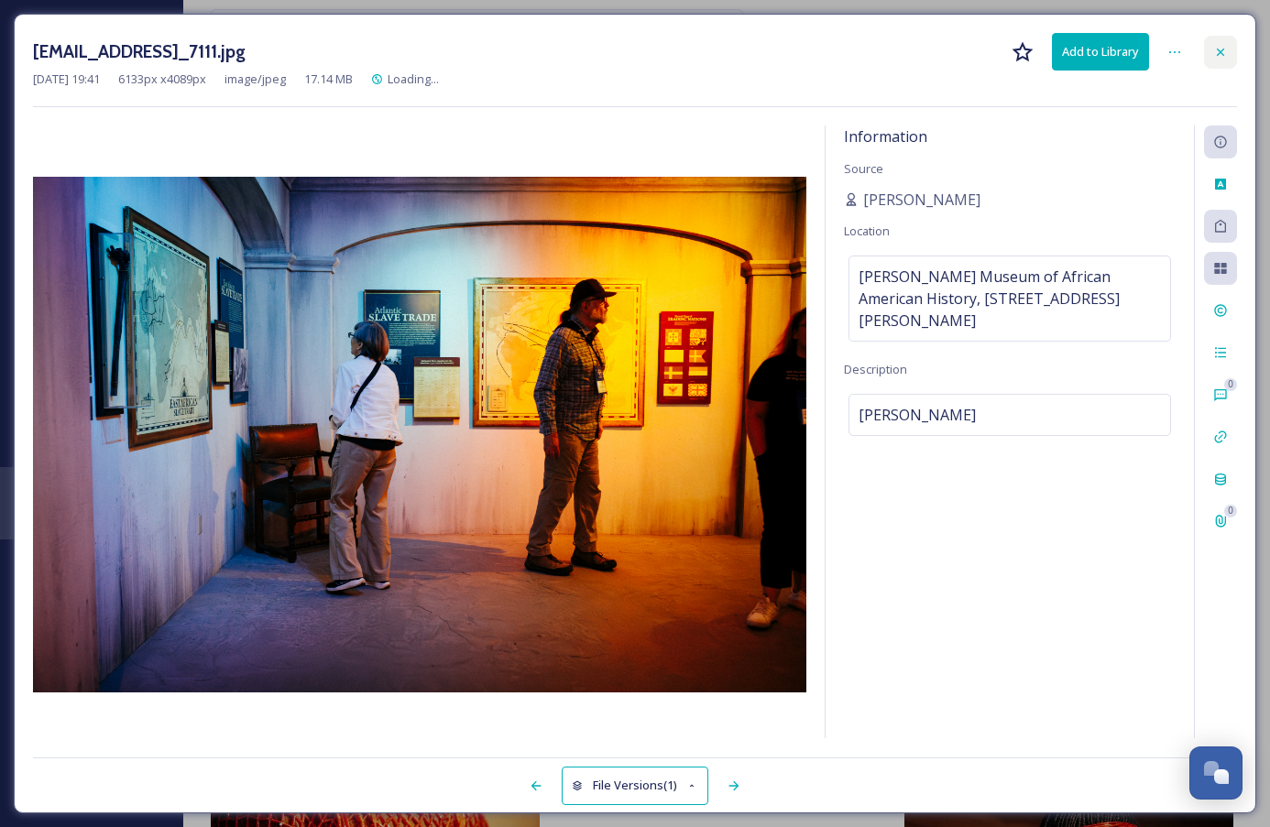
click at [1215, 51] on icon at bounding box center [1220, 52] width 15 height 15
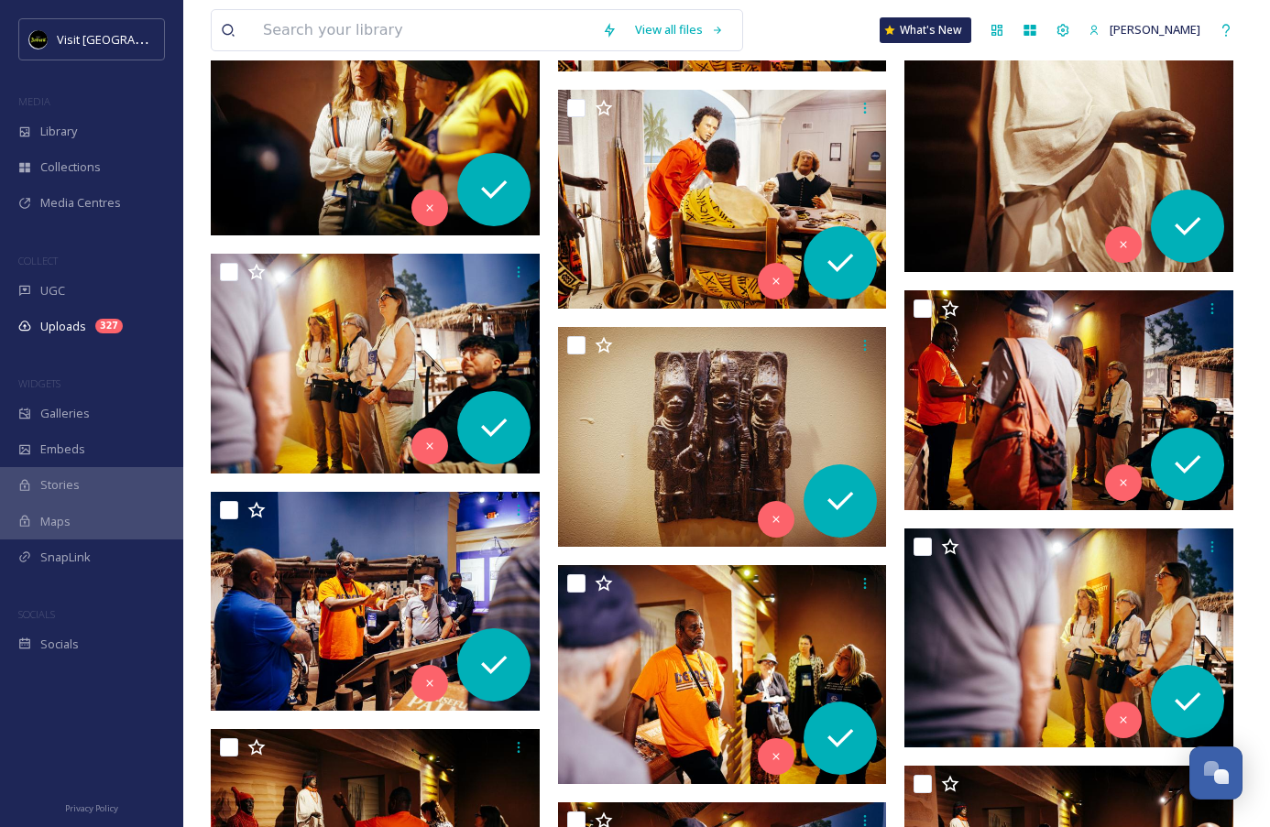
scroll to position [10646, 0]
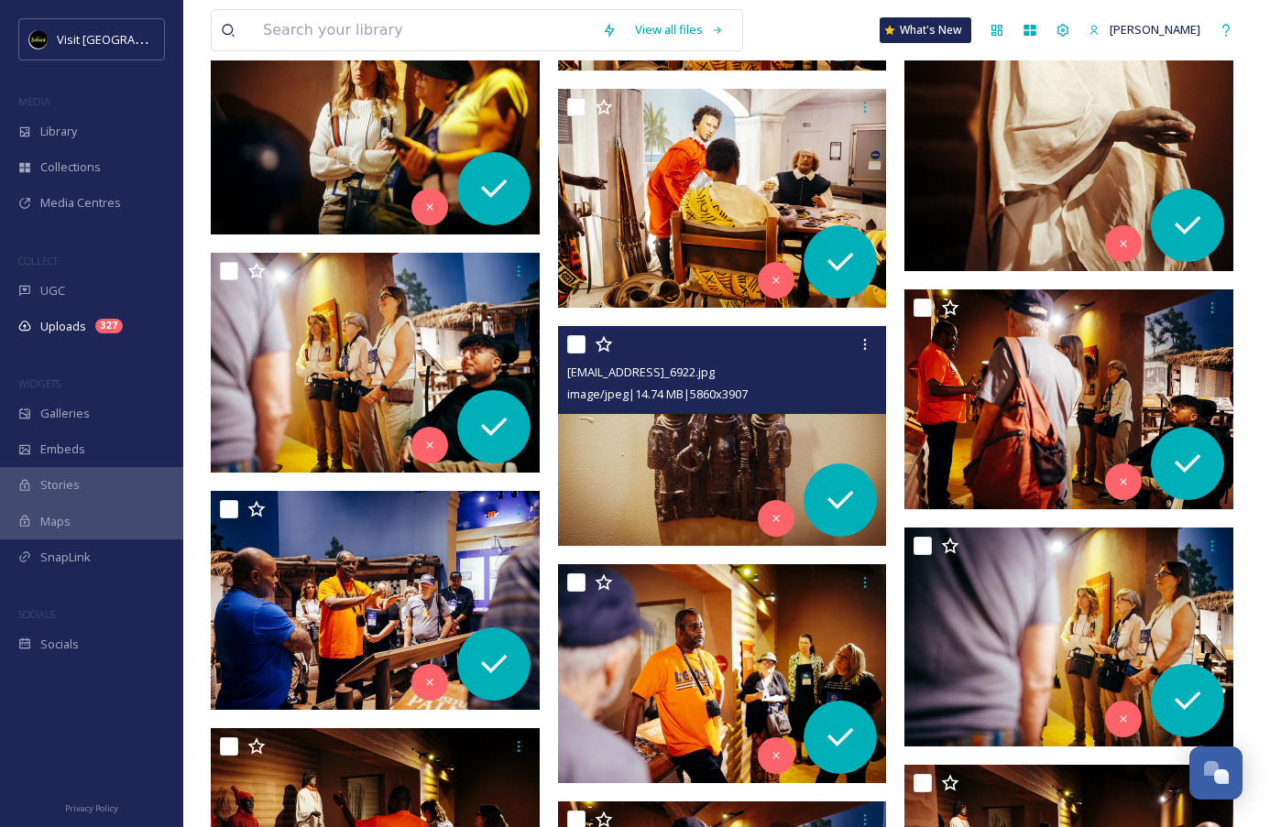
click at [734, 442] on img at bounding box center [722, 436] width 329 height 220
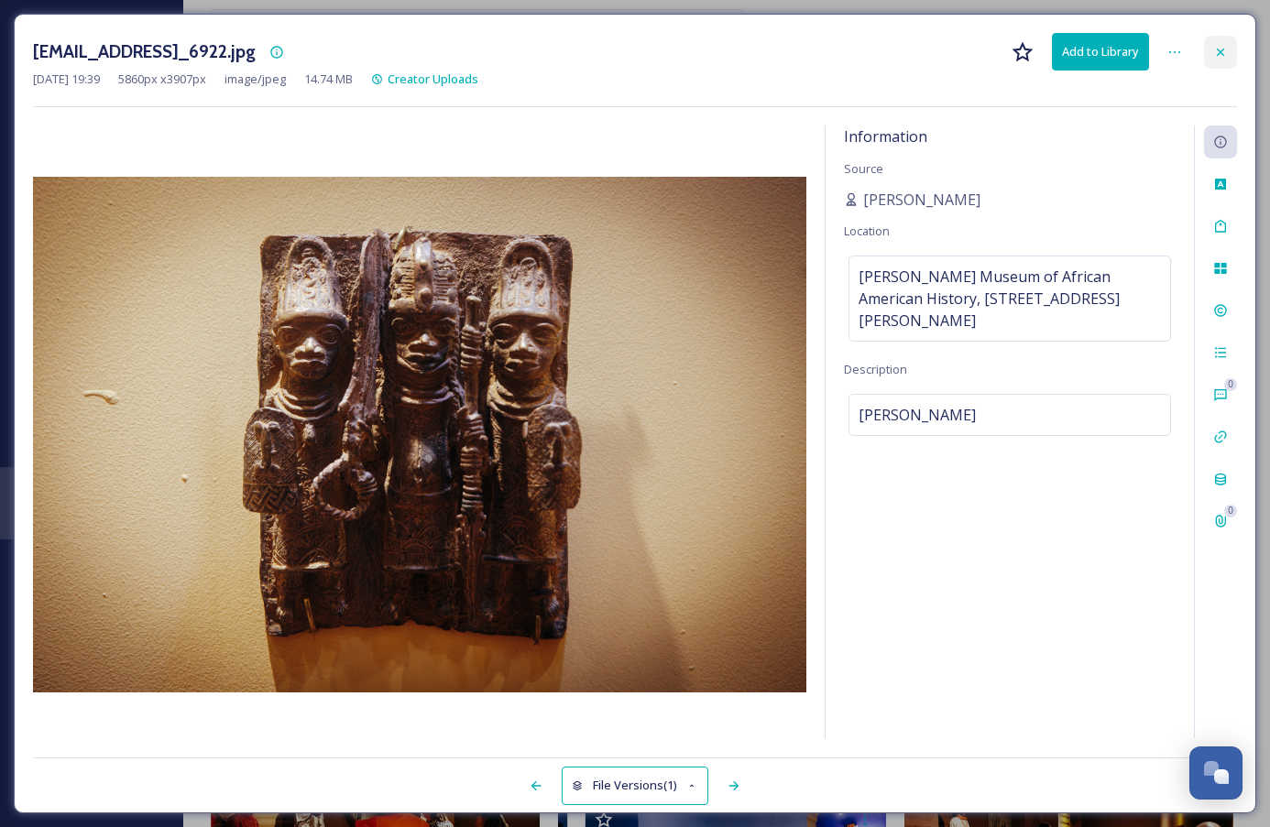
click at [1225, 49] on icon at bounding box center [1220, 52] width 15 height 15
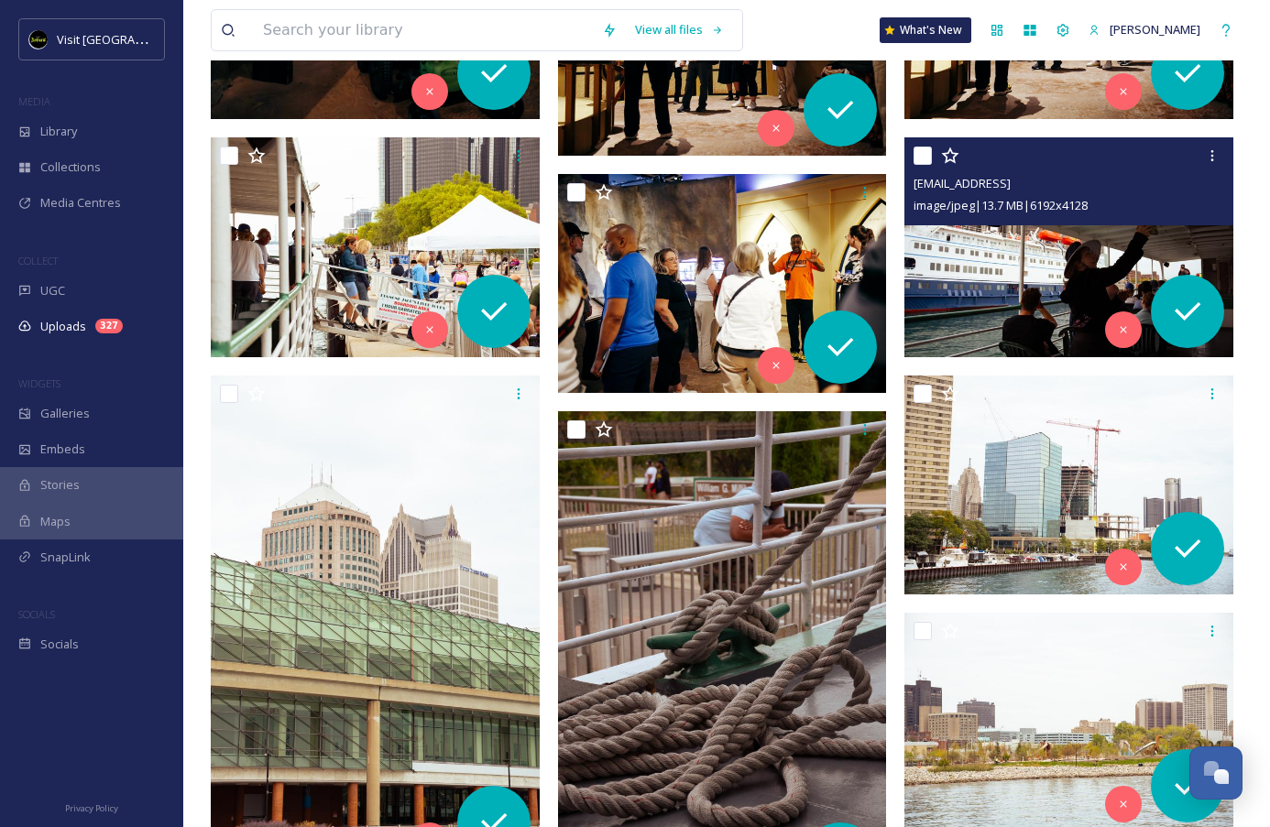
scroll to position [12935, 0]
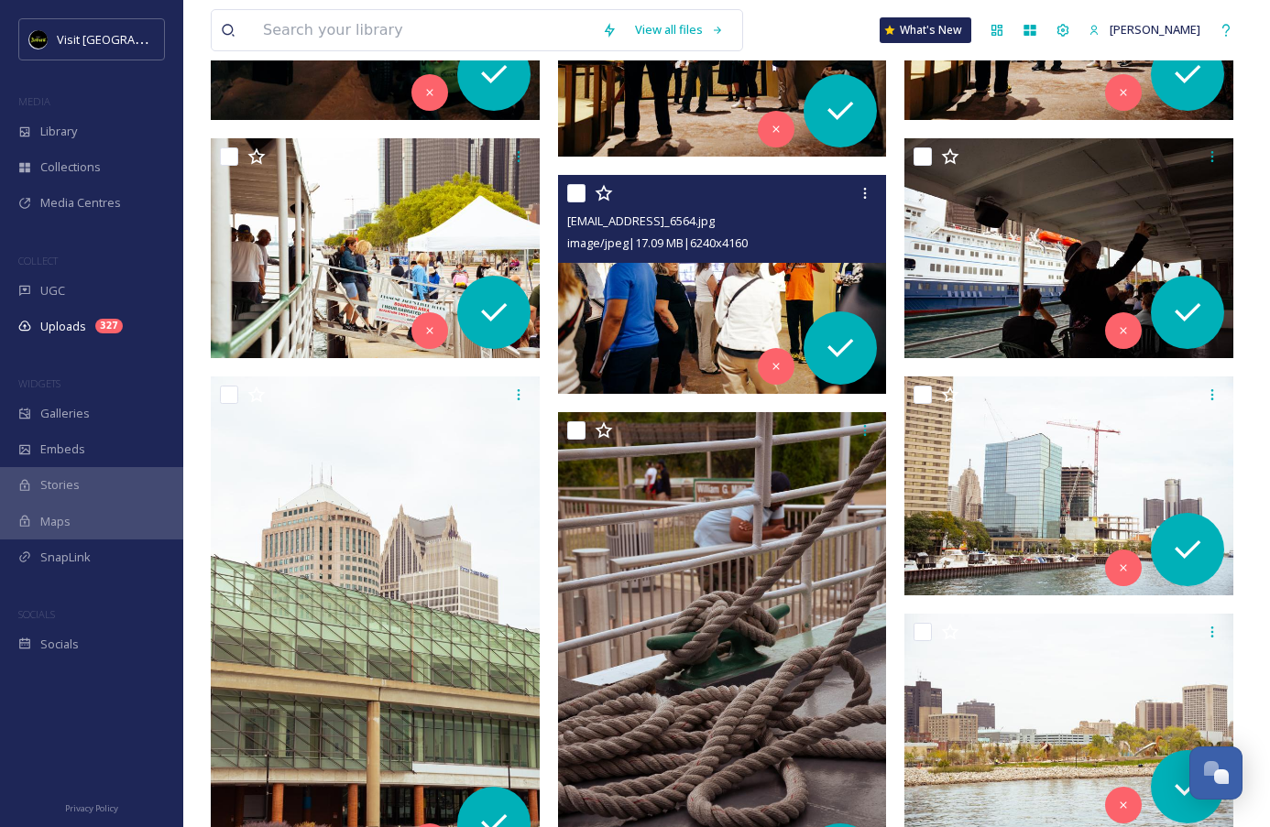
click at [748, 291] on img at bounding box center [722, 285] width 329 height 220
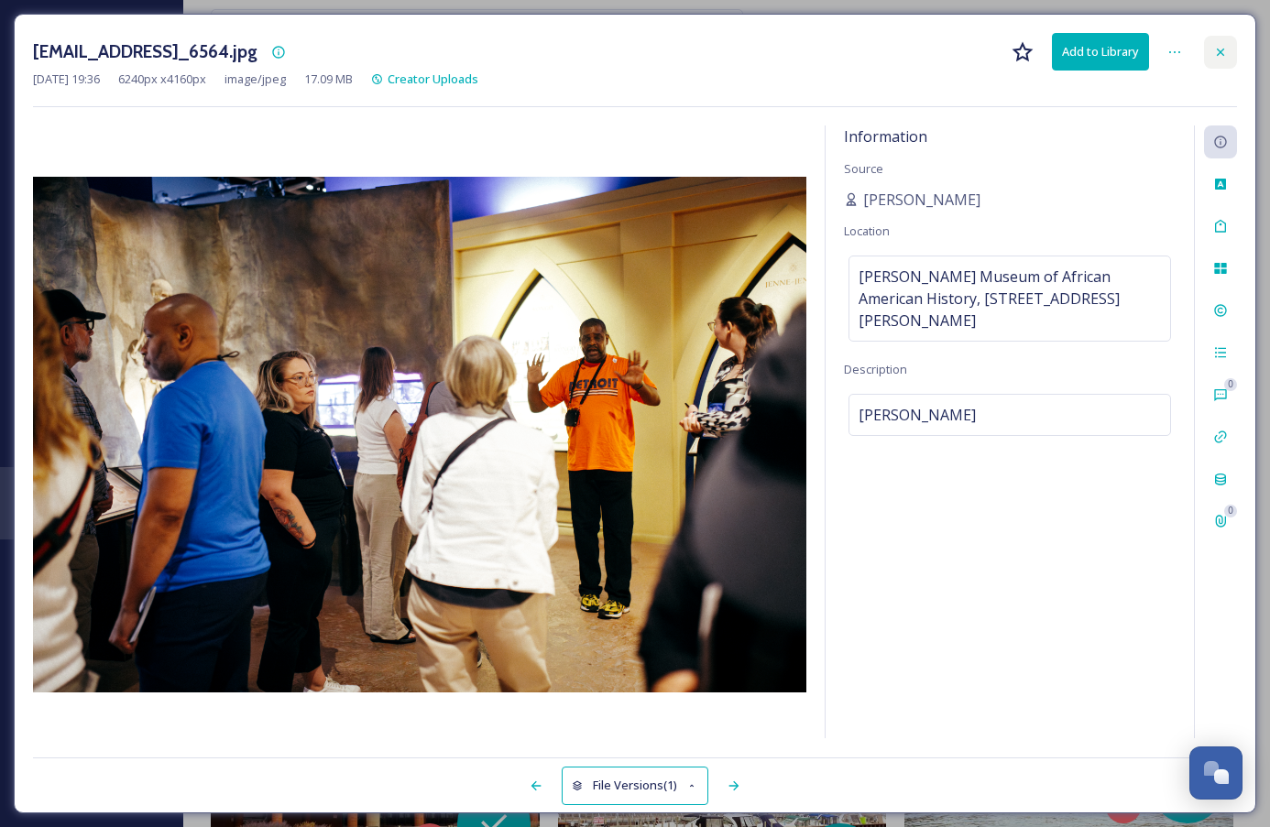
click at [1216, 49] on icon at bounding box center [1220, 52] width 15 height 15
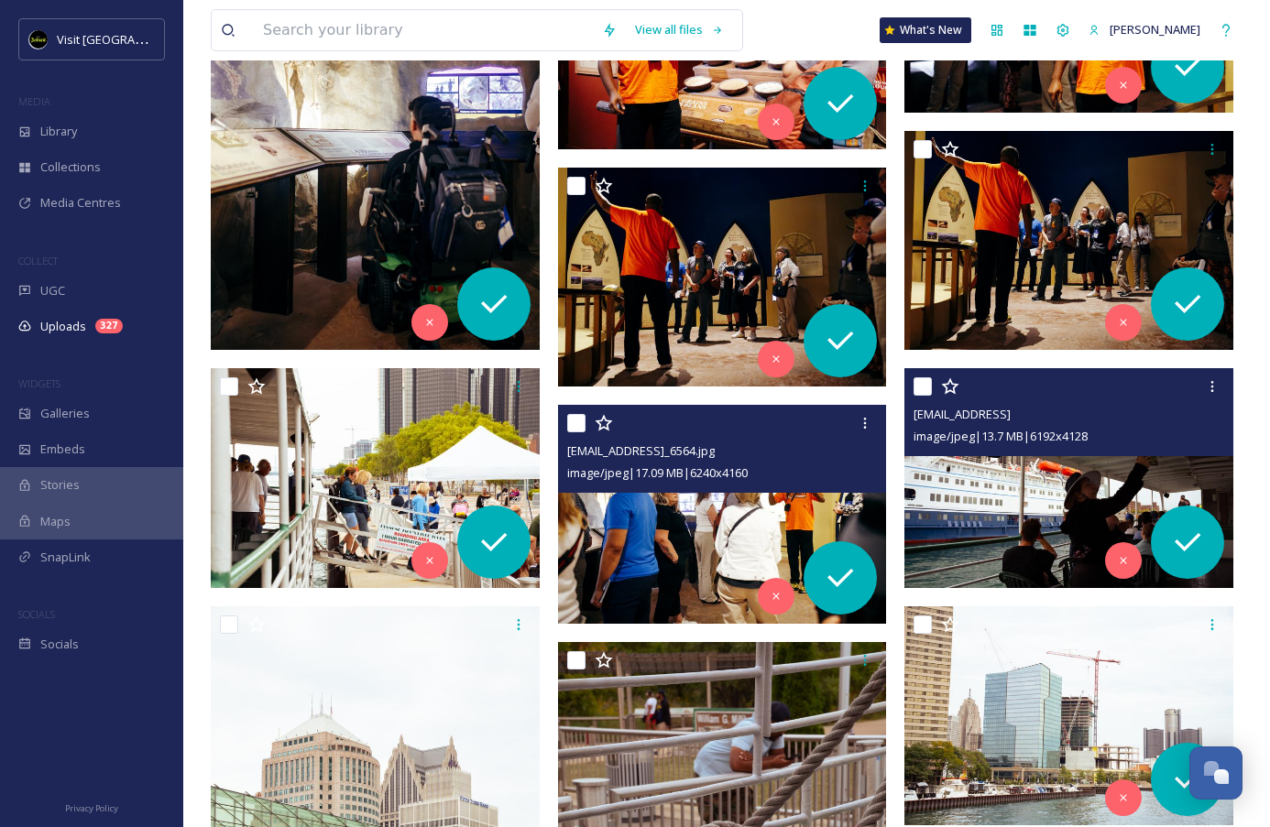
scroll to position [12668, 0]
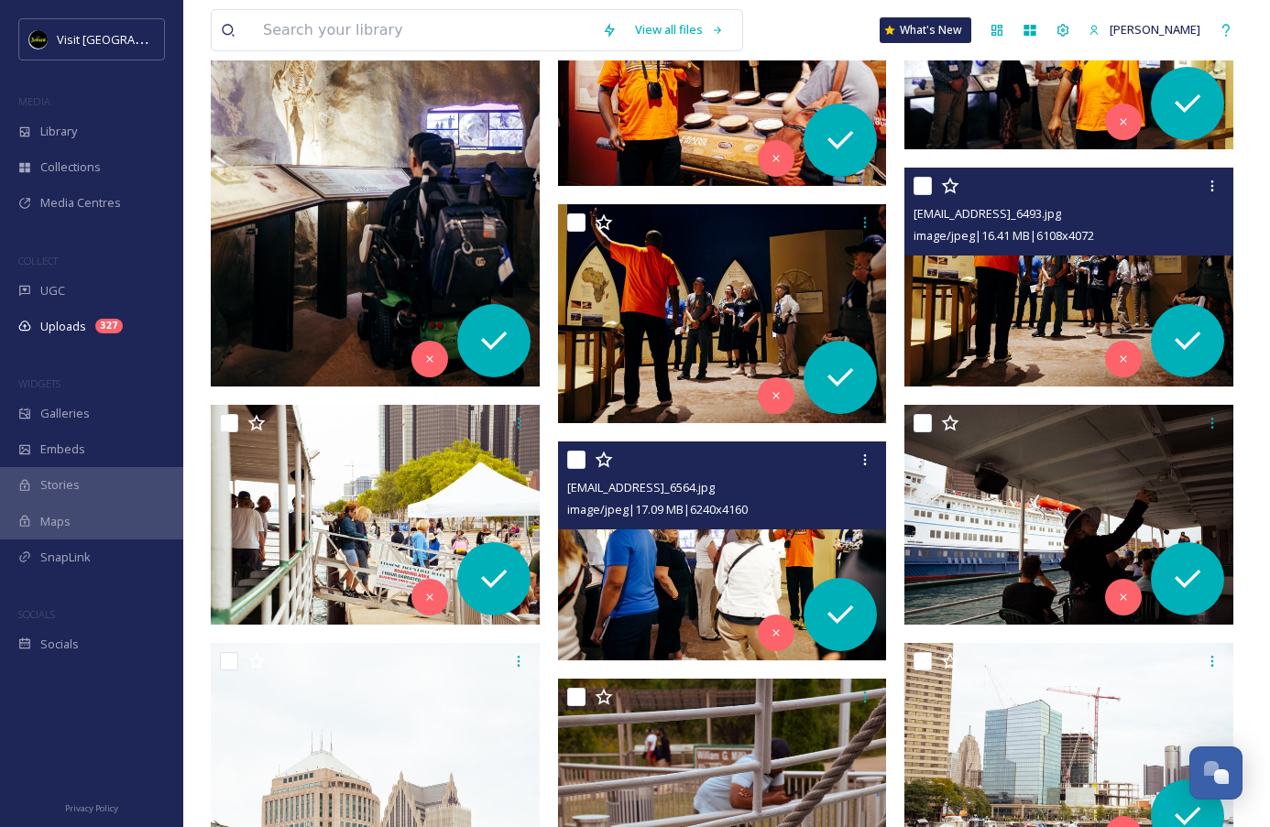
click at [1063, 290] on img at bounding box center [1068, 278] width 329 height 220
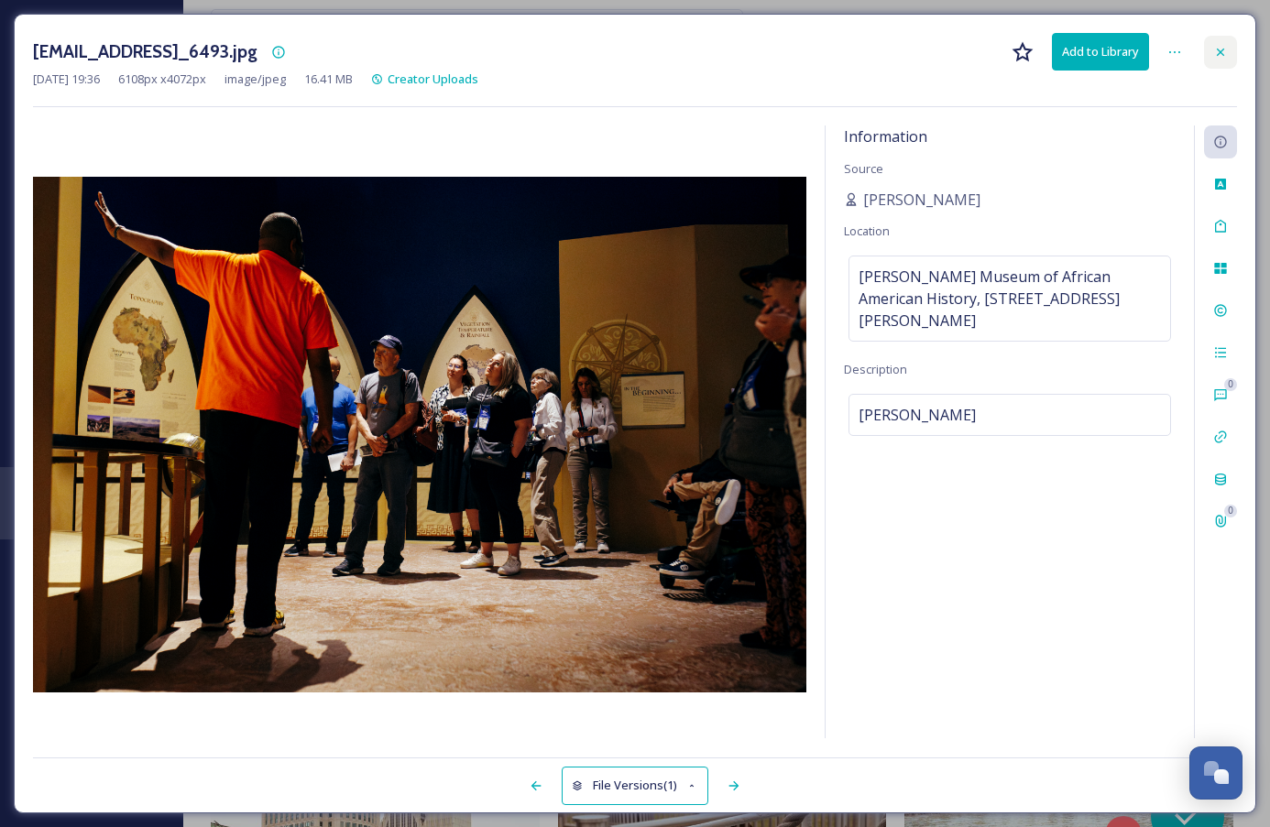
click at [1217, 58] on icon at bounding box center [1220, 52] width 15 height 15
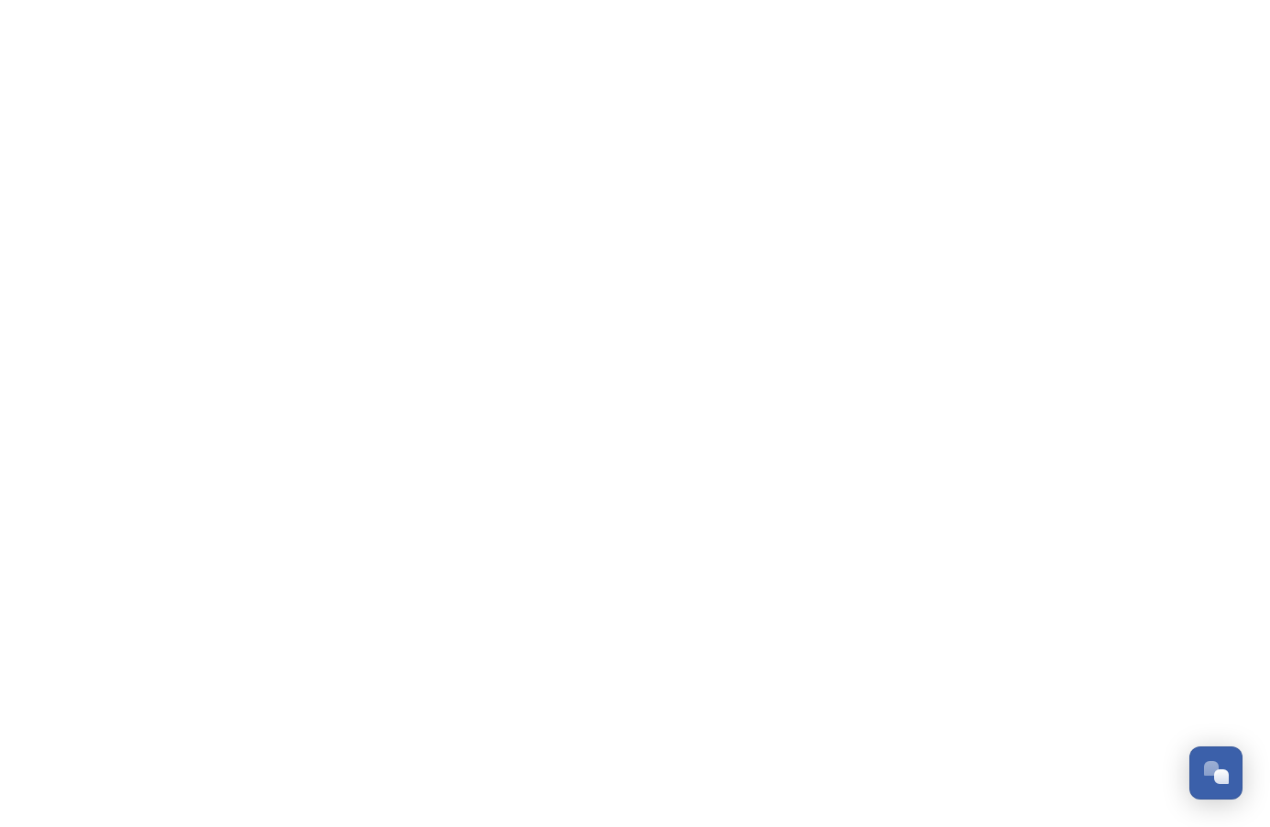
scroll to position [1777, 0]
